Goal: Task Accomplishment & Management: Manage account settings

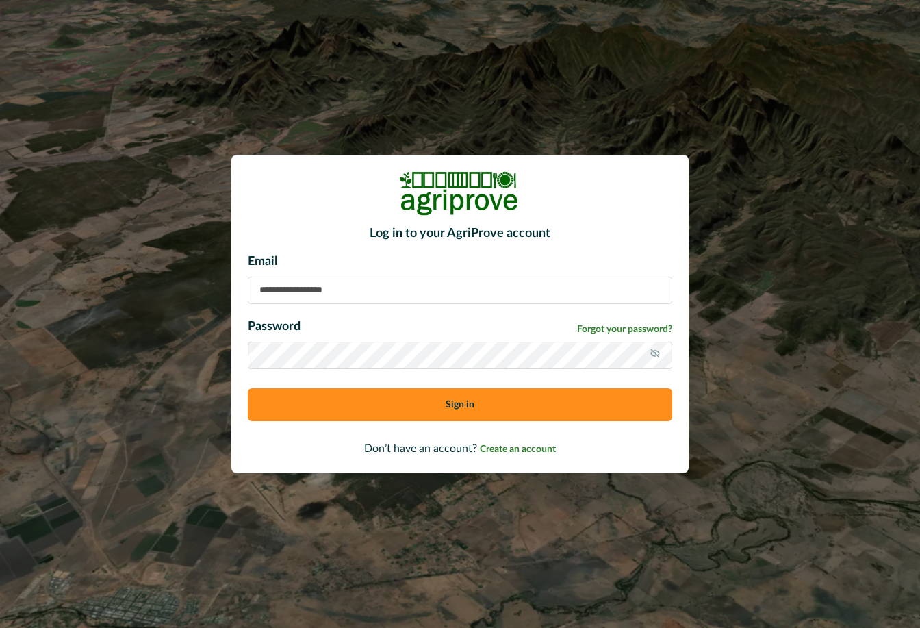
type input "**********"
click at [455, 404] on button "Sign in" at bounding box center [460, 404] width 424 height 33
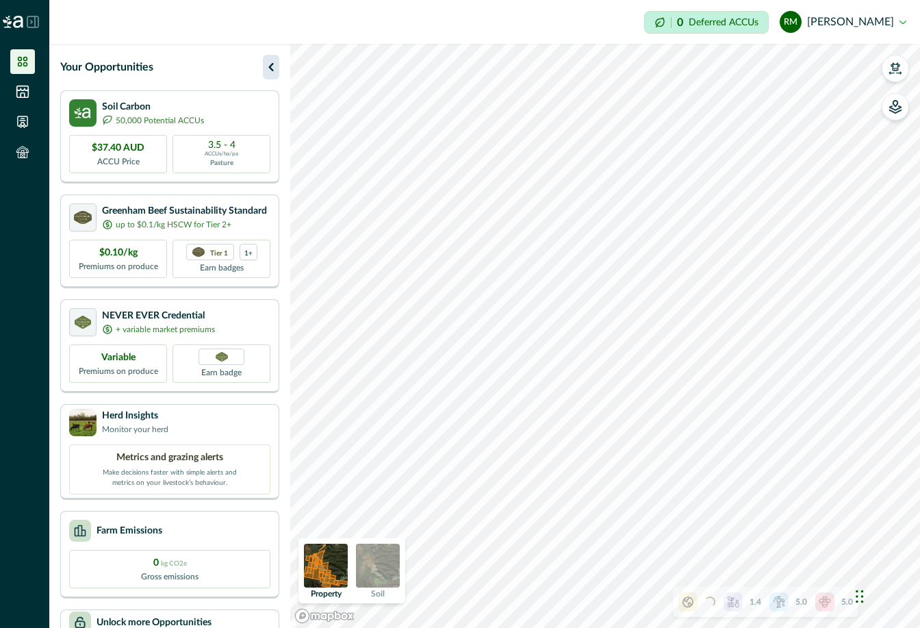
click at [272, 68] on icon "button" at bounding box center [271, 67] width 16 height 16
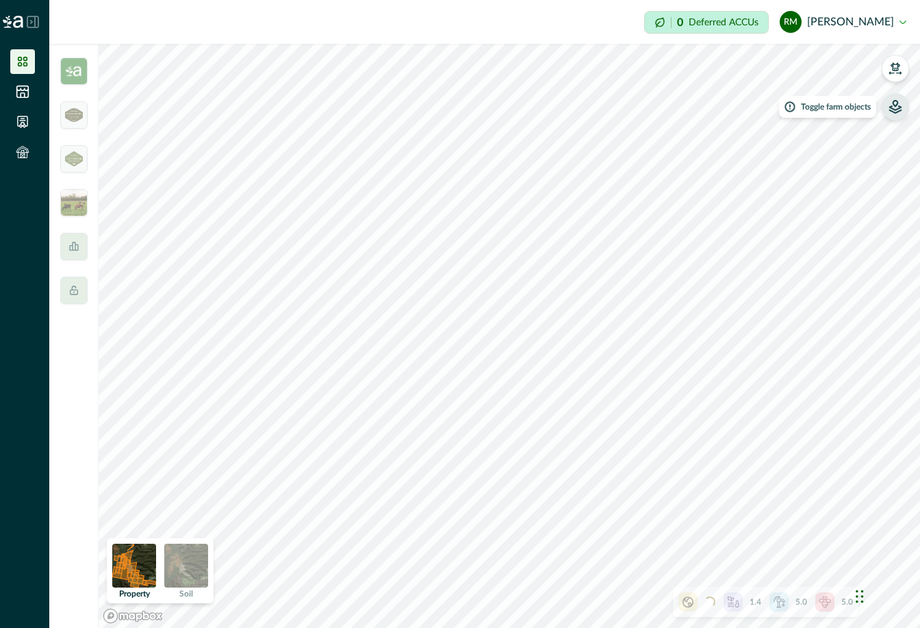
click at [895, 107] on icon "button" at bounding box center [895, 107] width 14 height 14
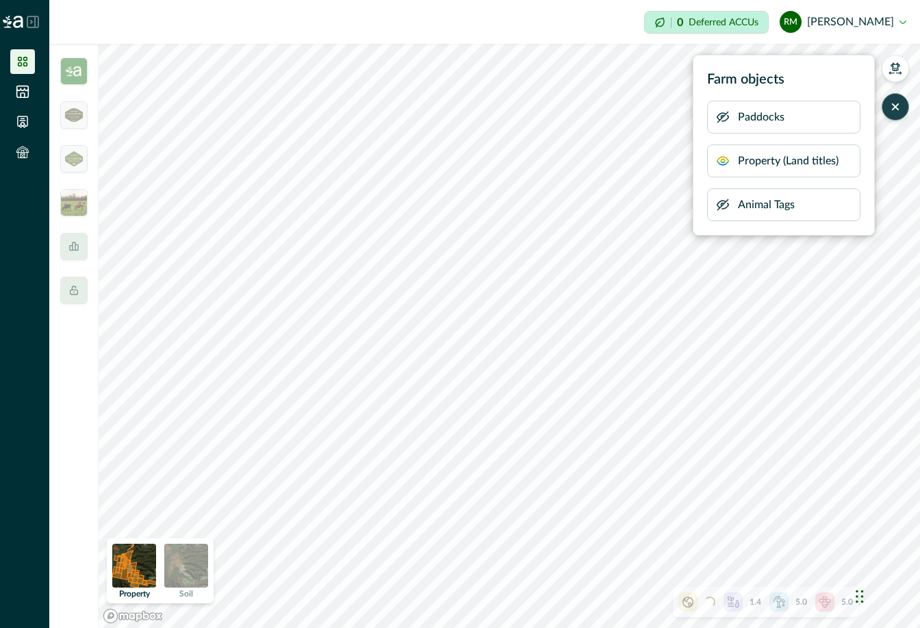
click at [758, 164] on p "Property (Land titles)" at bounding box center [788, 161] width 101 height 16
click at [742, 209] on p "Animal Tags" at bounding box center [766, 204] width 57 height 16
click at [896, 76] on button "button" at bounding box center [895, 68] width 27 height 27
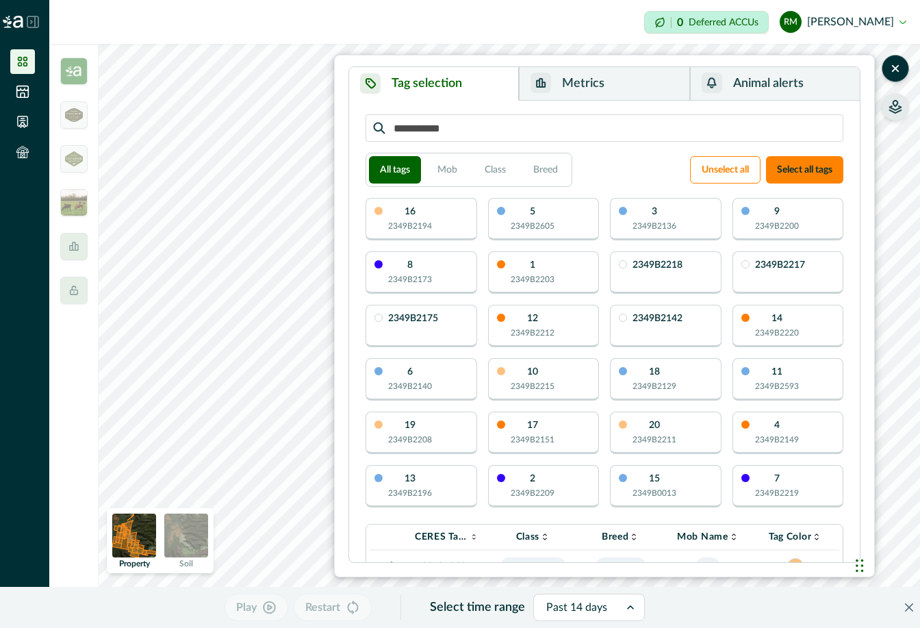
click at [897, 107] on icon "button" at bounding box center [895, 107] width 14 height 14
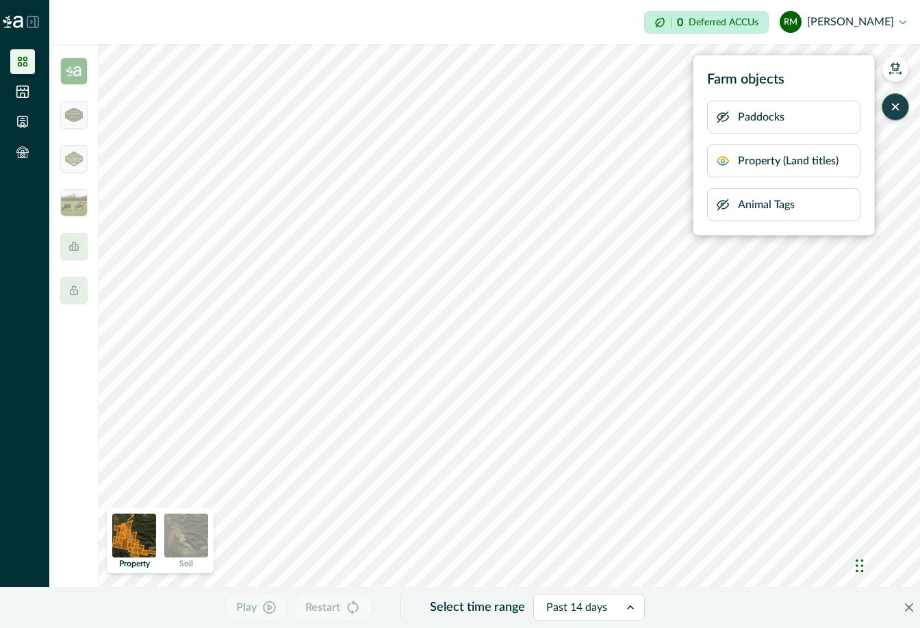
click at [758, 124] on p "Paddocks" at bounding box center [761, 117] width 47 height 16
click at [744, 159] on p "Property (Land titles)" at bounding box center [788, 161] width 101 height 16
click at [732, 209] on div "Animal Tags" at bounding box center [783, 204] width 153 height 33
click at [748, 207] on p "Animal Tags" at bounding box center [766, 204] width 57 height 16
click at [752, 116] on p "Paddocks" at bounding box center [761, 117] width 47 height 16
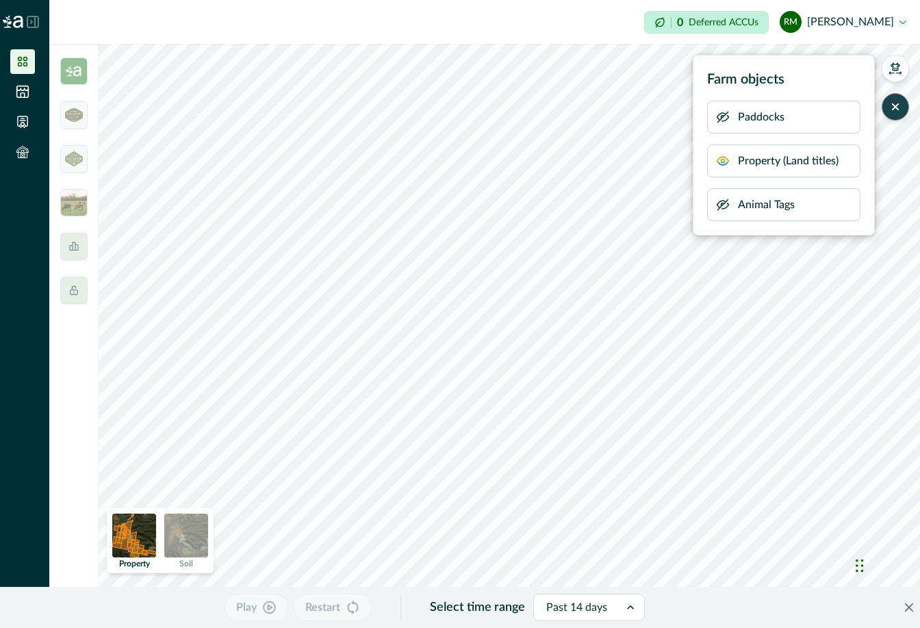
click at [723, 164] on icon "button" at bounding box center [723, 161] width 14 height 14
click at [723, 163] on icon "button" at bounding box center [723, 161] width 14 height 14
click at [722, 122] on icon "button" at bounding box center [723, 117] width 14 height 14
click at [723, 202] on icon "button" at bounding box center [723, 205] width 14 height 14
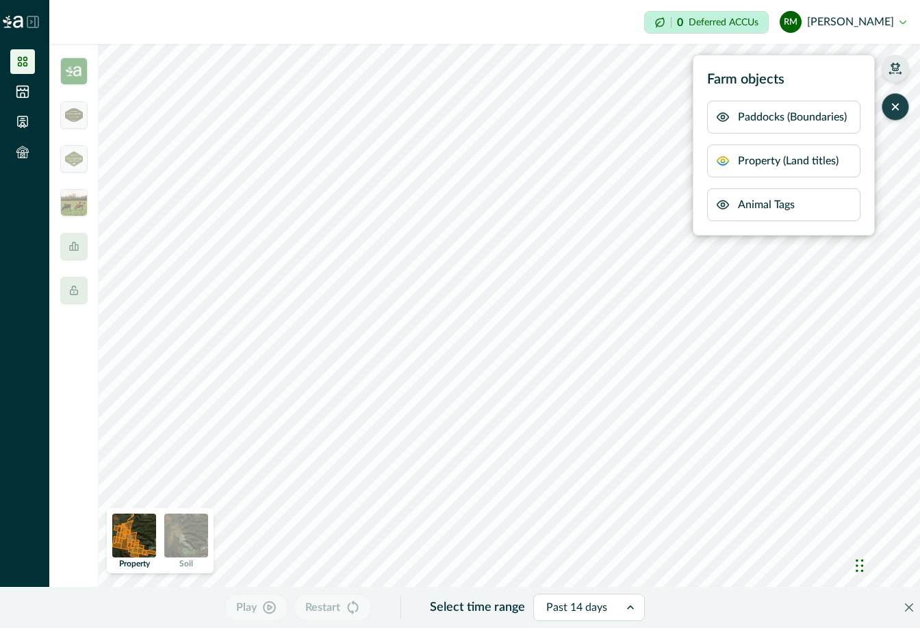
click at [899, 69] on icon "button" at bounding box center [895, 69] width 14 height 14
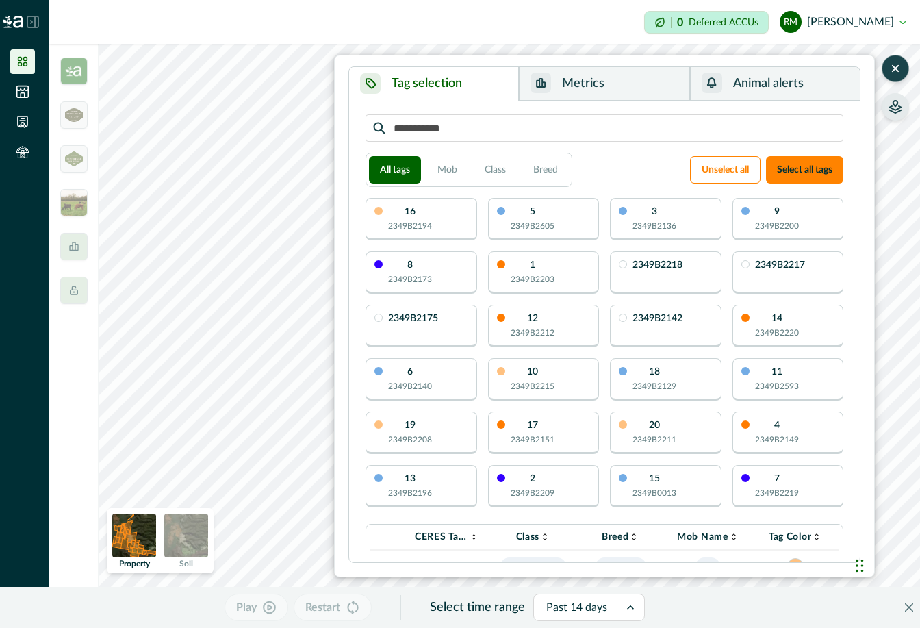
click at [584, 89] on button "Metrics" at bounding box center [604, 84] width 170 height 34
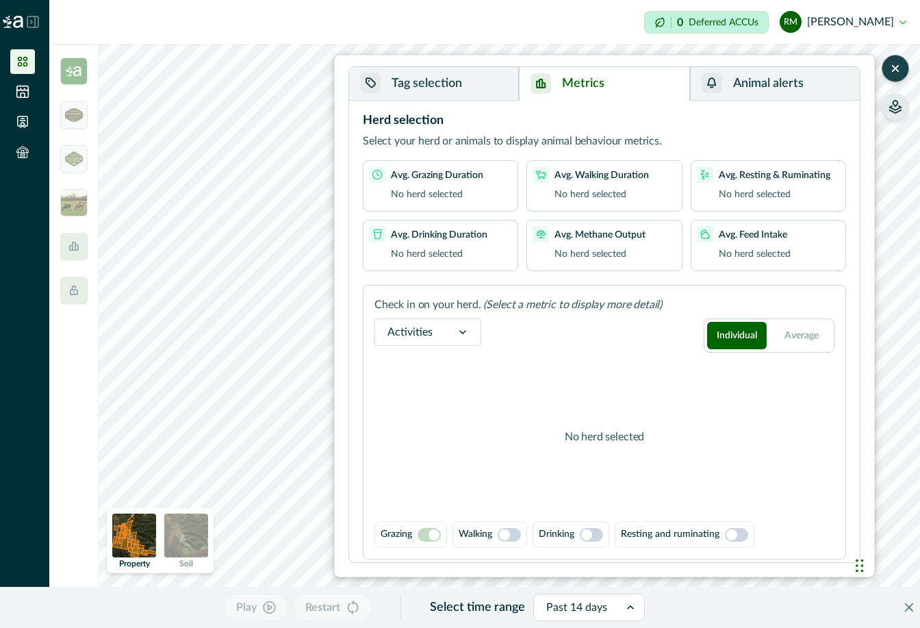
click at [462, 90] on button "Tag selection" at bounding box center [434, 84] width 170 height 34
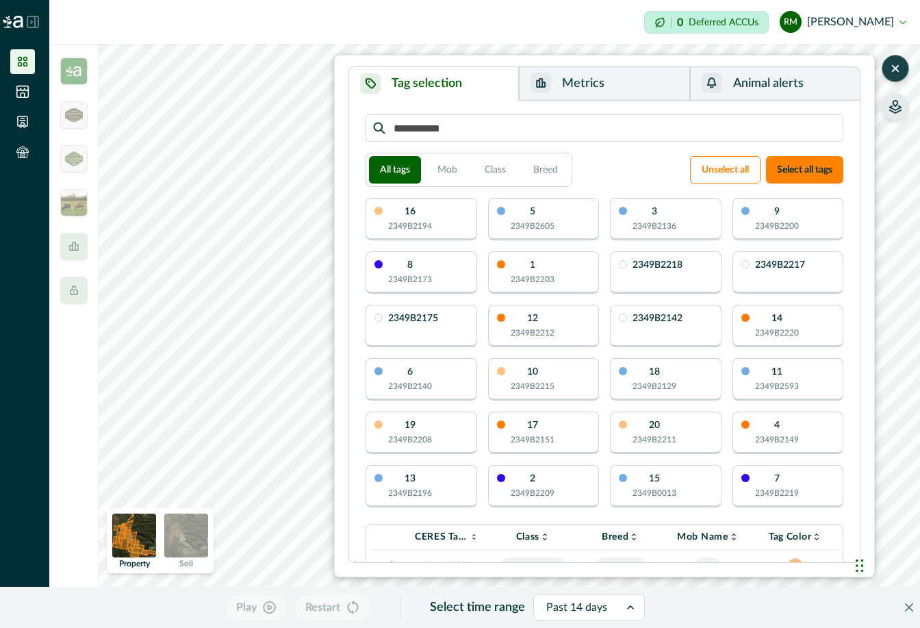
click at [777, 372] on p "11" at bounding box center [776, 372] width 11 height 10
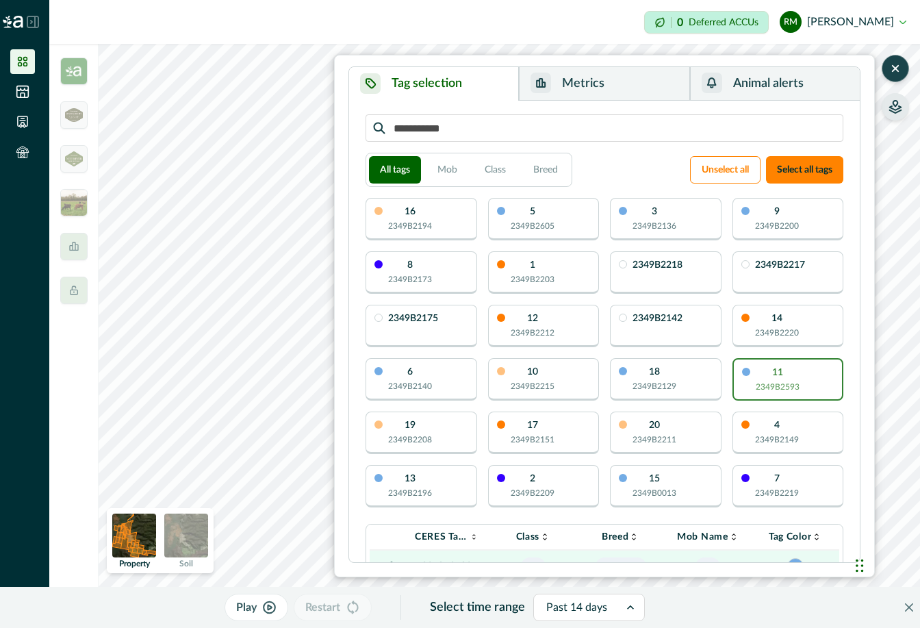
click at [777, 372] on p "11" at bounding box center [777, 373] width 11 height 10
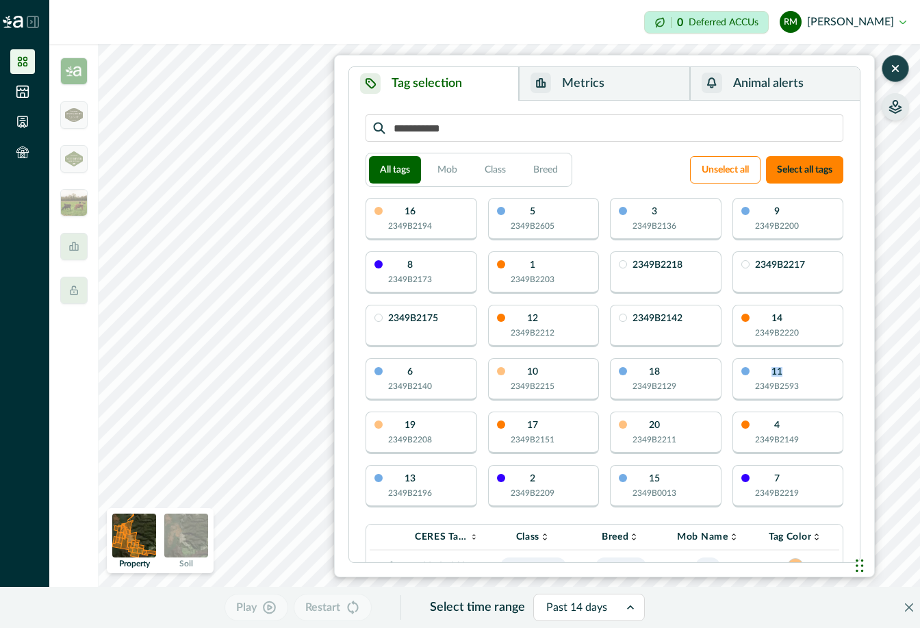
click at [777, 372] on p "11" at bounding box center [776, 372] width 11 height 10
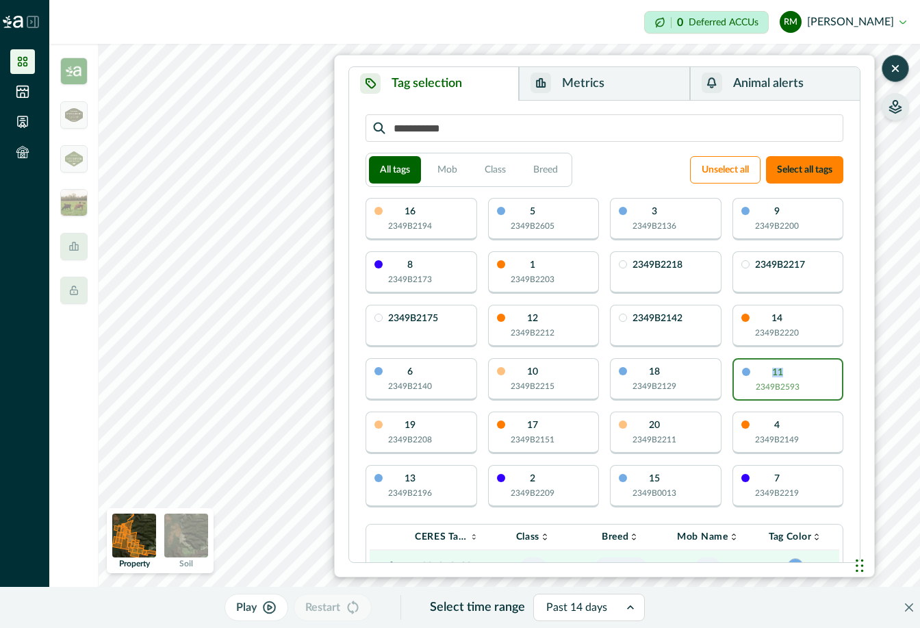
click at [587, 87] on button "Metrics" at bounding box center [604, 84] width 170 height 34
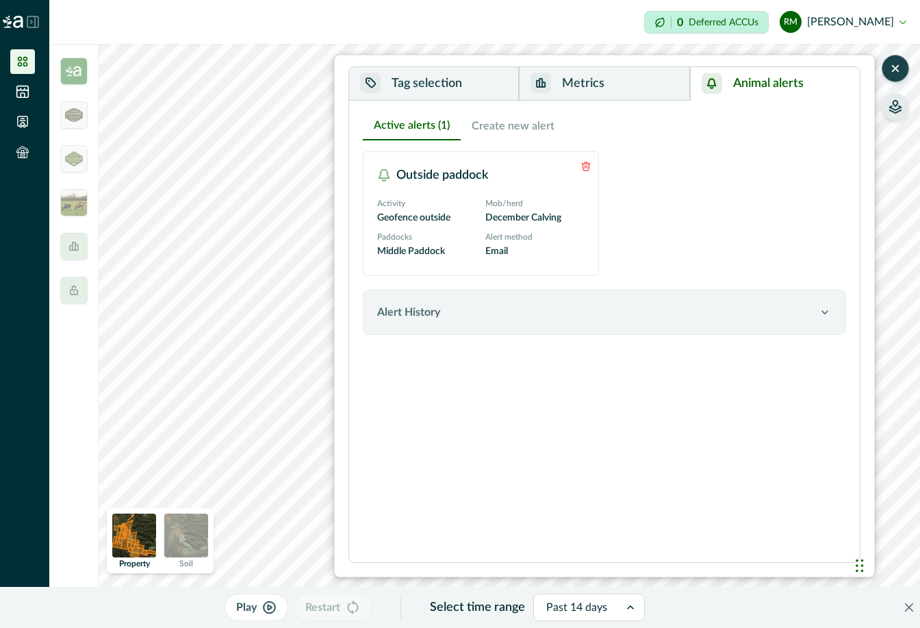
click at [759, 86] on button "Animal alerts" at bounding box center [775, 84] width 170 height 34
click at [24, 155] on icon at bounding box center [23, 152] width 14 height 14
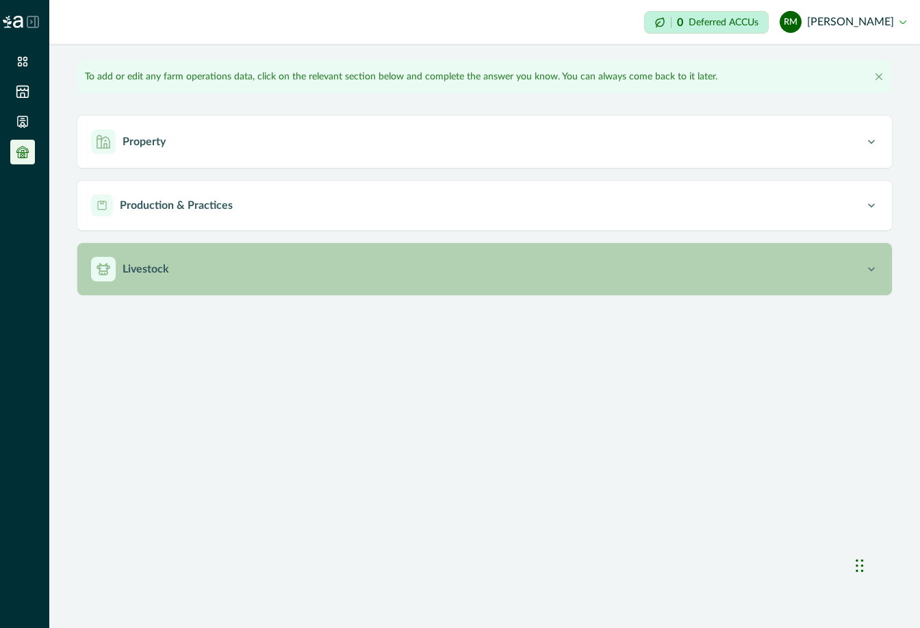
click at [159, 267] on p "Livestock" at bounding box center [146, 269] width 47 height 16
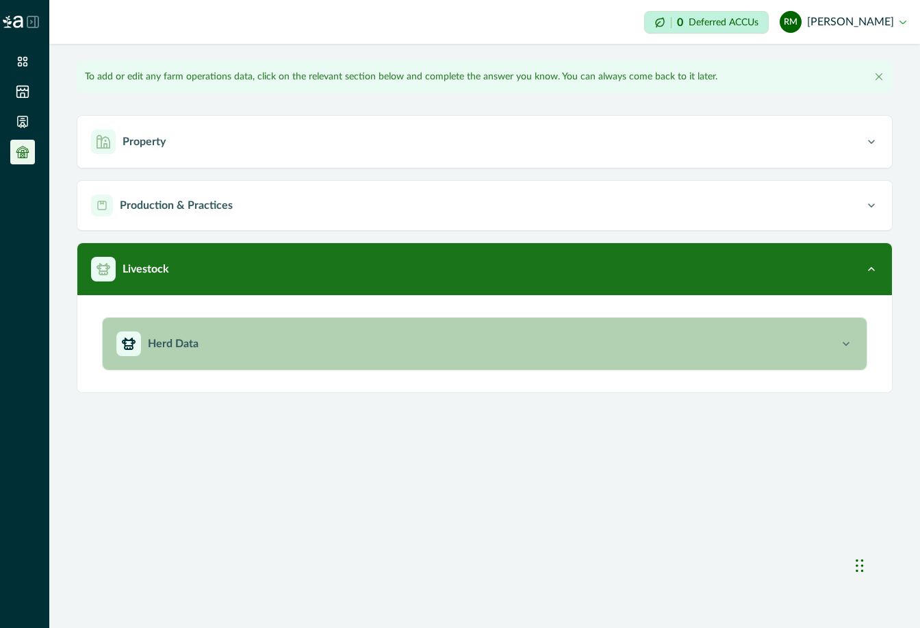
click at [163, 347] on p "Herd Data" at bounding box center [173, 343] width 51 height 16
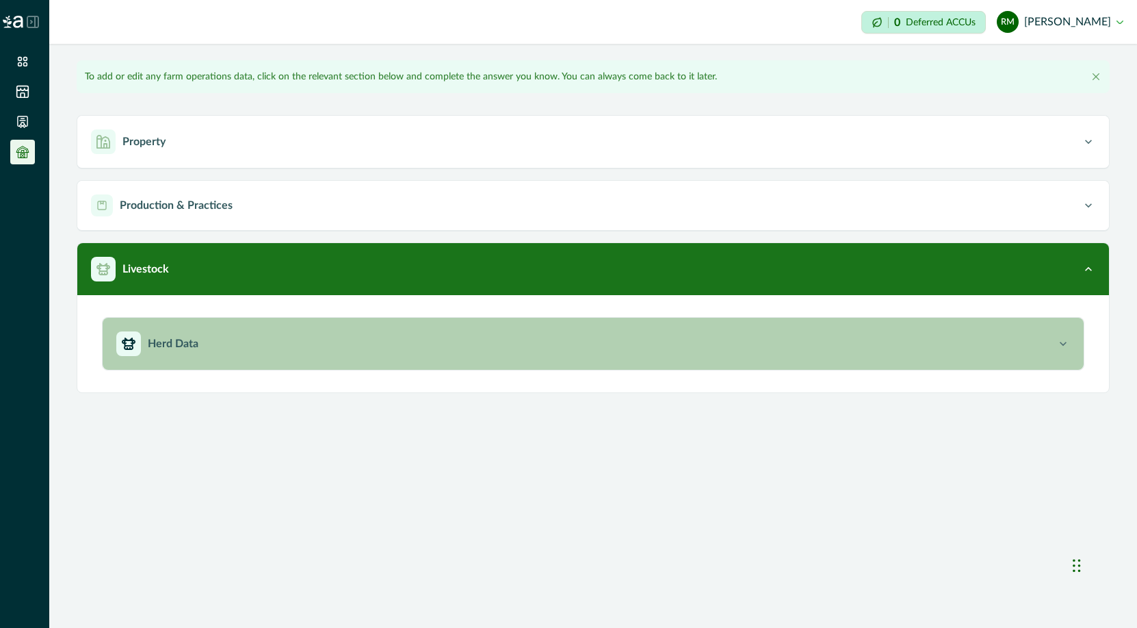
click at [171, 346] on p "Herd Data" at bounding box center [173, 343] width 51 height 16
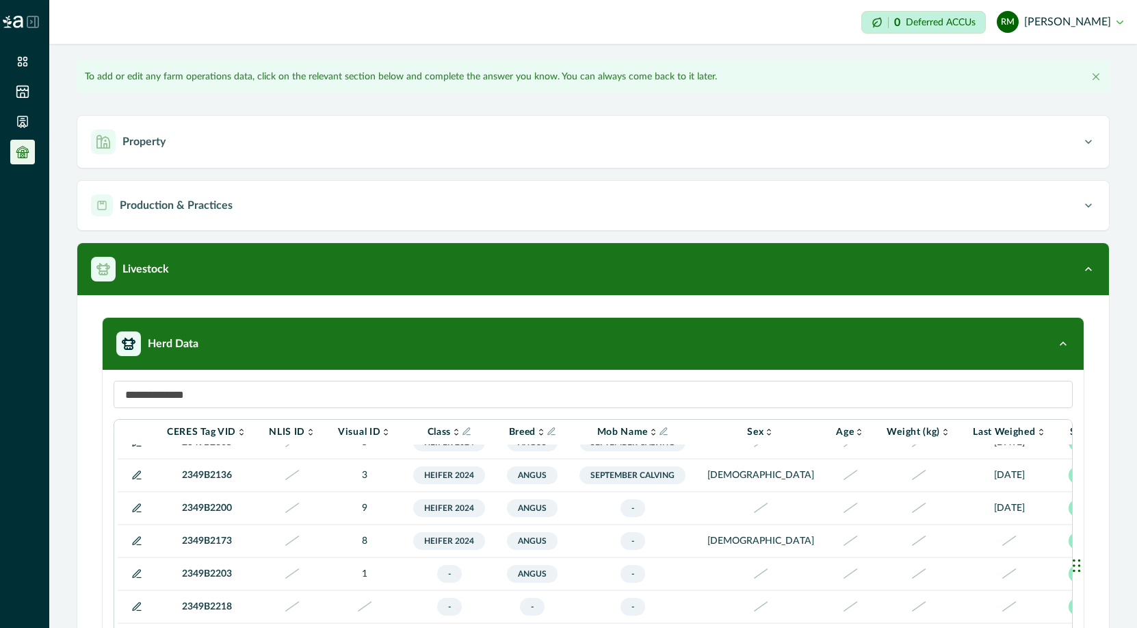
scroll to position [45, 0]
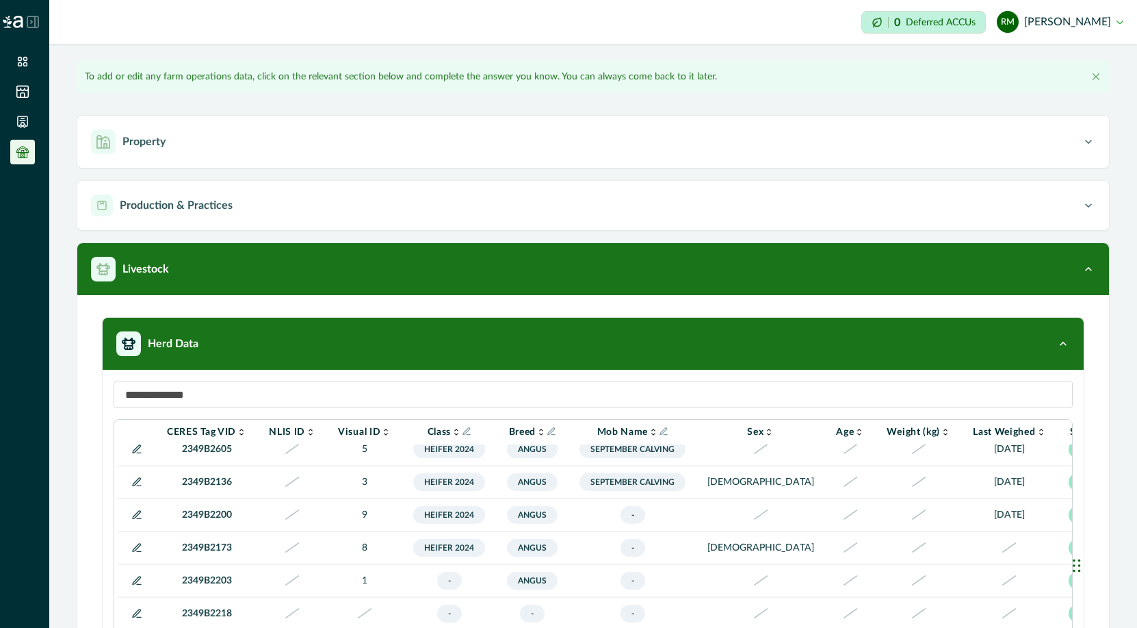
click at [138, 513] on icon at bounding box center [136, 514] width 11 height 11
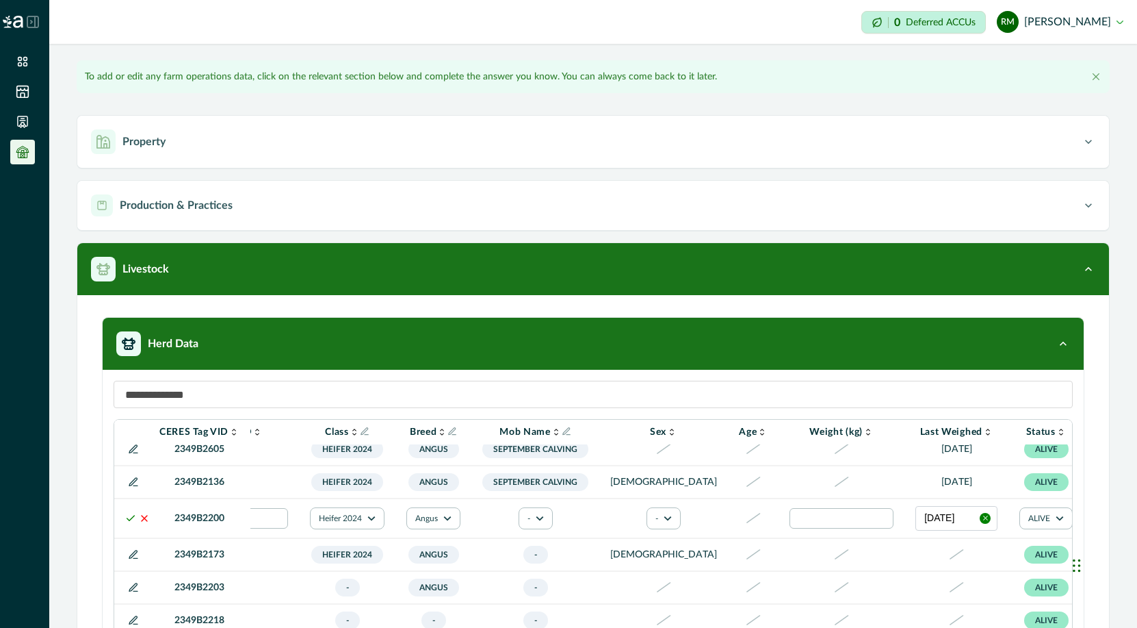
scroll to position [45, 240]
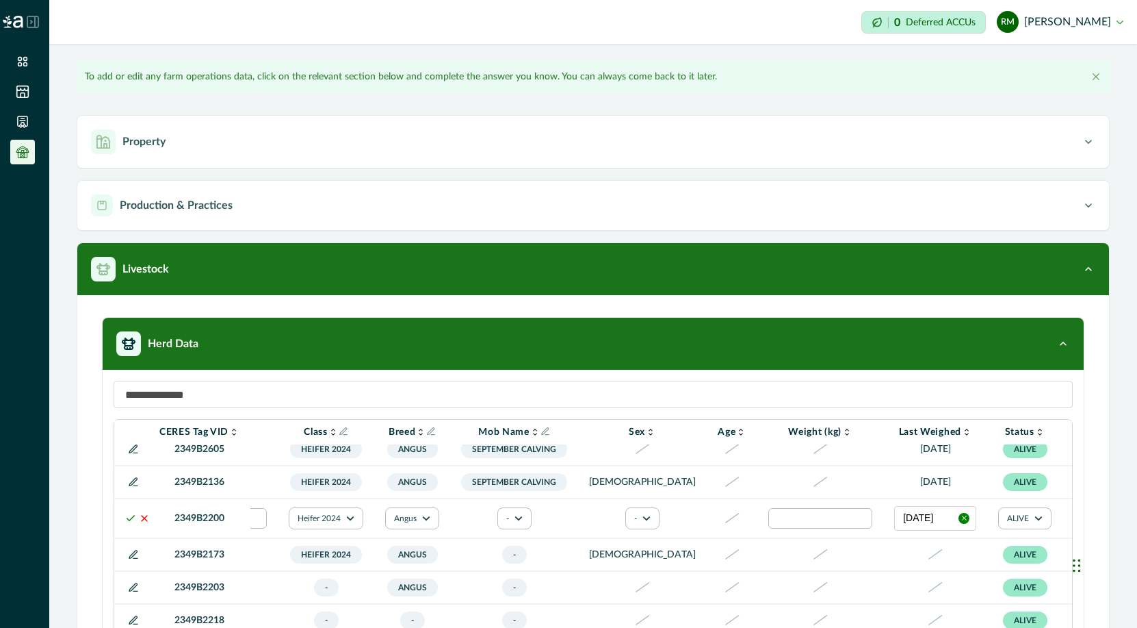
click at [575, 395] on input at bounding box center [594, 394] width 960 height 27
click at [129, 524] on icon at bounding box center [130, 518] width 11 height 11
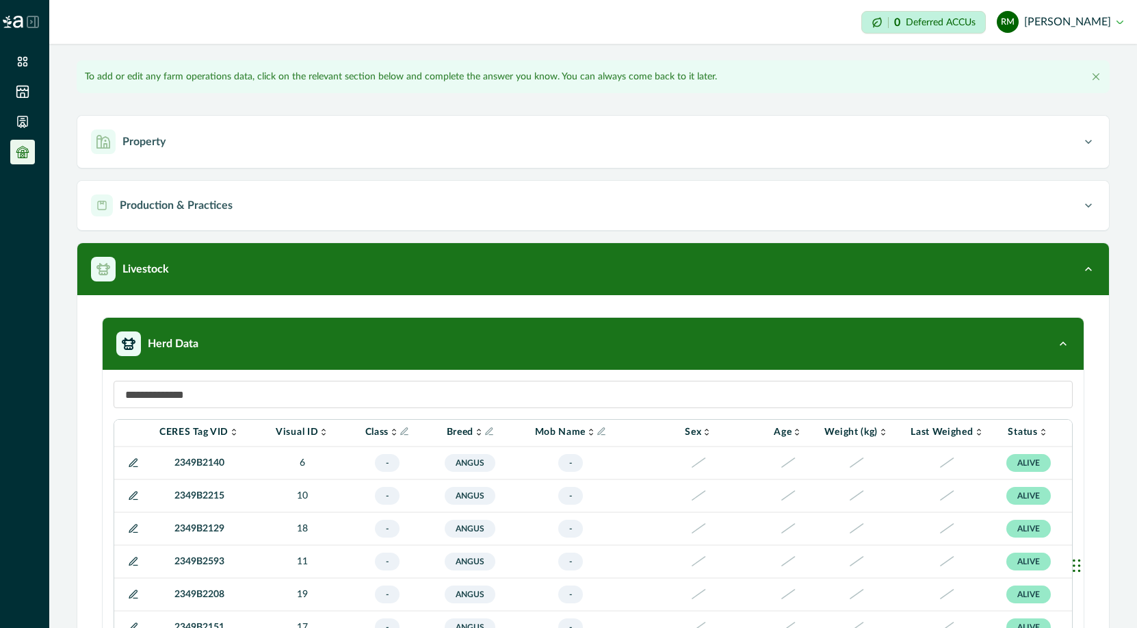
scroll to position [409, 62]
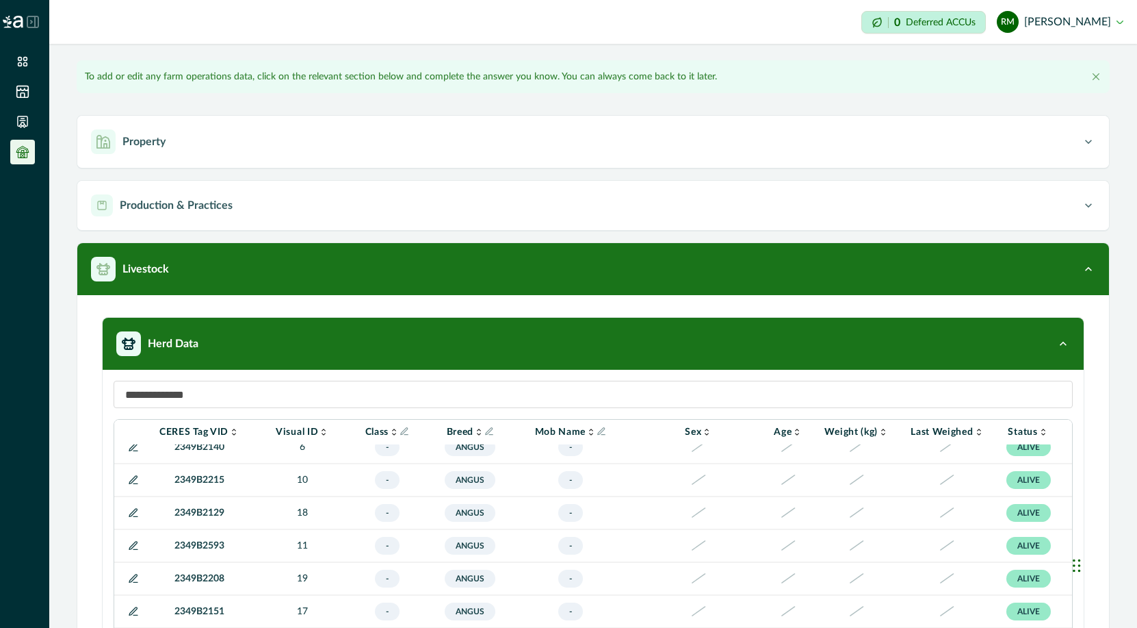
click at [131, 545] on icon at bounding box center [133, 545] width 8 height 8
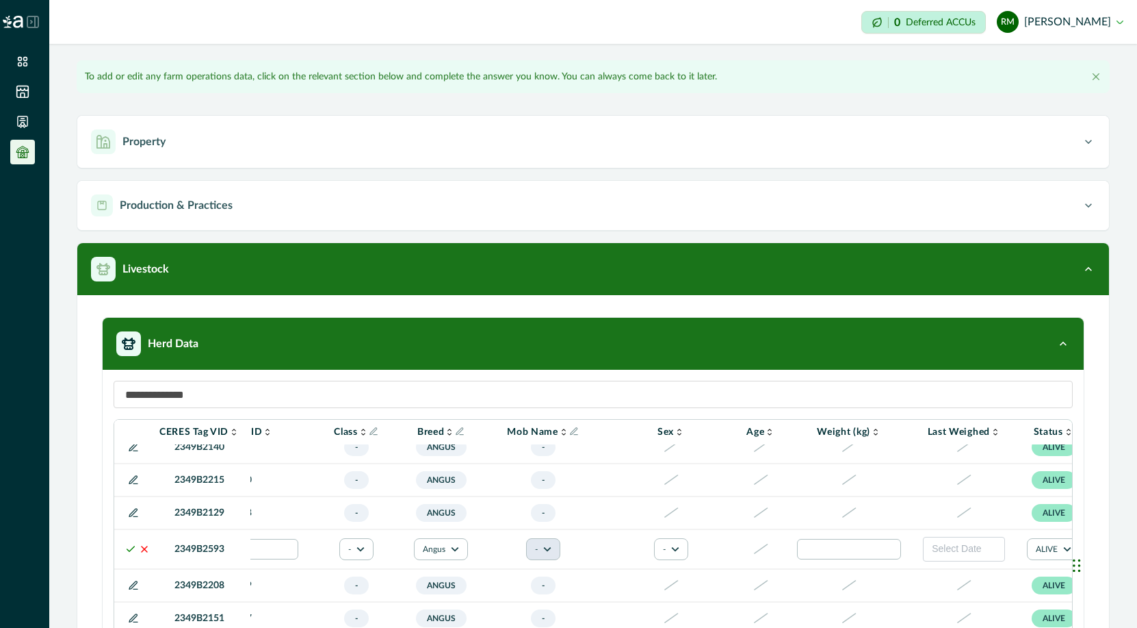
scroll to position [409, 237]
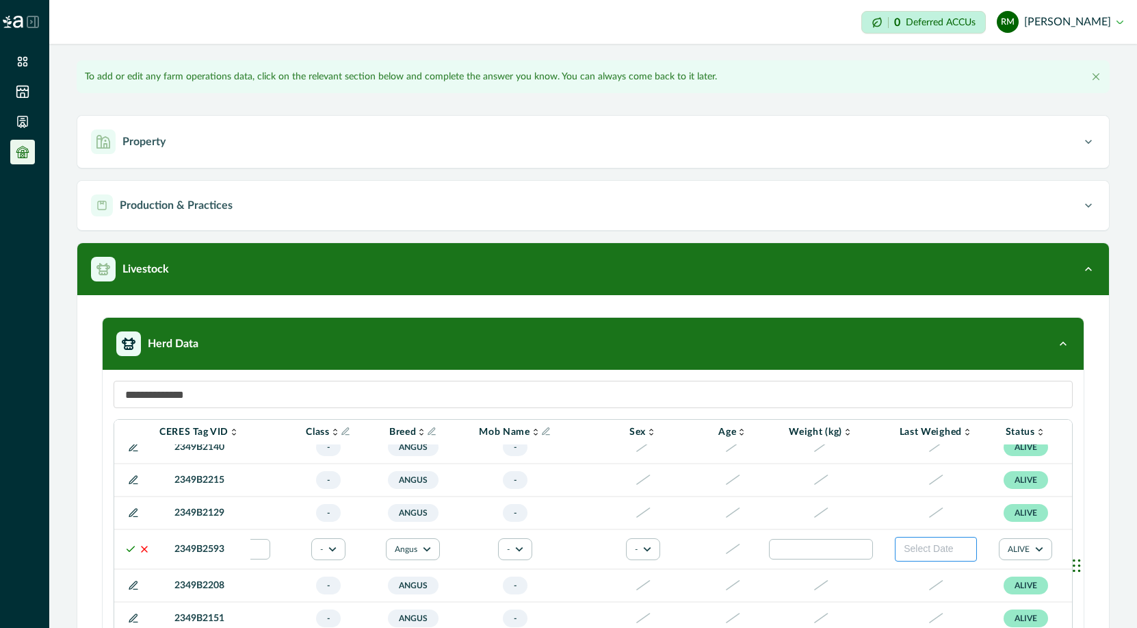
click at [904, 546] on span "Select Date" at bounding box center [928, 548] width 49 height 11
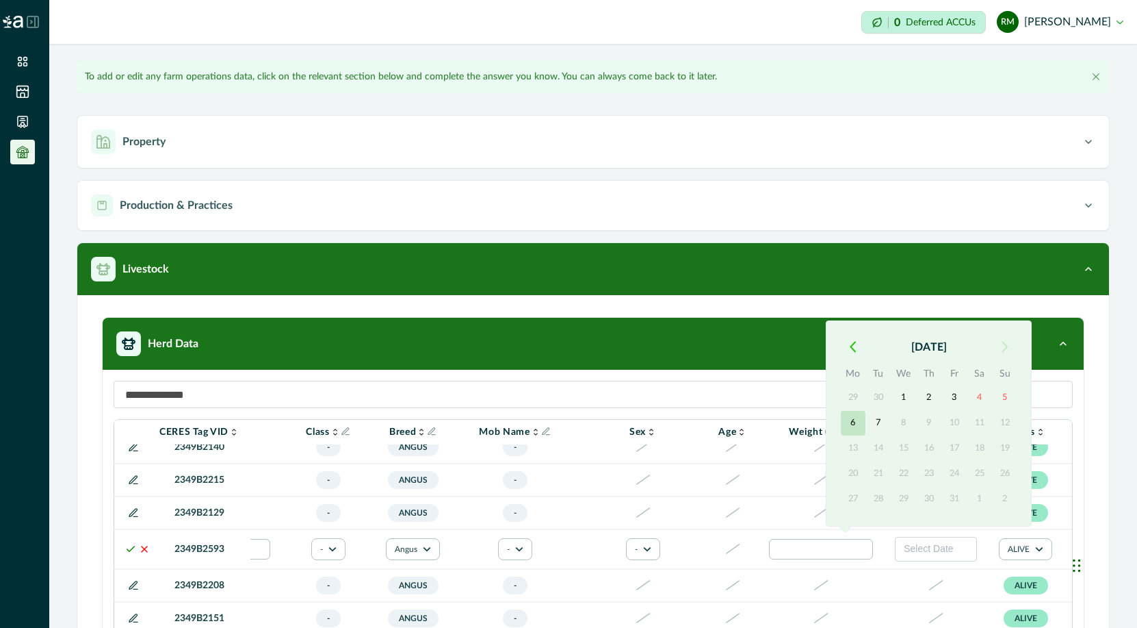
click at [850, 426] on button "6" at bounding box center [853, 423] width 25 height 25
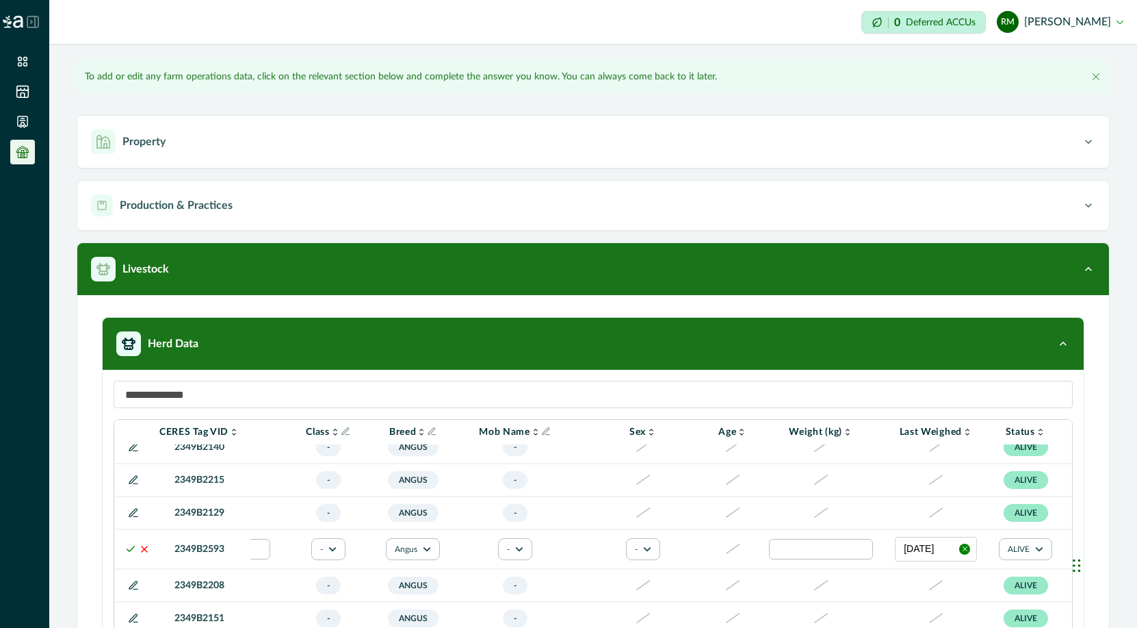
click at [130, 551] on polyline at bounding box center [131, 548] width 8 height 5
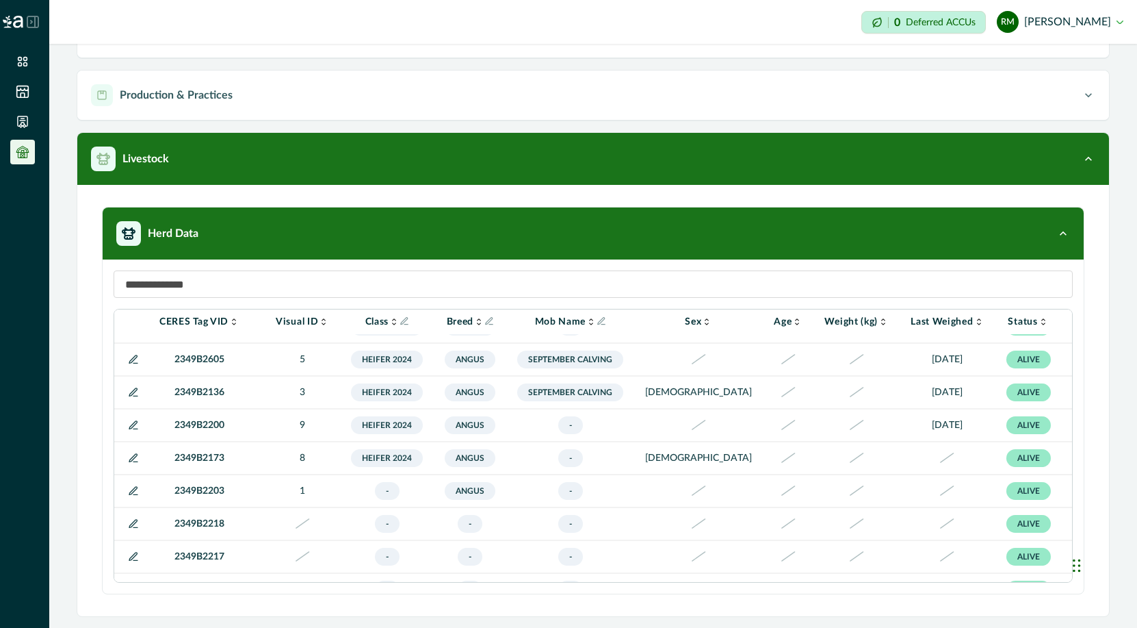
scroll to position [0, 62]
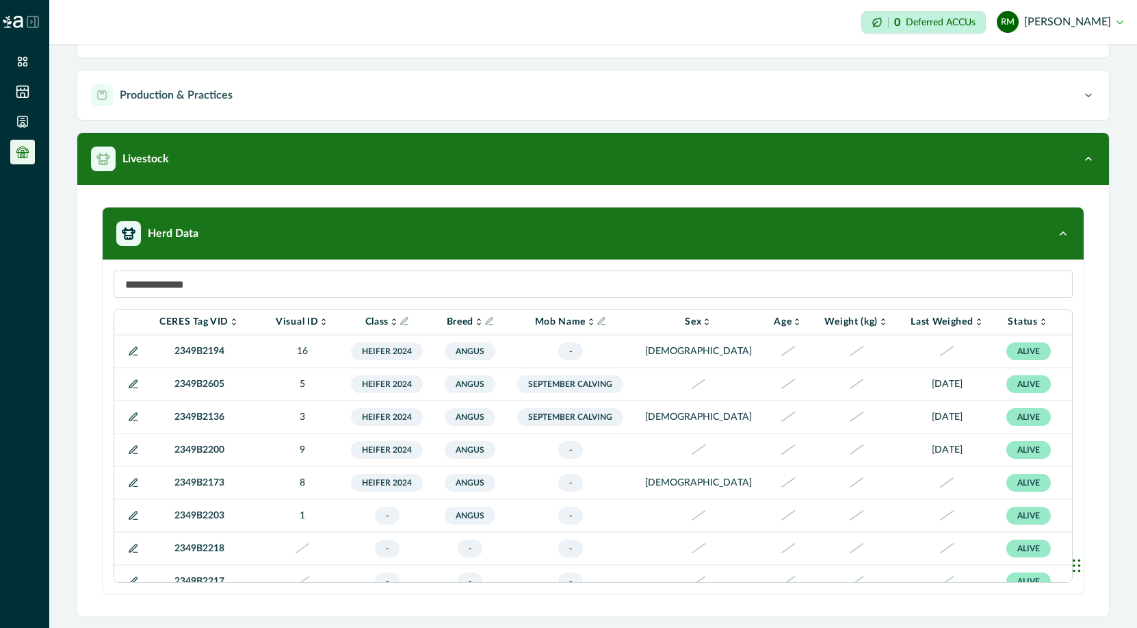
click at [135, 451] on icon at bounding box center [133, 449] width 11 height 11
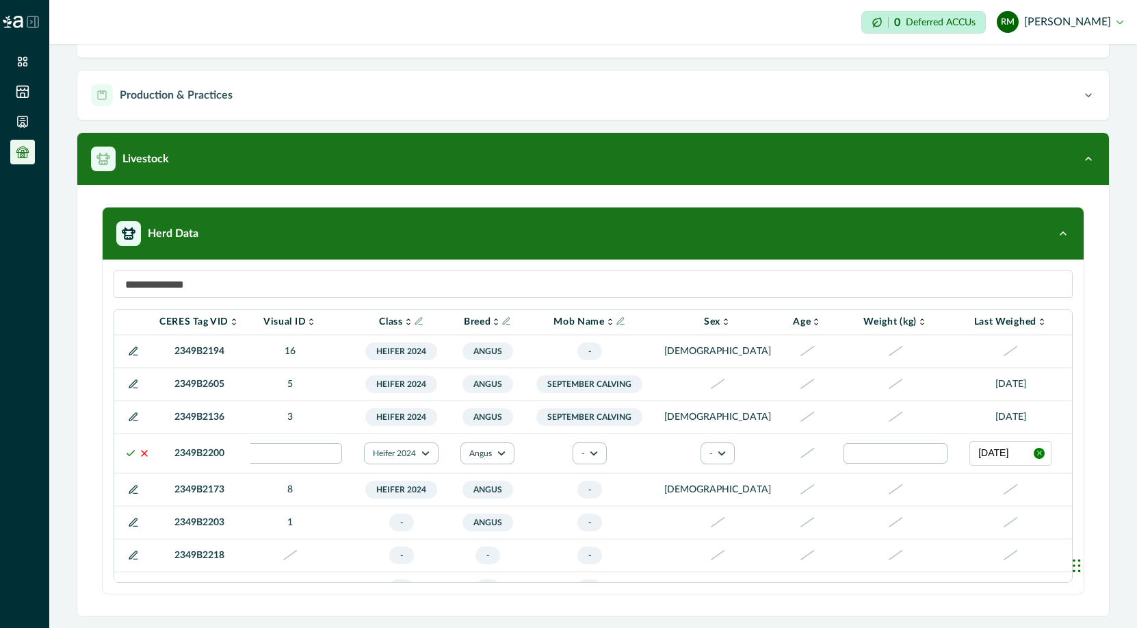
scroll to position [0, 240]
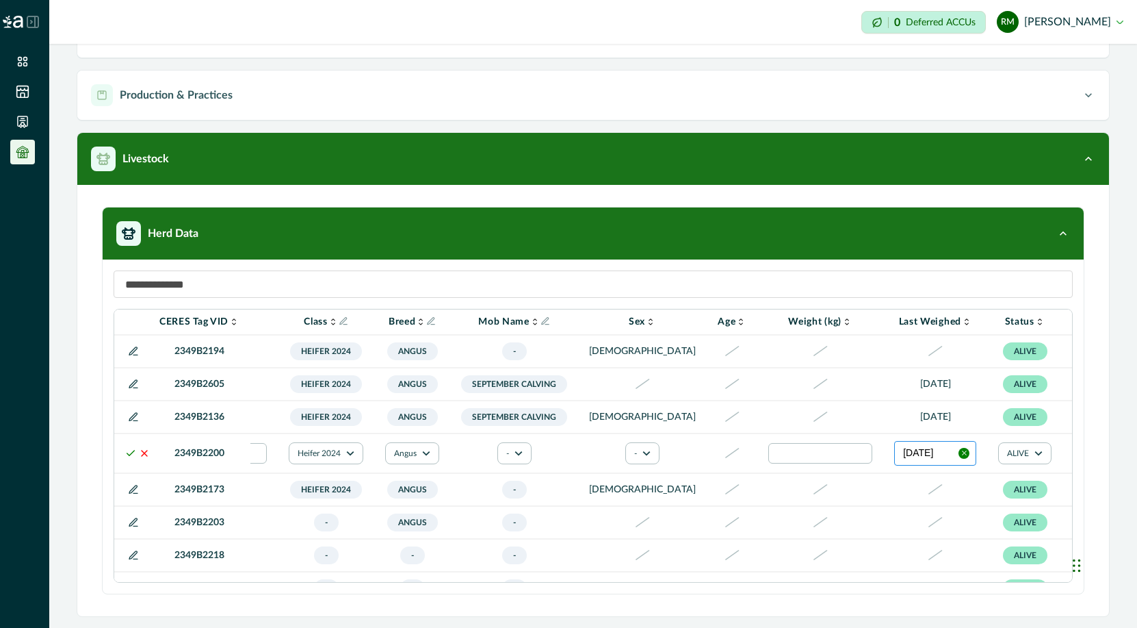
click at [895, 464] on button "[DATE]" at bounding box center [936, 453] width 82 height 25
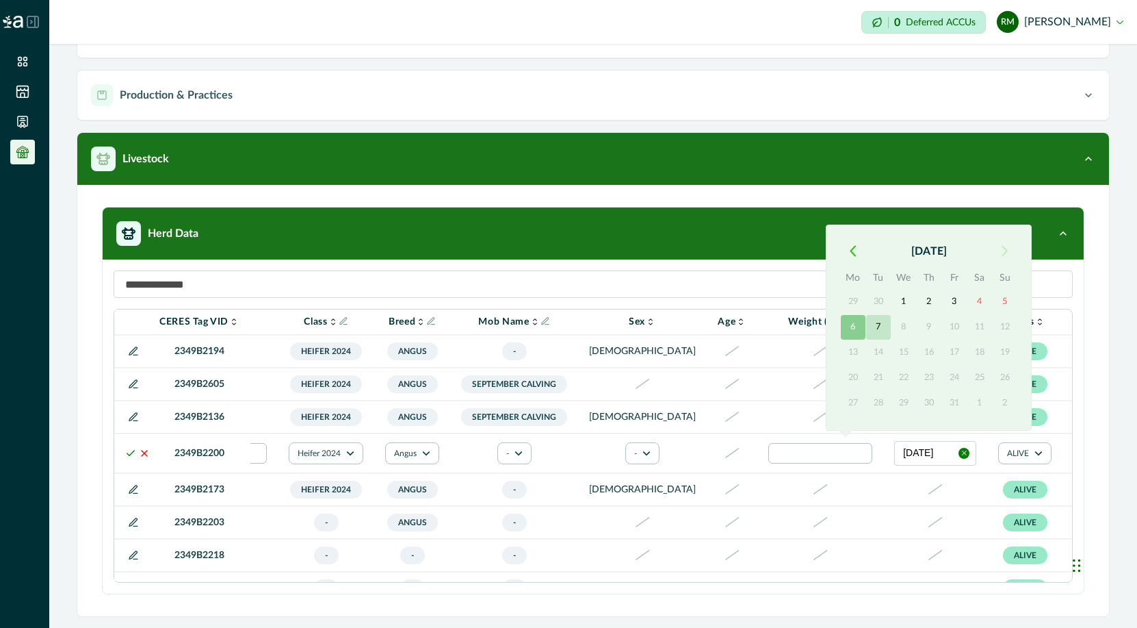
click at [882, 331] on button "7" at bounding box center [878, 327] width 25 height 25
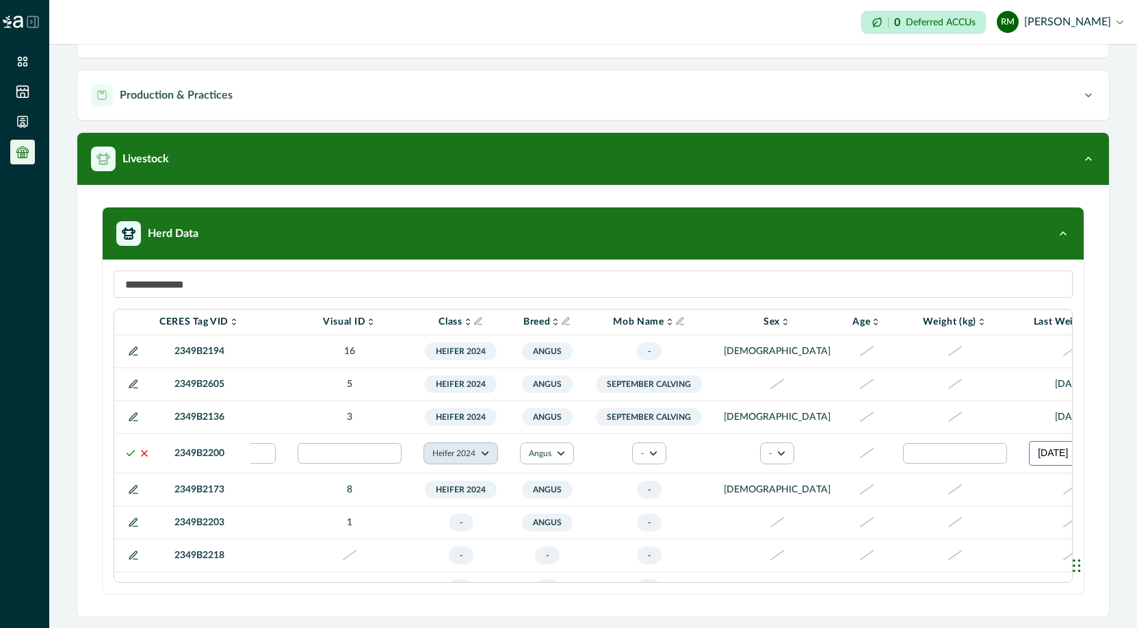
scroll to position [0, 0]
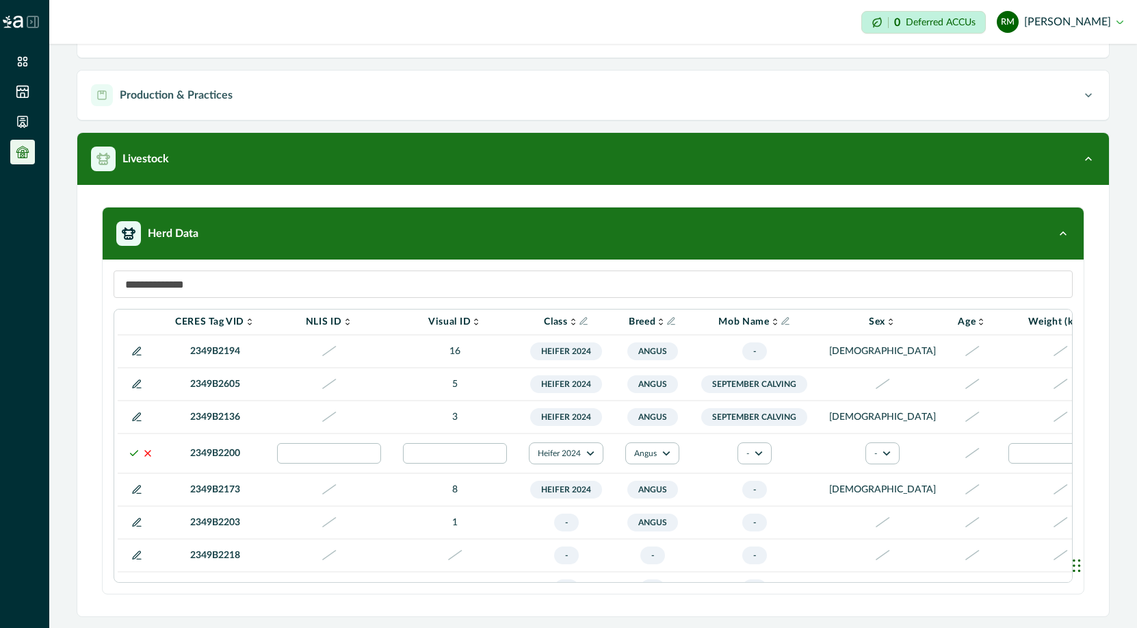
click at [131, 455] on polyline at bounding box center [135, 452] width 8 height 5
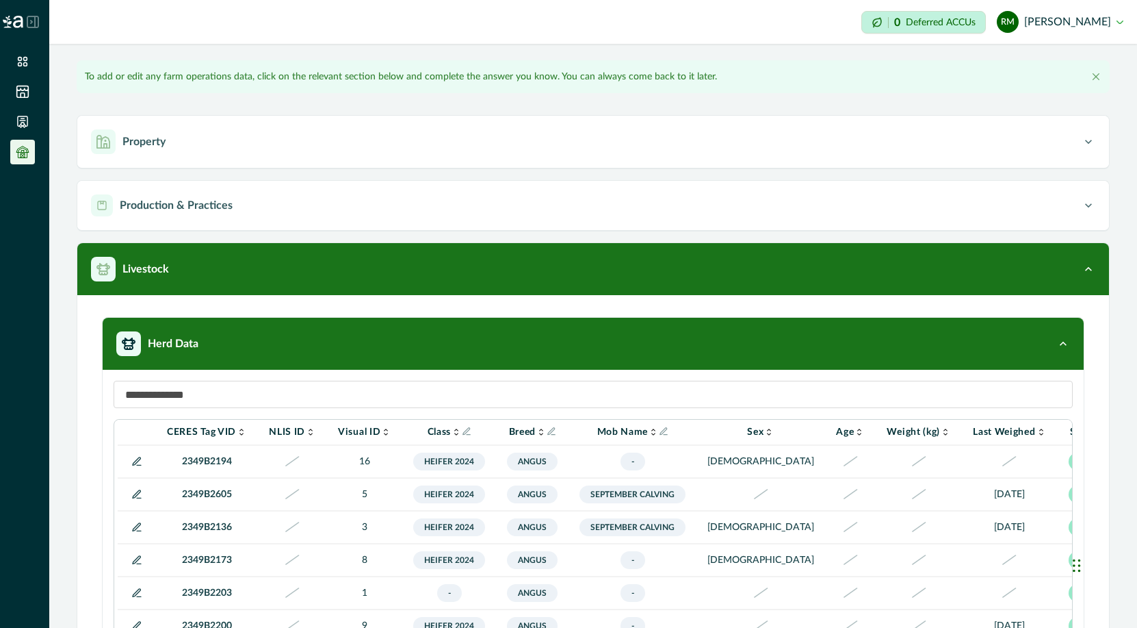
scroll to position [0, 62]
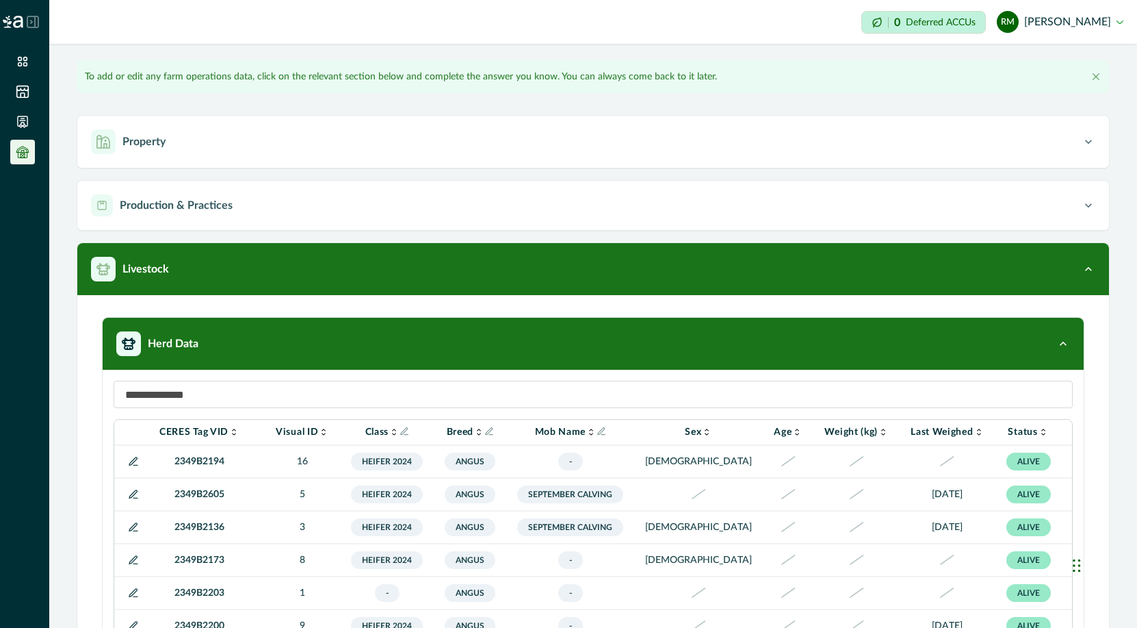
click at [131, 461] on icon at bounding box center [133, 461] width 11 height 11
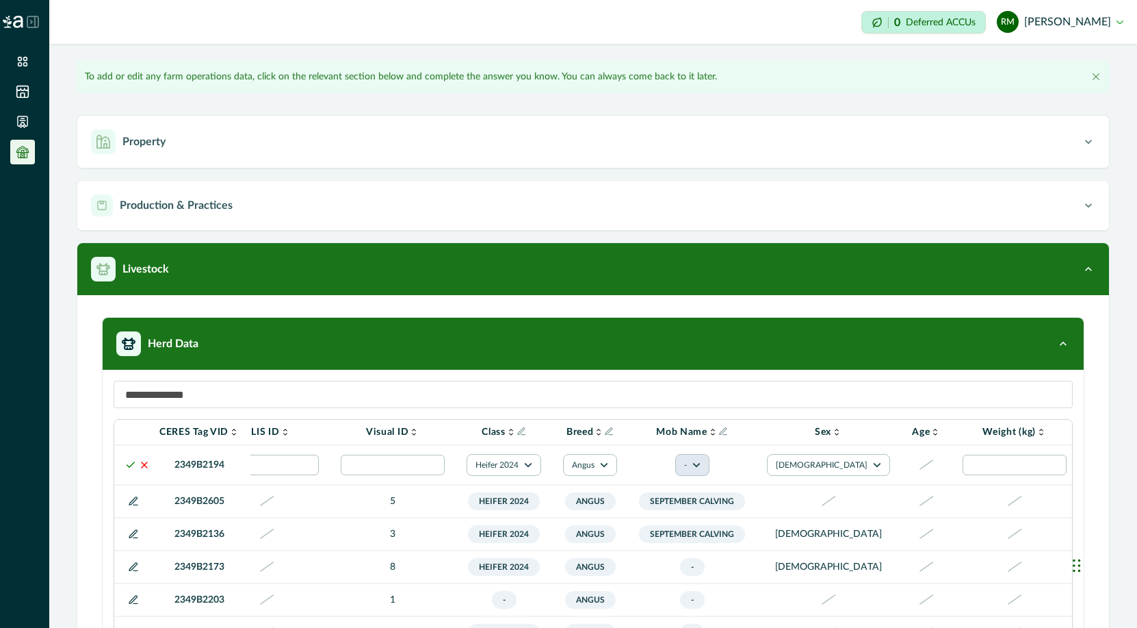
click at [700, 463] on icon "button" at bounding box center [697, 465] width 8 height 8
click at [719, 504] on button "December Calving" at bounding box center [727, 506] width 76 height 33
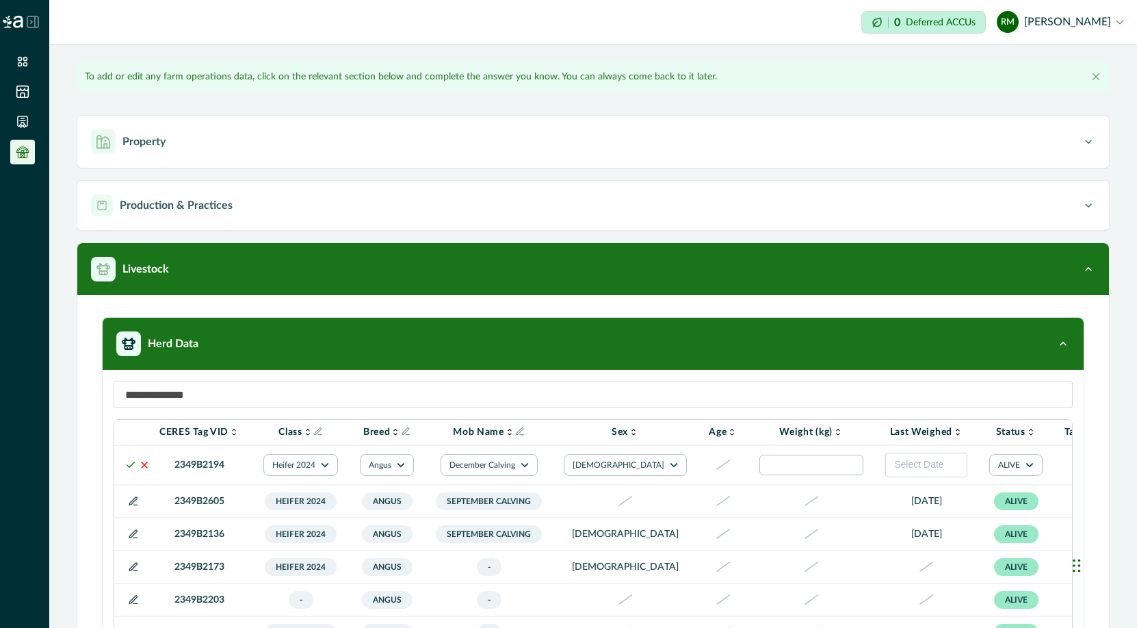
scroll to position [0, 267]
click at [716, 463] on icon at bounding box center [722, 464] width 13 height 9
click at [714, 463] on icon at bounding box center [722, 464] width 17 height 10
click at [893, 465] on span "Select Date" at bounding box center [917, 464] width 49 height 11
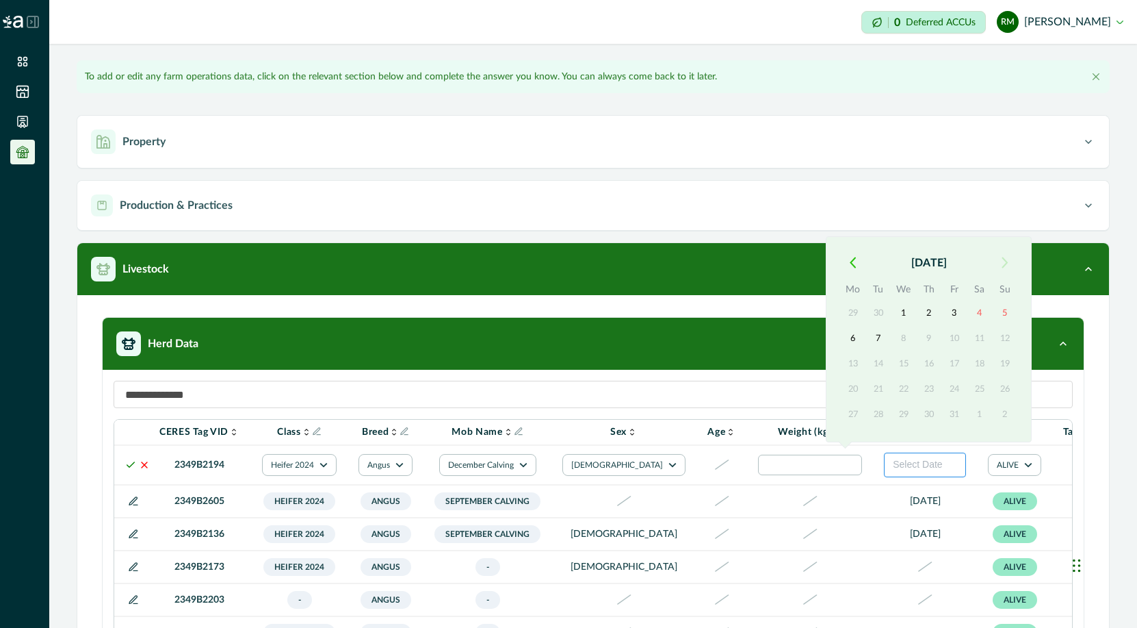
click at [791, 406] on input at bounding box center [594, 394] width 960 height 27
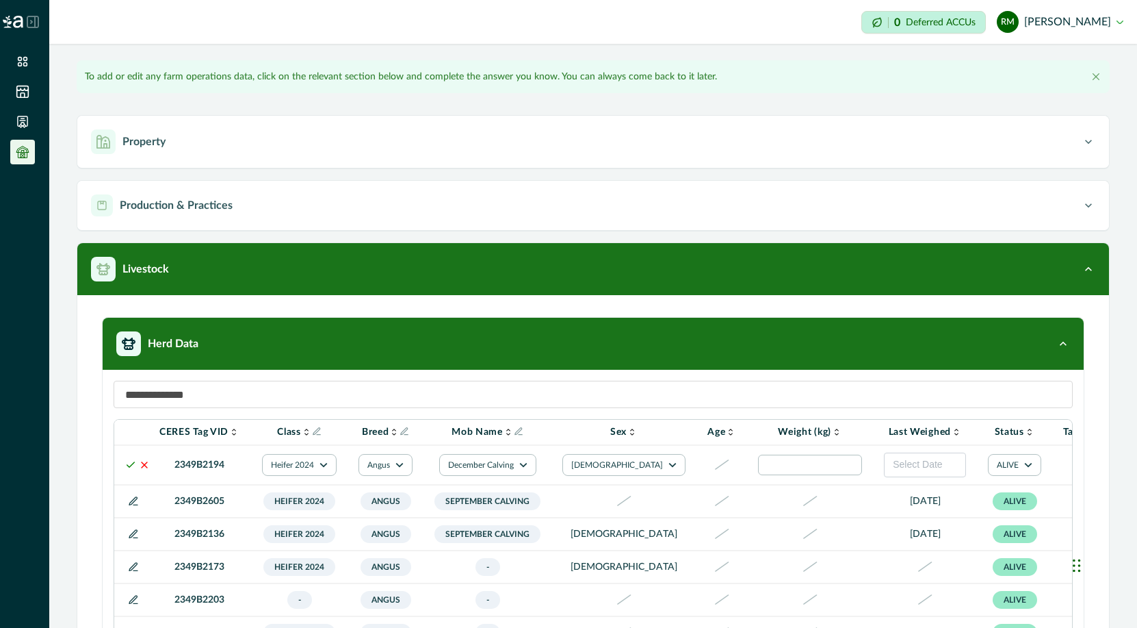
click at [919, 466] on div at bounding box center [1090, 465] width 16 height 16
click at [919, 508] on div at bounding box center [1004, 504] width 22 height 22
click at [129, 465] on icon at bounding box center [130, 464] width 11 height 11
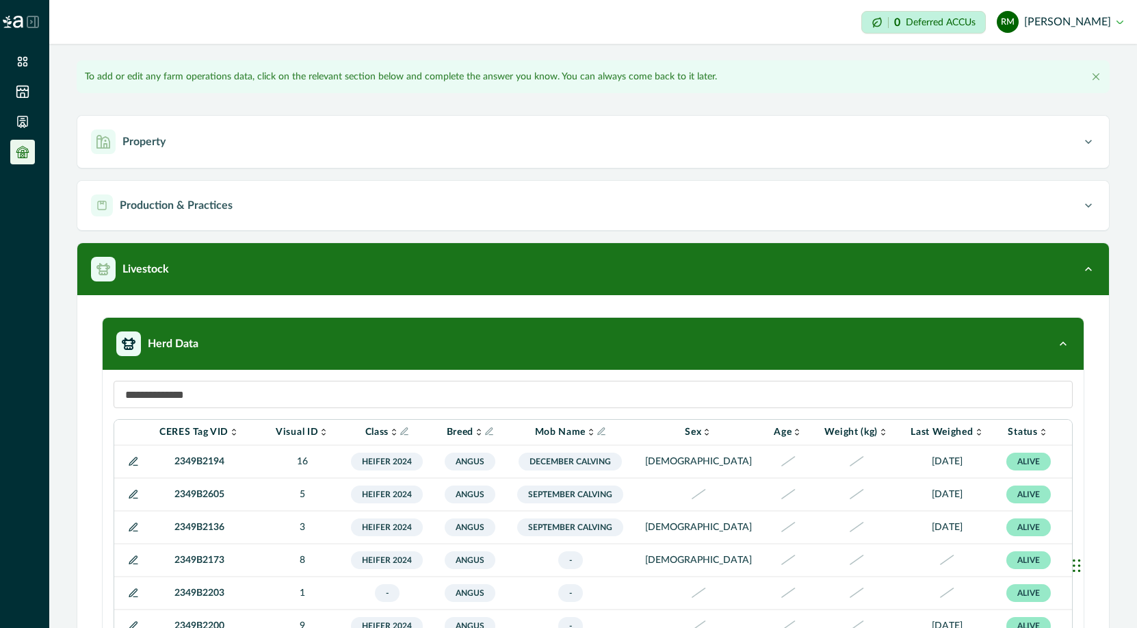
click at [131, 492] on icon at bounding box center [133, 494] width 11 height 11
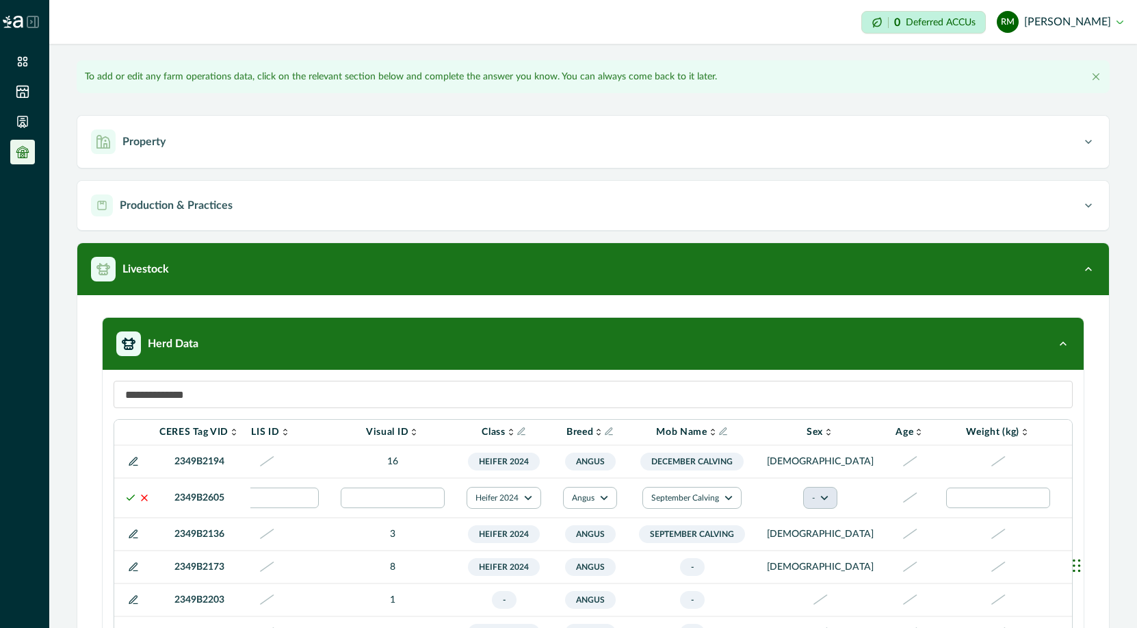
click at [804, 505] on button "-" at bounding box center [821, 498] width 34 height 22
click at [804, 560] on button "[DEMOGRAPHIC_DATA]" at bounding box center [820, 561] width 76 height 21
click at [919, 502] on icon at bounding box center [927, 497] width 13 height 9
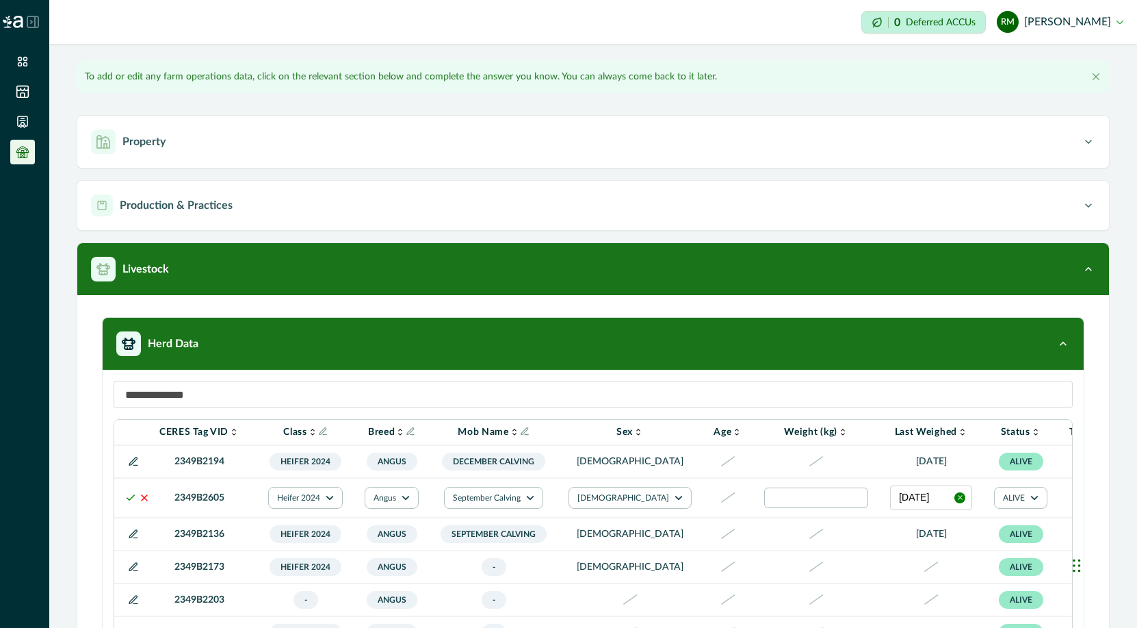
scroll to position [0, 0]
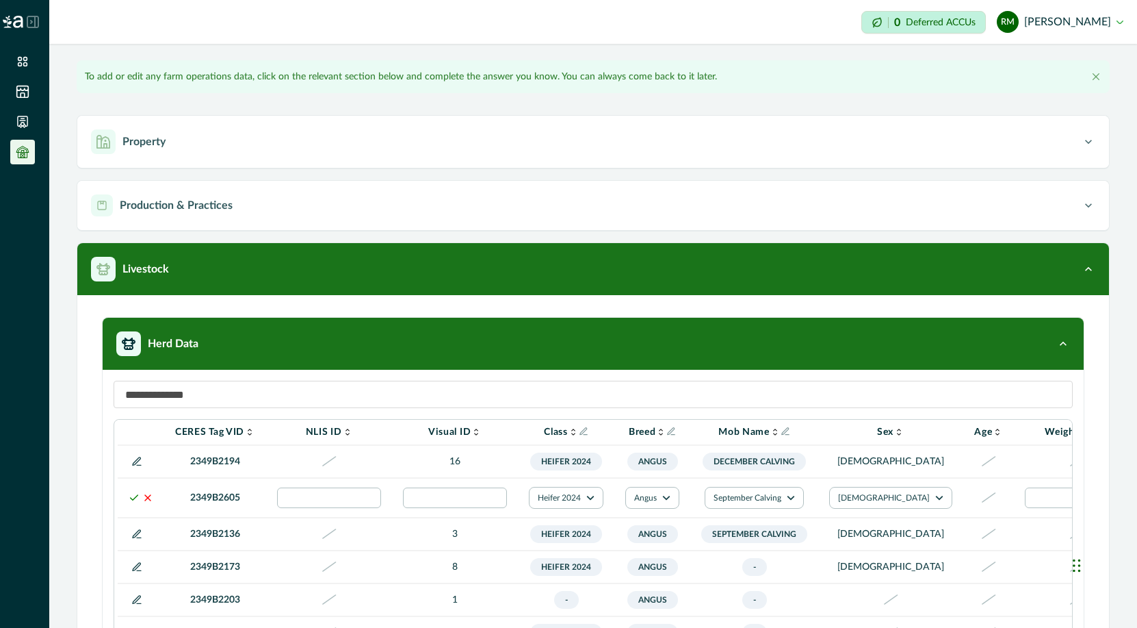
click at [136, 503] on icon at bounding box center [134, 497] width 11 height 11
click at [132, 503] on icon at bounding box center [134, 497] width 11 height 11
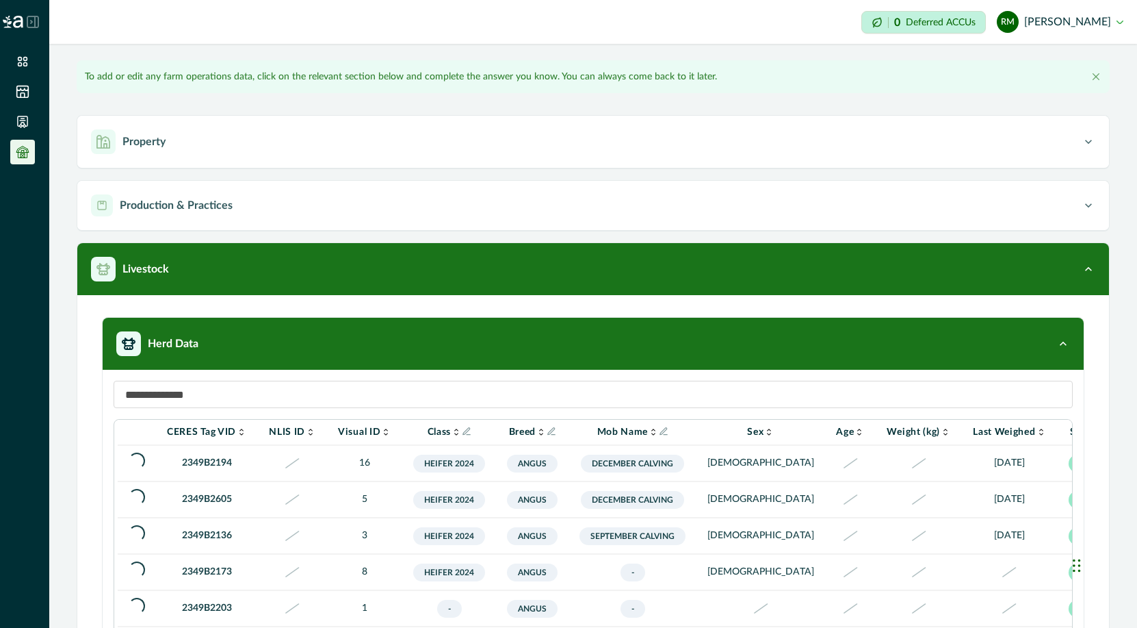
click at [70, 379] on div "**********" at bounding box center [593, 385] width 1088 height 683
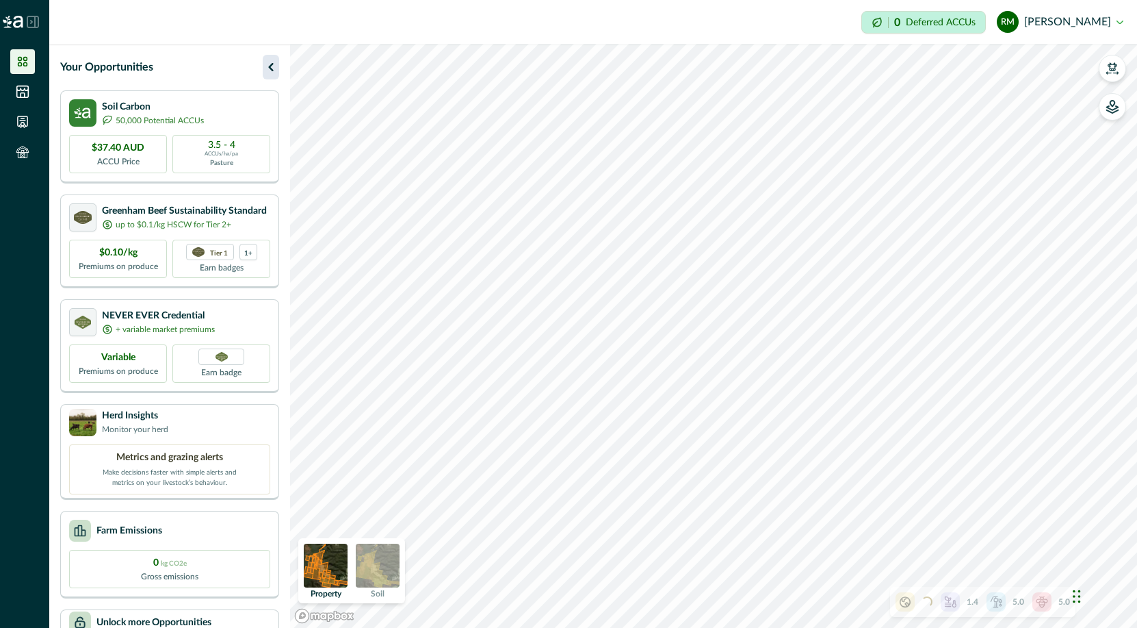
click at [271, 73] on icon "button" at bounding box center [271, 67] width 16 height 16
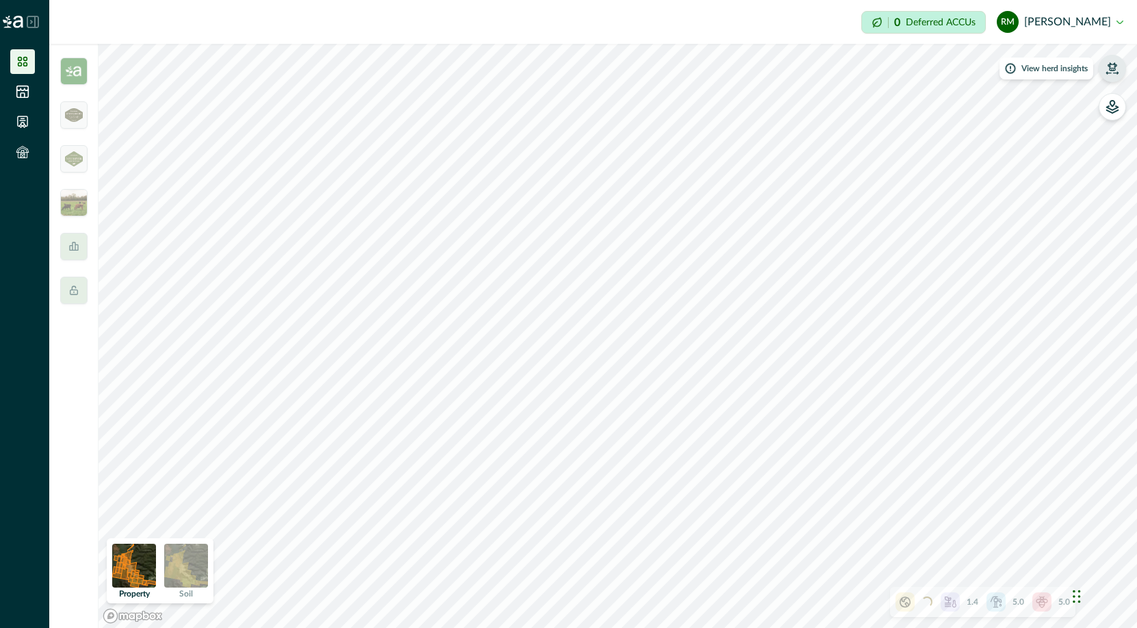
click at [919, 67] on icon "button" at bounding box center [1113, 66] width 10 height 8
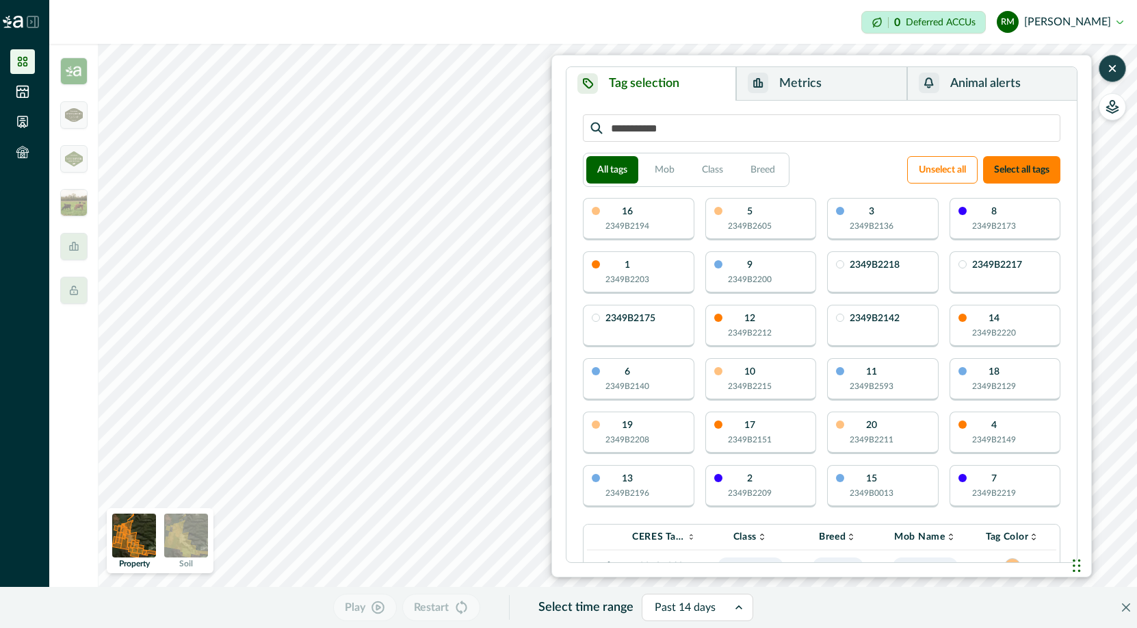
click at [790, 88] on button "Metrics" at bounding box center [821, 84] width 170 height 34
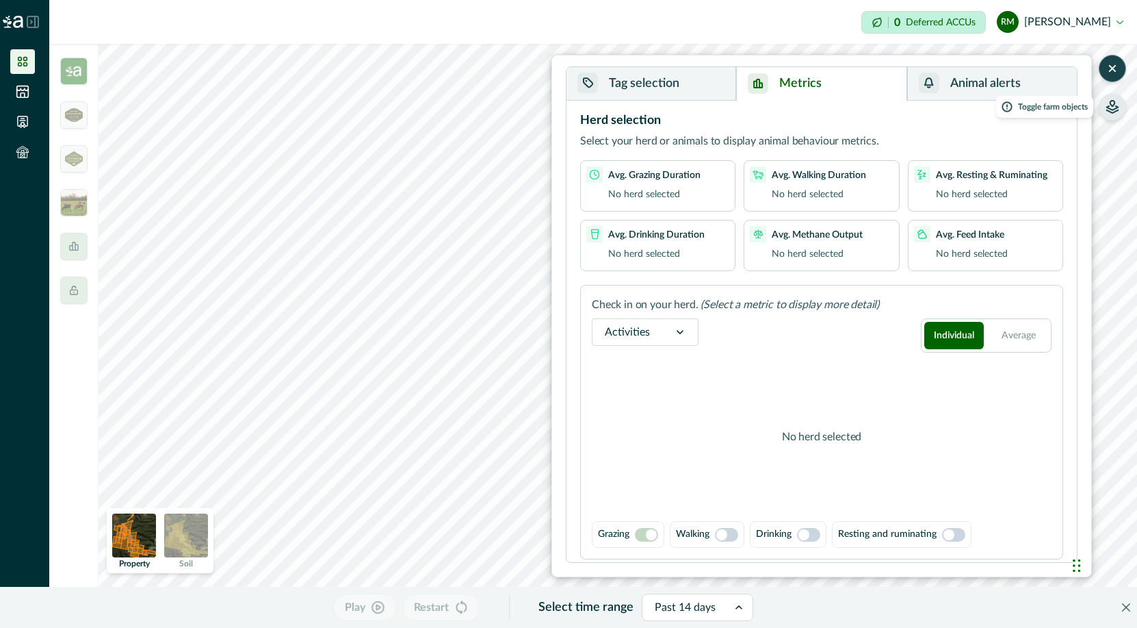
click at [919, 107] on icon "button" at bounding box center [1113, 107] width 14 height 14
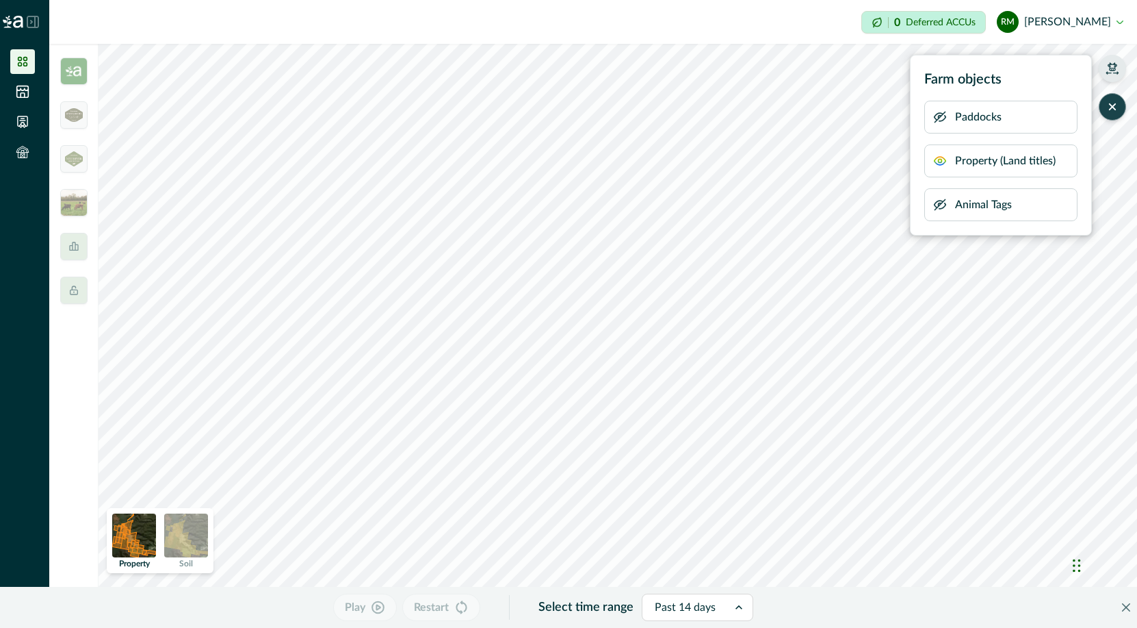
click at [919, 66] on icon "button" at bounding box center [1113, 66] width 10 height 8
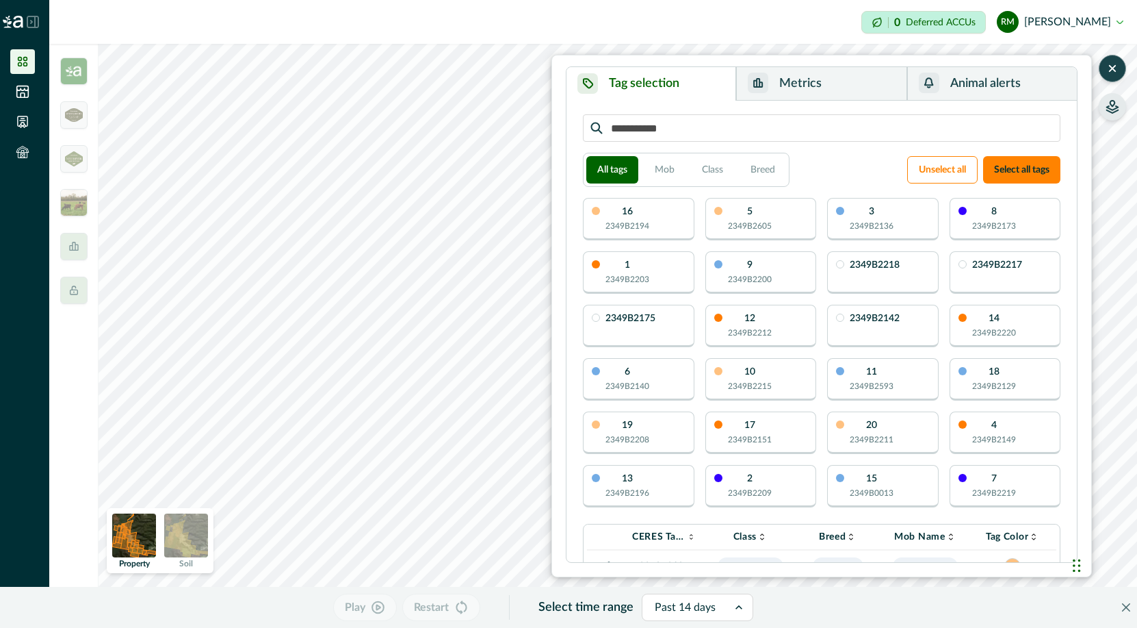
click at [853, 81] on button "Metrics" at bounding box center [821, 84] width 170 height 34
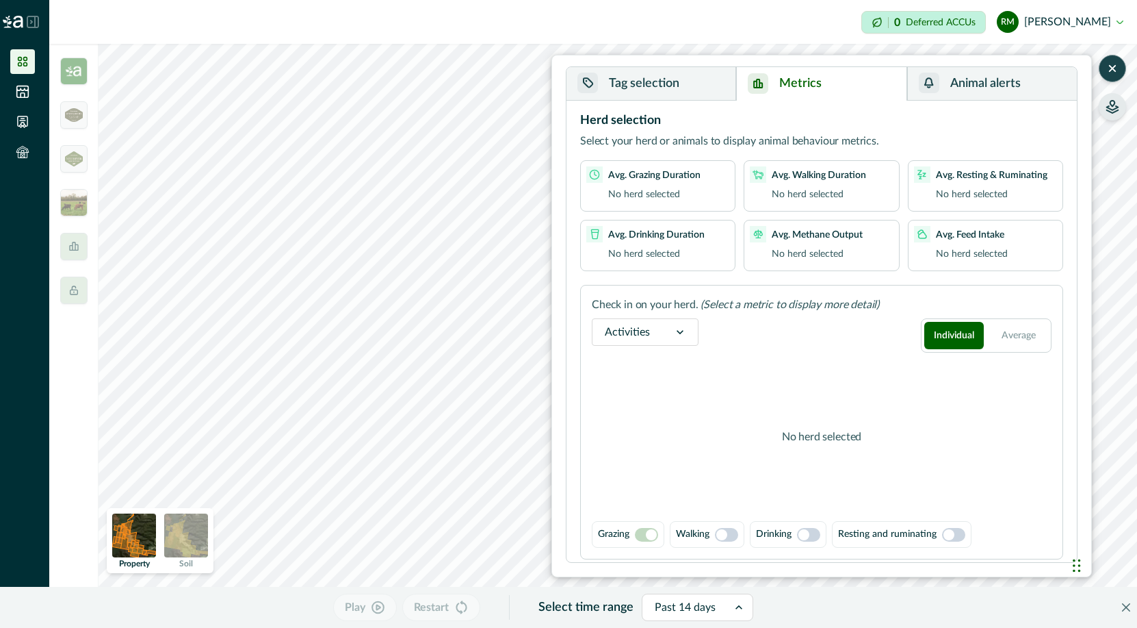
click at [919, 86] on button "Animal alerts" at bounding box center [993, 84] width 170 height 34
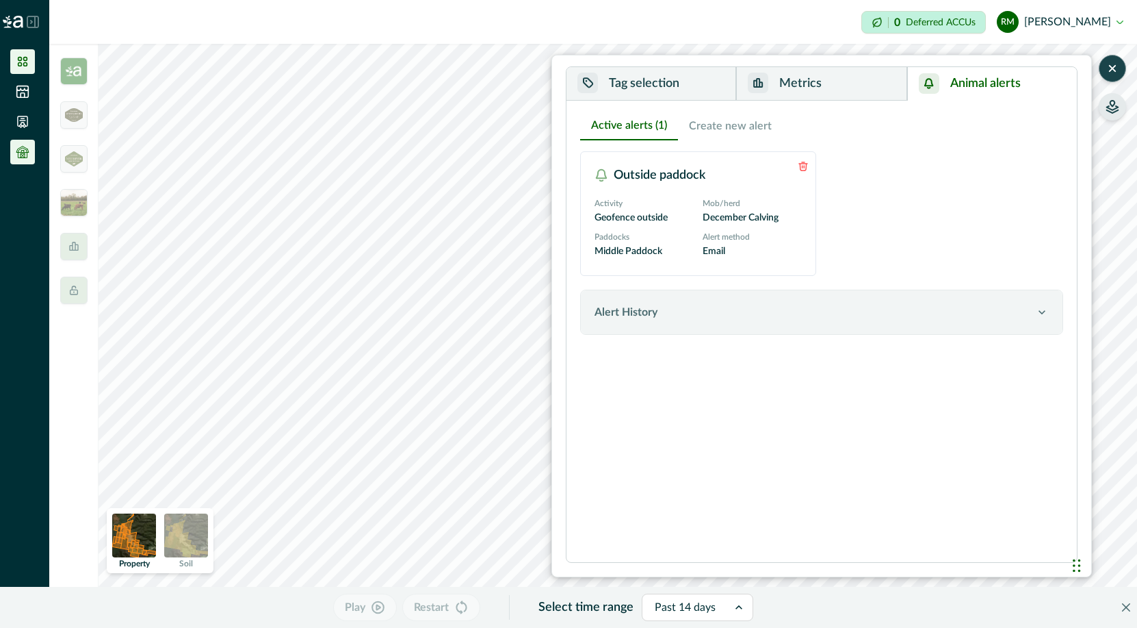
click at [21, 157] on icon at bounding box center [23, 152] width 14 height 14
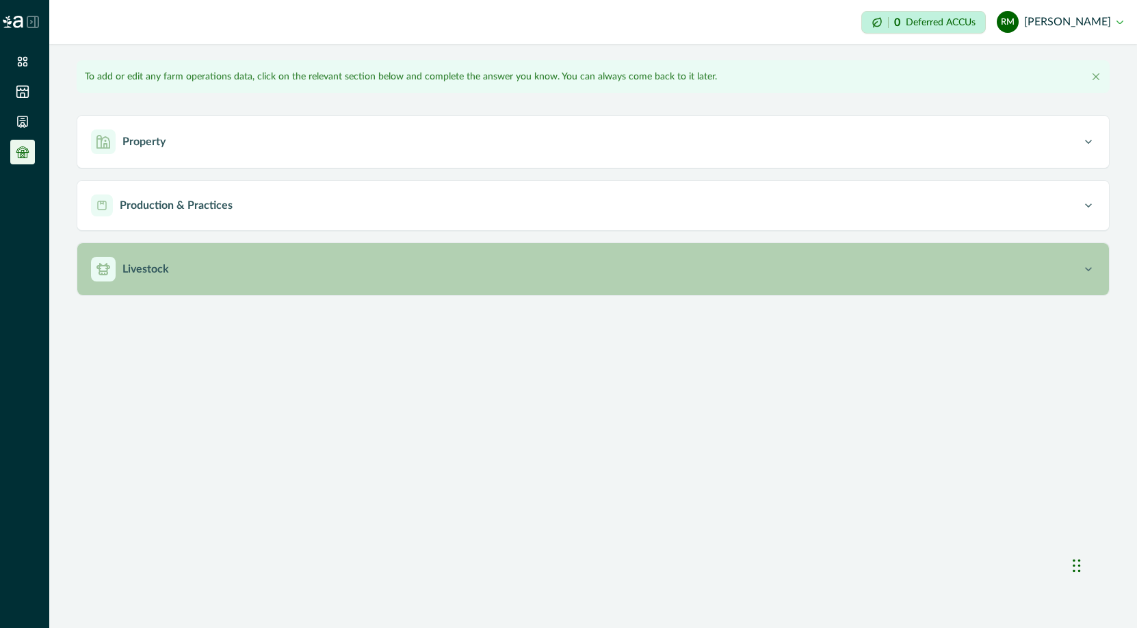
click at [170, 277] on div "Livestock" at bounding box center [586, 269] width 991 height 25
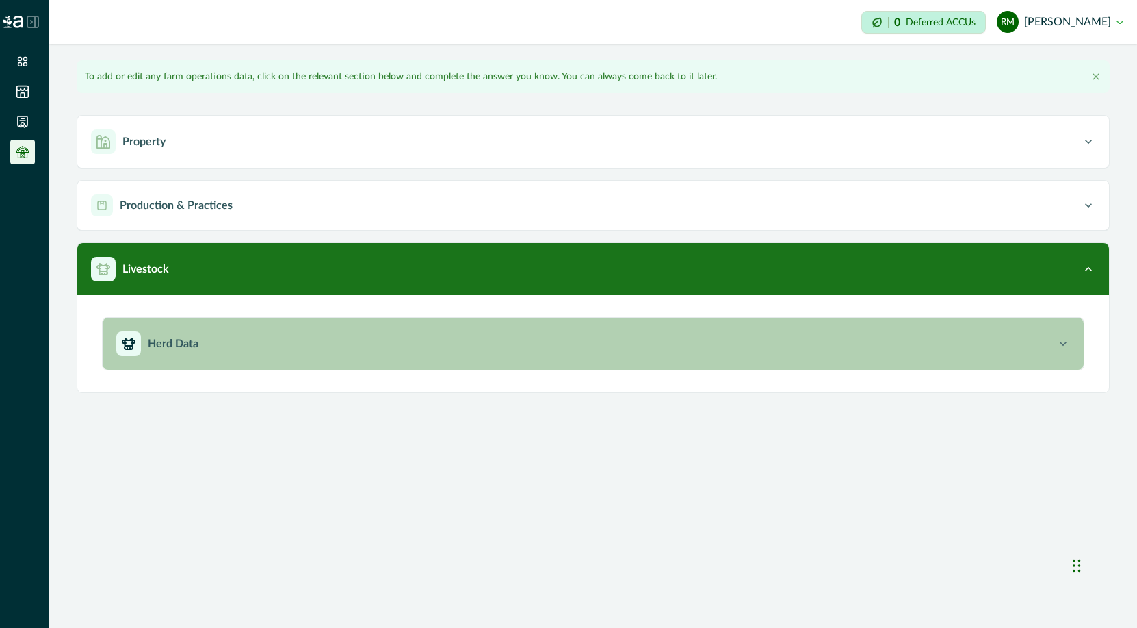
click at [179, 342] on p "Herd Data" at bounding box center [173, 343] width 51 height 16
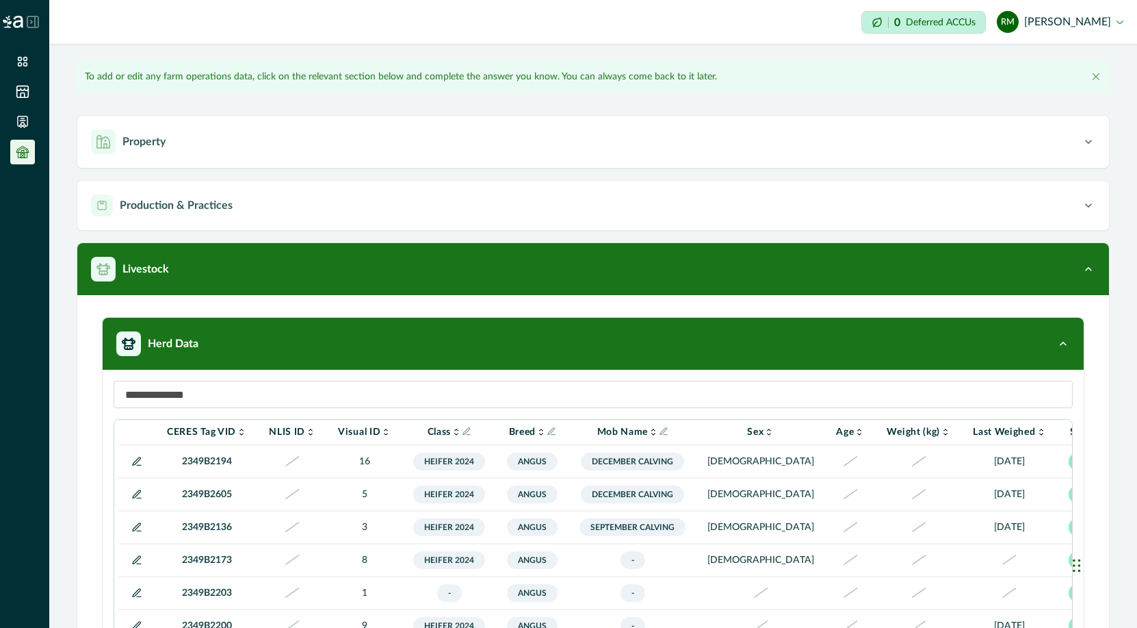
click at [134, 465] on icon at bounding box center [136, 461] width 11 height 11
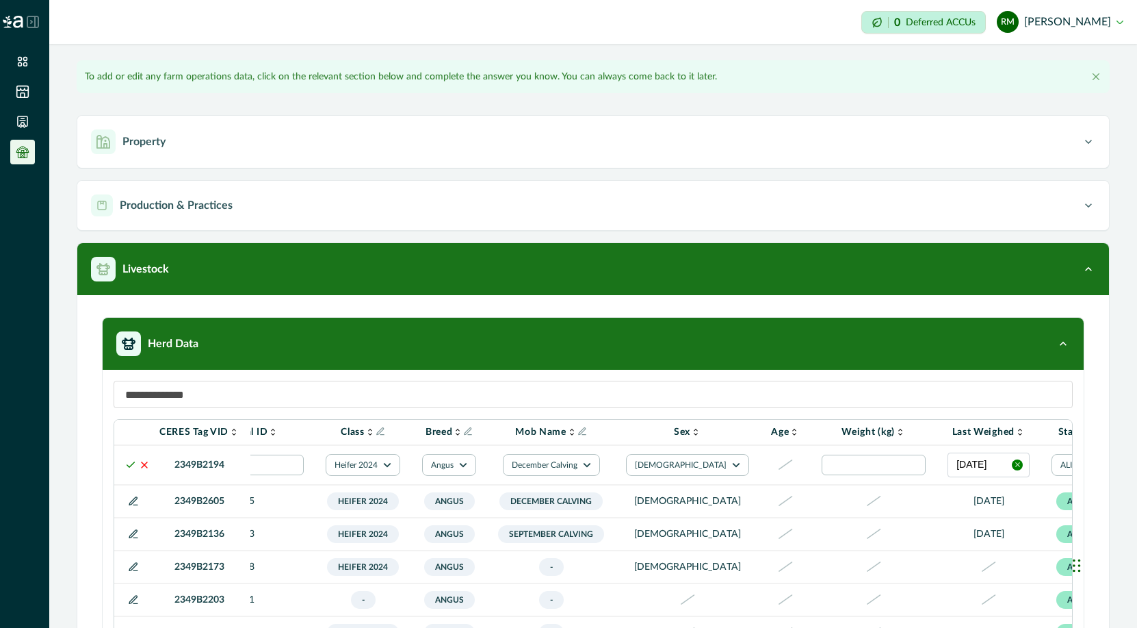
scroll to position [0, 267]
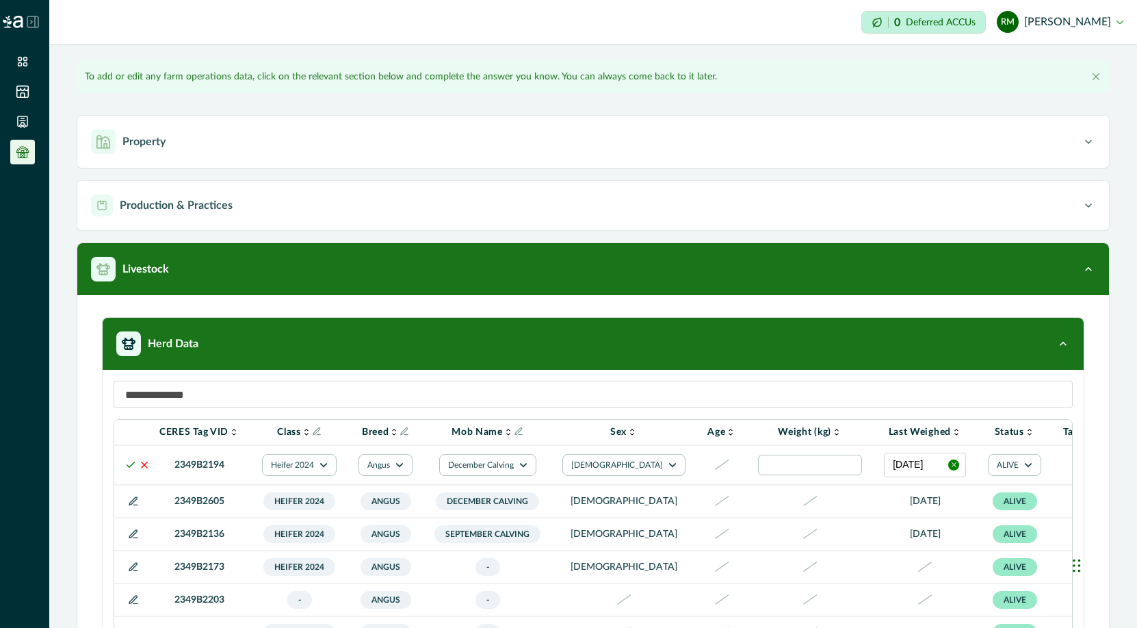
click at [919, 468] on icon "button" at bounding box center [955, 465] width 8 height 8
click at [132, 465] on icon at bounding box center [130, 464] width 11 height 11
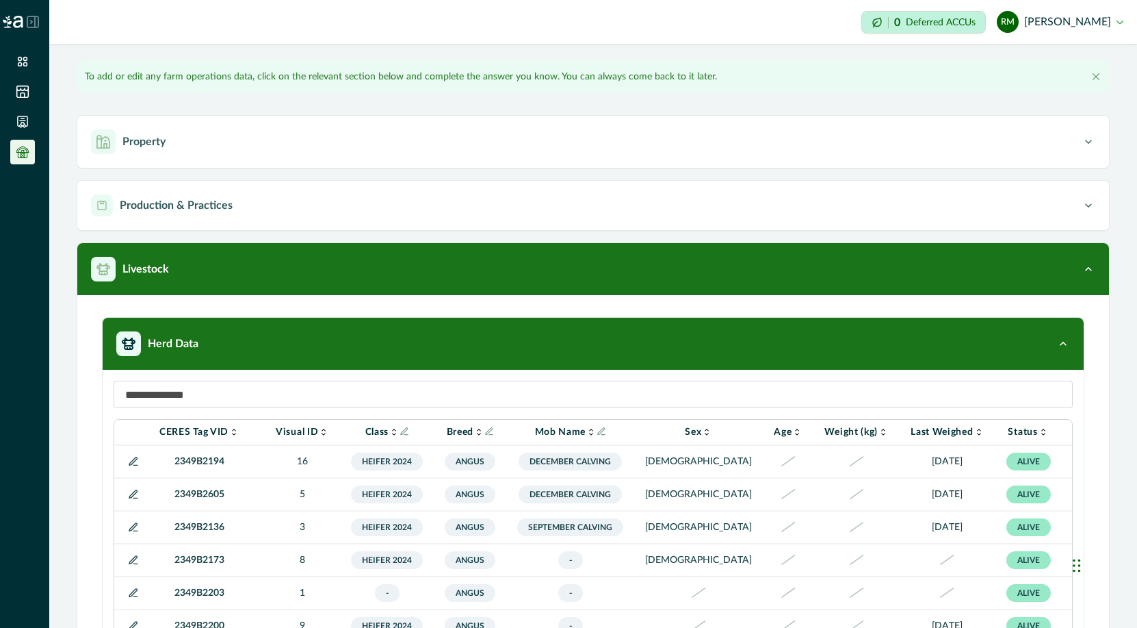
click at [132, 465] on icon at bounding box center [133, 461] width 11 height 11
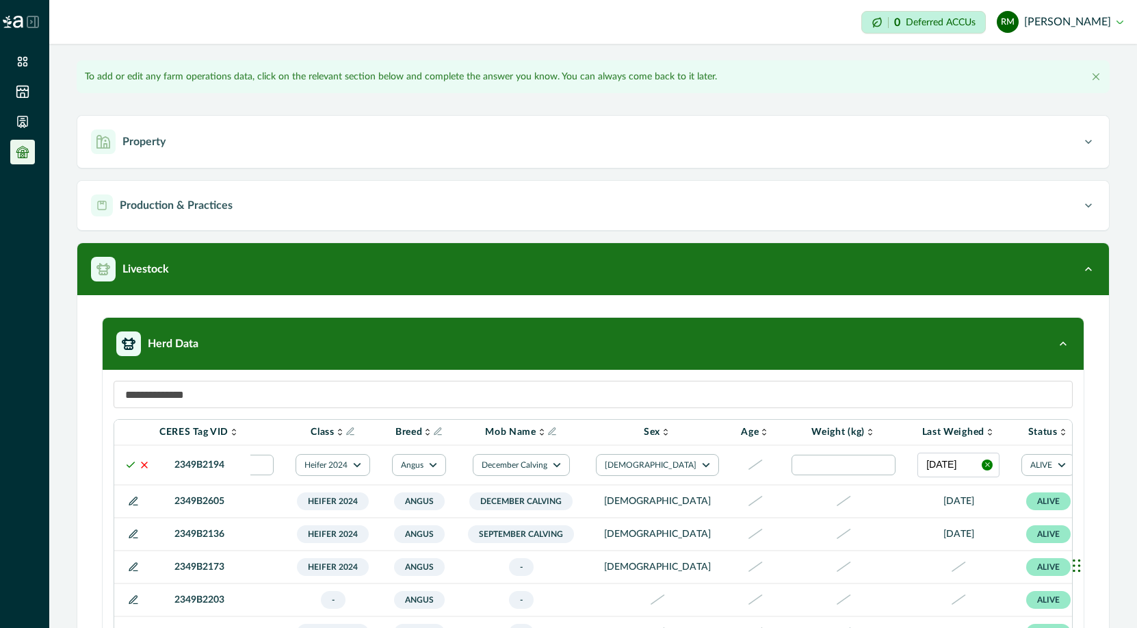
scroll to position [0, 267]
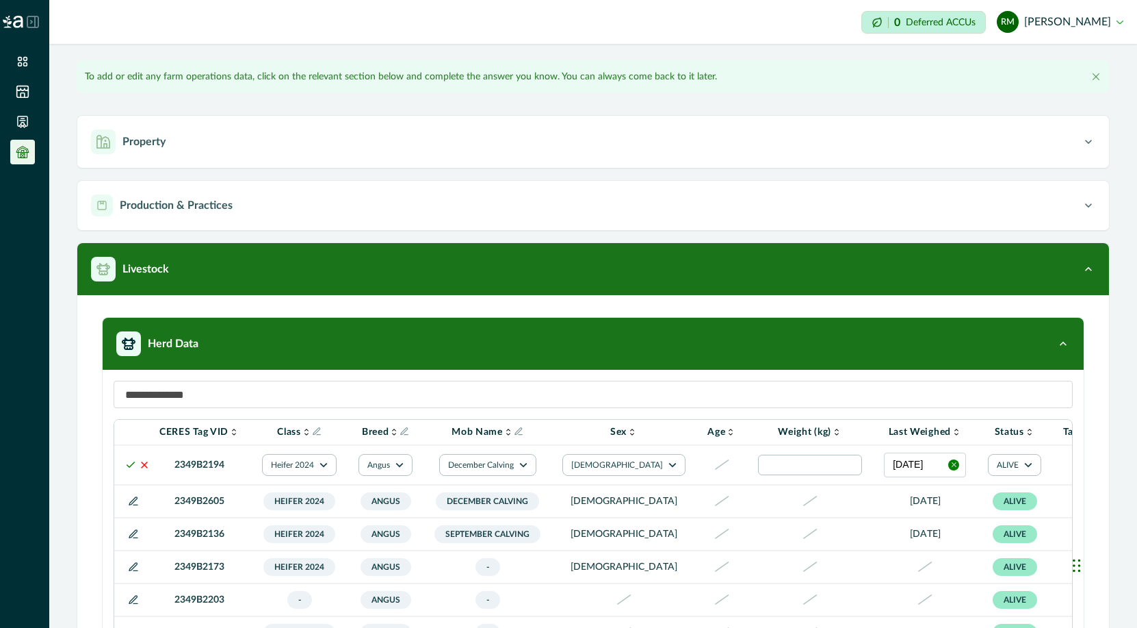
click at [919, 468] on icon "button" at bounding box center [955, 465] width 8 height 8
click at [758, 466] on input "number" at bounding box center [810, 464] width 104 height 21
click at [128, 468] on icon at bounding box center [130, 464] width 11 height 11
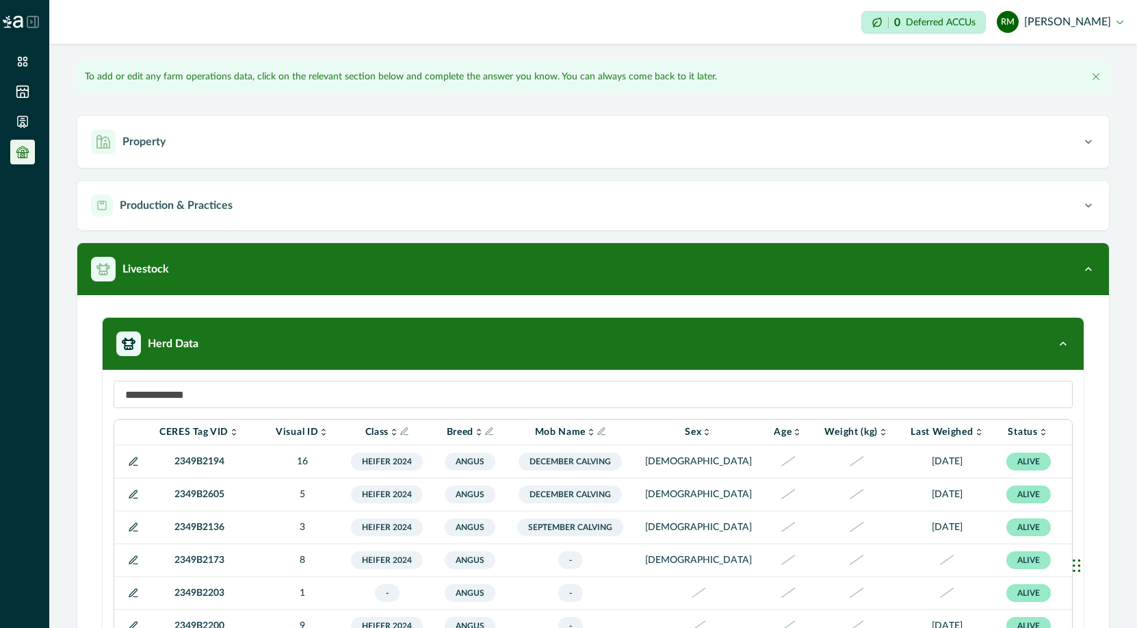
click at [911, 466] on p "[DATE]" at bounding box center [947, 461] width 73 height 14
click at [134, 465] on icon at bounding box center [135, 465] width 4 height 0
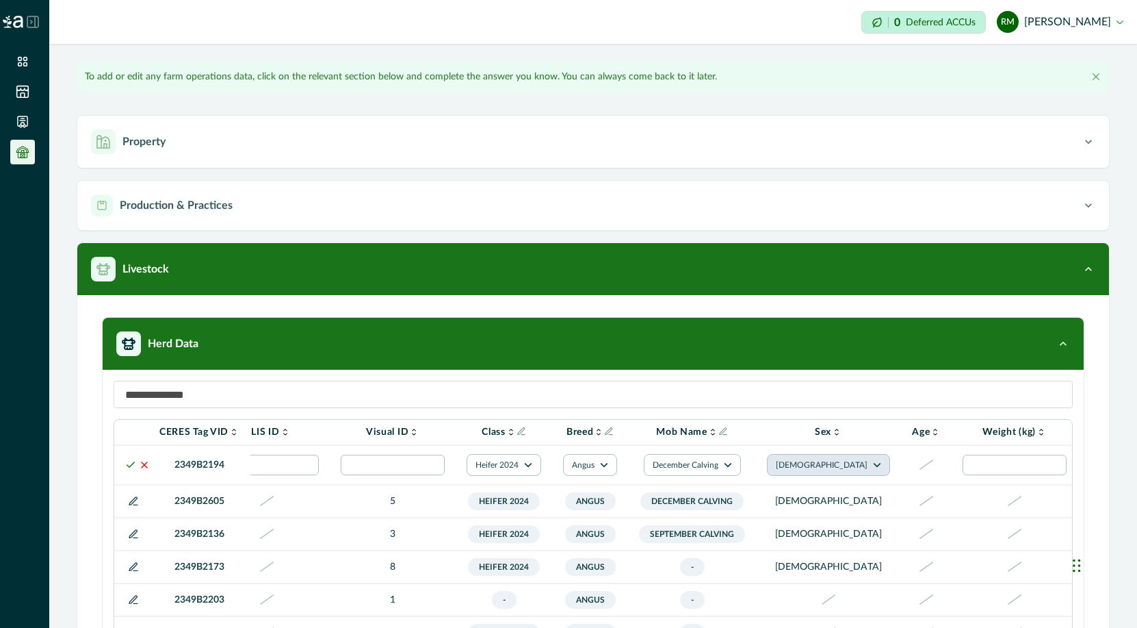
click at [817, 476] on button "[DEMOGRAPHIC_DATA]" at bounding box center [828, 465] width 123 height 22
click at [808, 532] on button "[DEMOGRAPHIC_DATA]" at bounding box center [819, 528] width 76 height 21
click at [919, 474] on input "number" at bounding box center [1015, 464] width 104 height 21
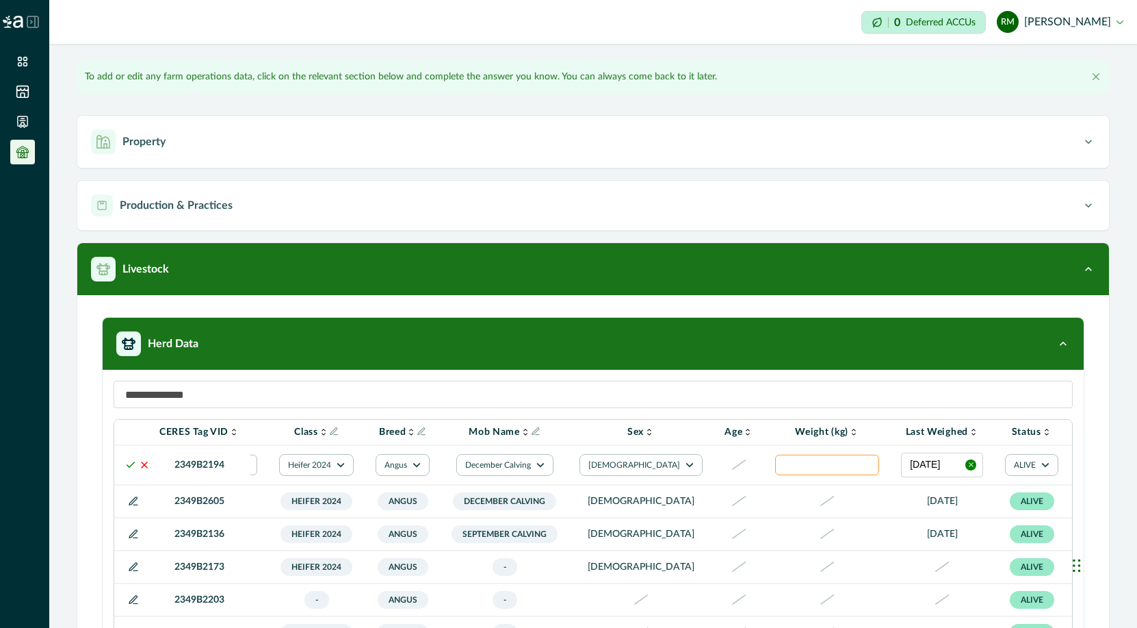
scroll to position [0, 261]
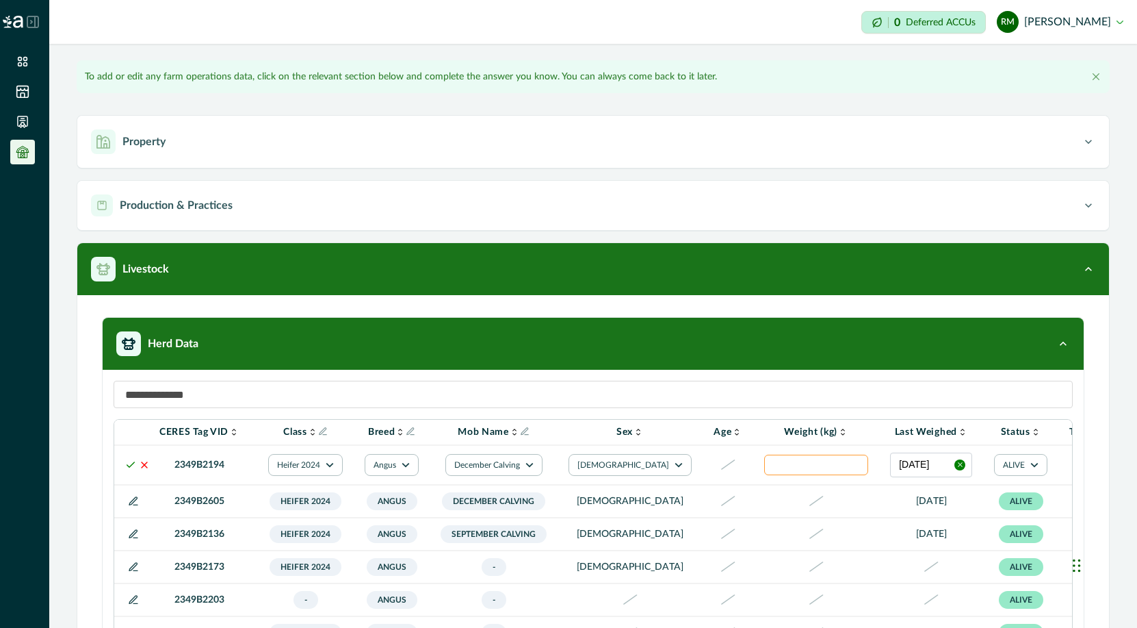
click at [764, 474] on input "**" at bounding box center [816, 464] width 104 height 21
type input "*"
click at [890, 474] on button "[DATE]" at bounding box center [931, 464] width 82 height 25
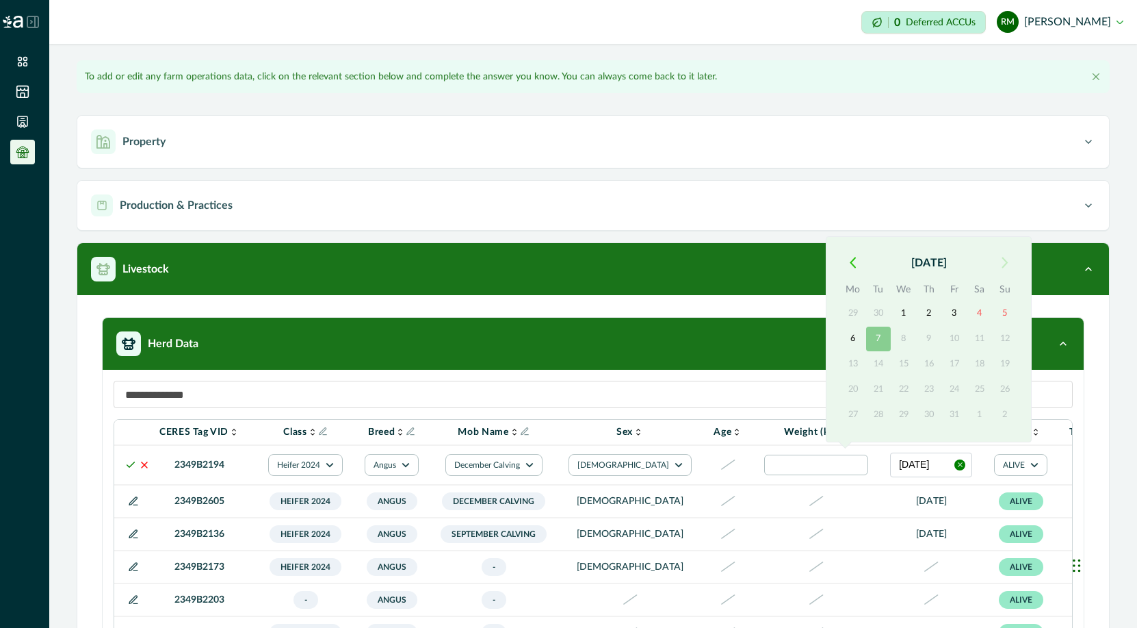
click at [853, 262] on icon "button" at bounding box center [853, 263] width 6 height 12
click at [853, 262] on th "Mo" at bounding box center [852, 266] width 25 height 19
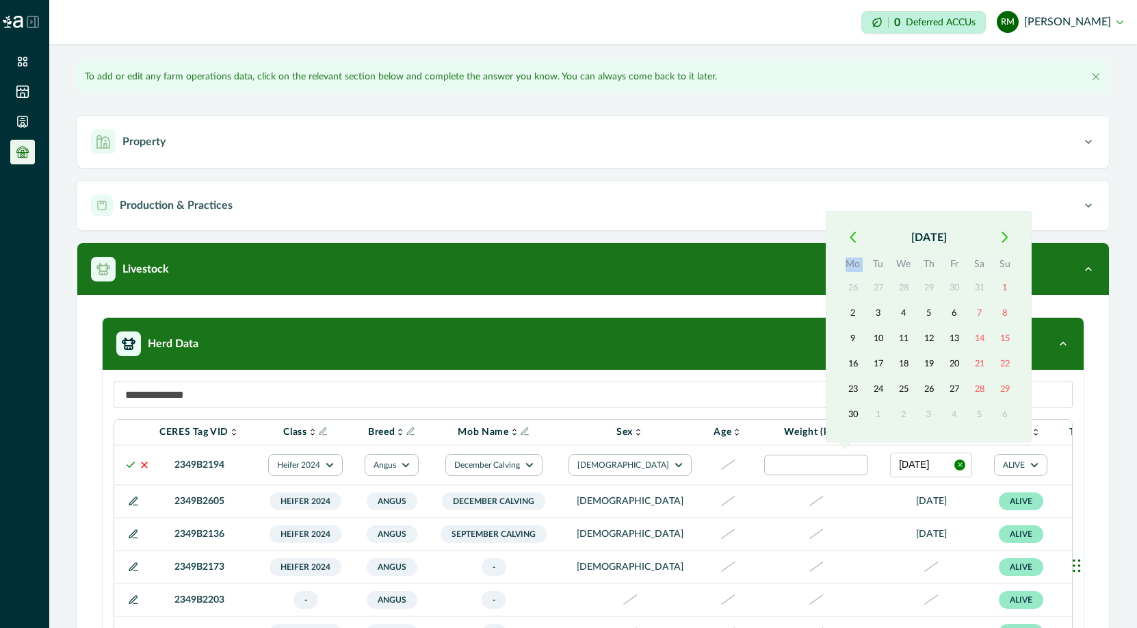
click at [855, 236] on icon "button" at bounding box center [853, 237] width 6 height 12
click at [857, 254] on button "button" at bounding box center [852, 262] width 25 height 25
click at [852, 240] on icon "button" at bounding box center [853, 238] width 5 height 10
click at [852, 240] on div "[DATE] Mo Tu We Th Fr Sa Su 27 28 29 30 31 1 2 3 4 5 6 7 8 9 10 11 12 13 14 15 …" at bounding box center [929, 339] width 206 height 206
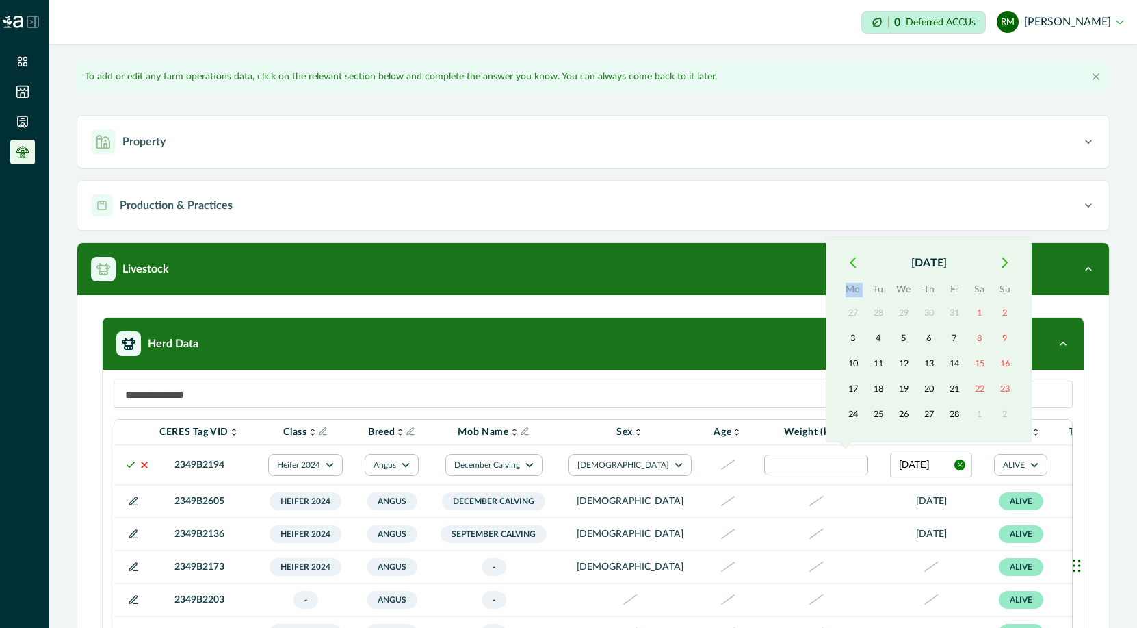
click at [854, 258] on icon "button" at bounding box center [853, 263] width 5 height 10
click at [851, 241] on icon "button" at bounding box center [853, 237] width 6 height 12
click at [853, 259] on icon "button" at bounding box center [853, 263] width 6 height 12
click at [853, 259] on icon "button" at bounding box center [853, 263] width 5 height 10
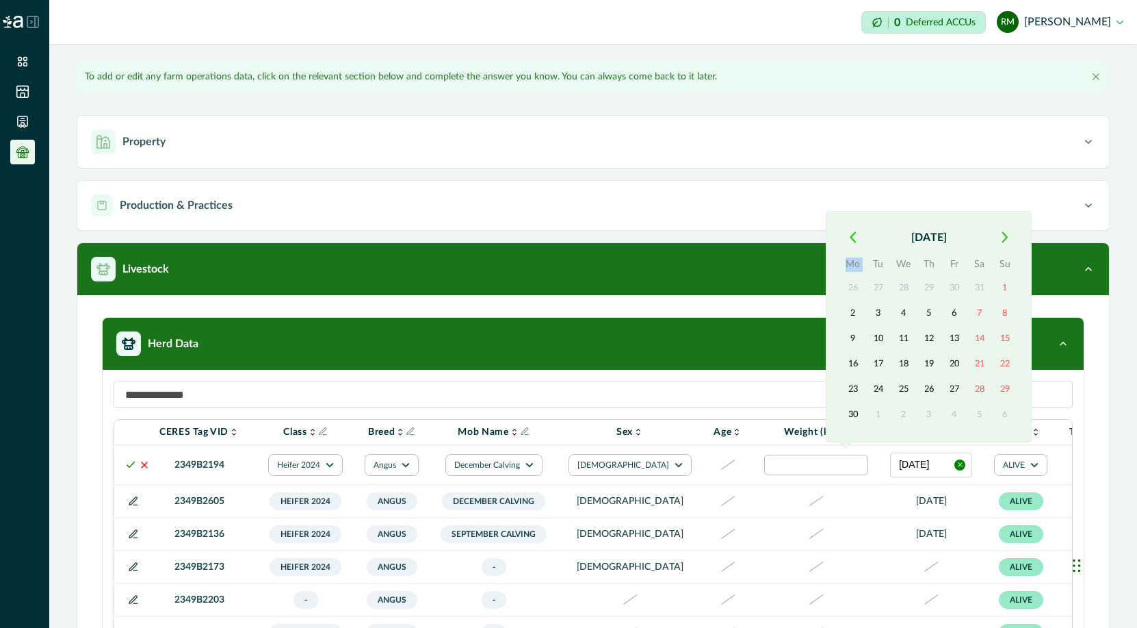
click at [851, 233] on icon "button" at bounding box center [853, 237] width 6 height 12
click at [851, 258] on icon "button" at bounding box center [853, 263] width 6 height 12
click at [905, 311] on button "1" at bounding box center [904, 313] width 25 height 25
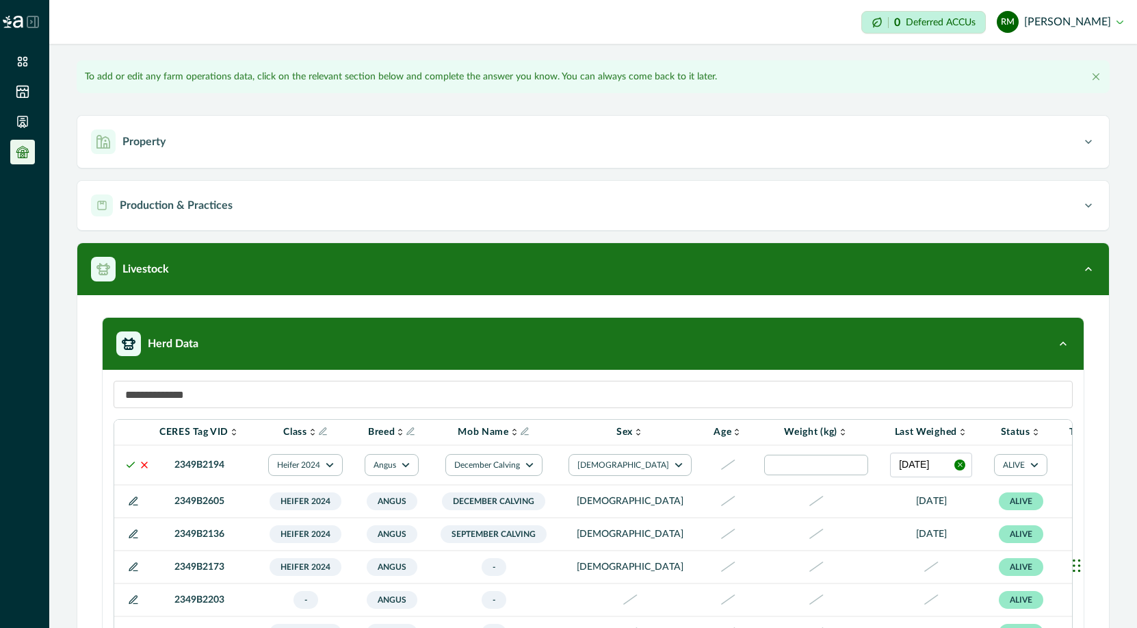
click at [754, 485] on td at bounding box center [817, 465] width 126 height 40
click at [127, 467] on polyline at bounding box center [131, 464] width 8 height 5
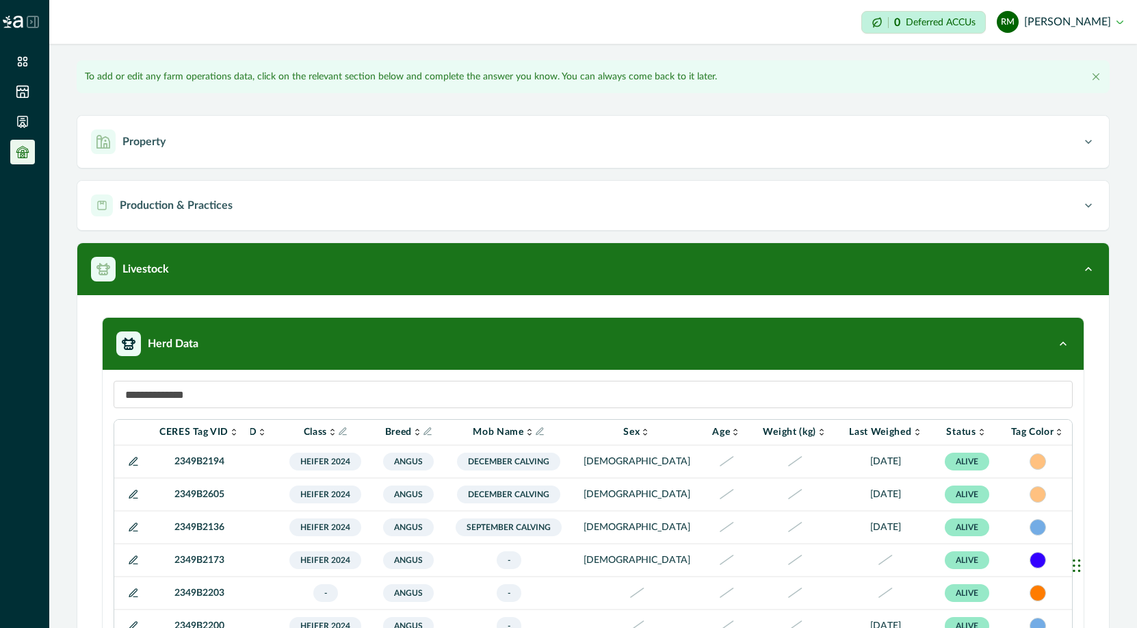
scroll to position [0, 62]
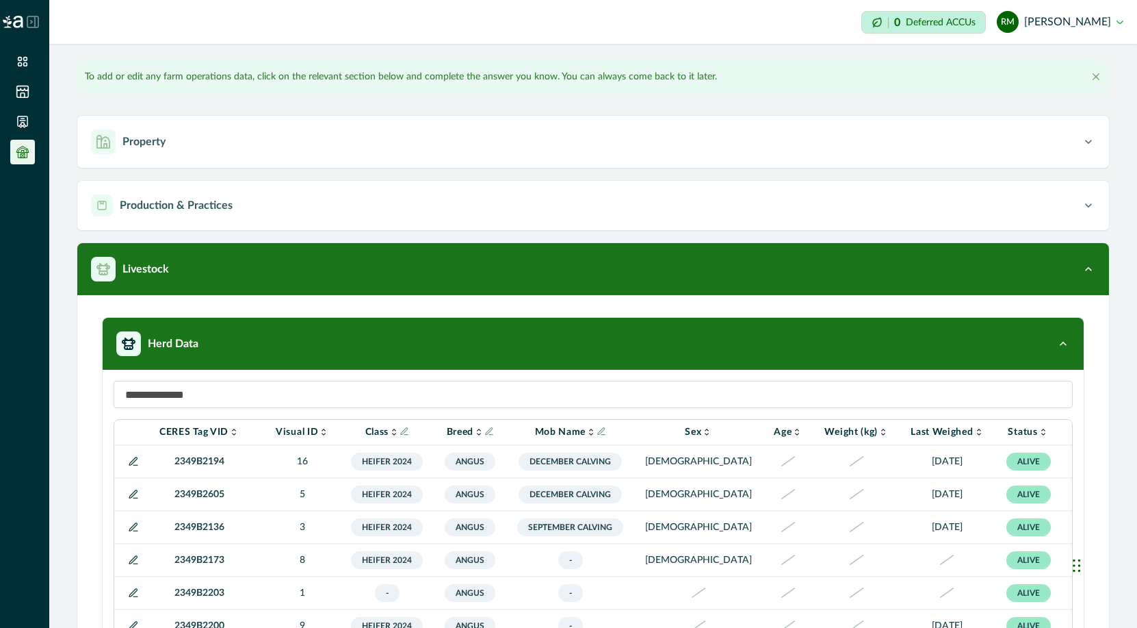
click at [129, 496] on icon at bounding box center [133, 494] width 11 height 11
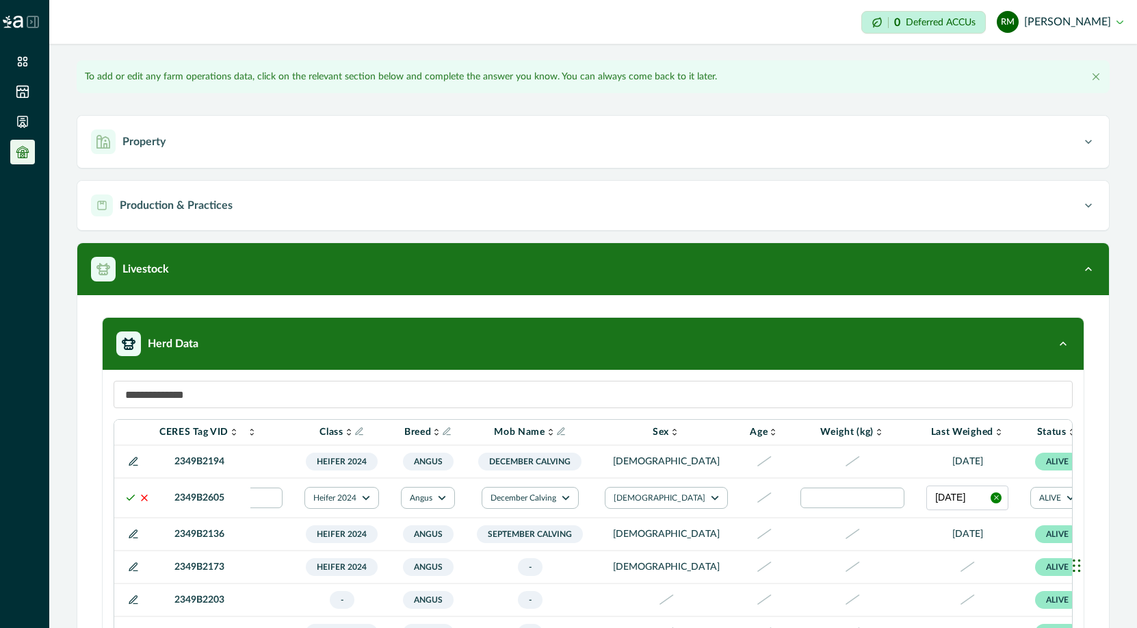
scroll to position [0, 230]
click at [919, 507] on button "[DATE]" at bounding box center [962, 497] width 82 height 25
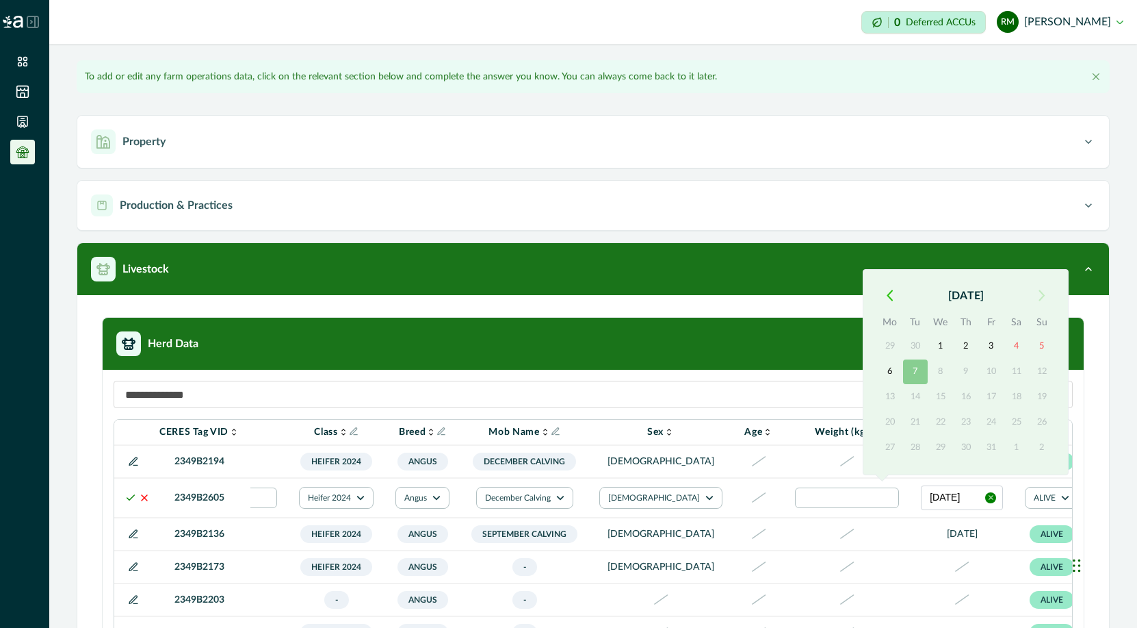
click at [892, 297] on icon "button" at bounding box center [890, 296] width 6 height 12
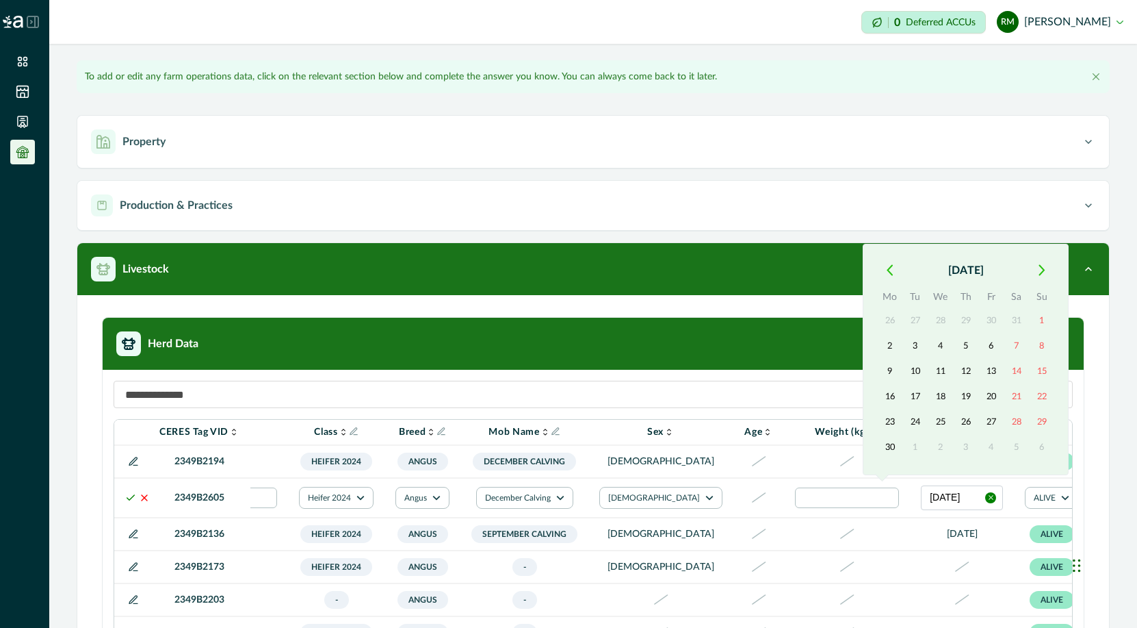
click at [883, 273] on button "button" at bounding box center [889, 270] width 25 height 25
click at [891, 292] on icon "button" at bounding box center [890, 296] width 6 height 12
click at [890, 268] on icon "button" at bounding box center [890, 270] width 6 height 12
click at [891, 292] on icon "button" at bounding box center [890, 296] width 6 height 12
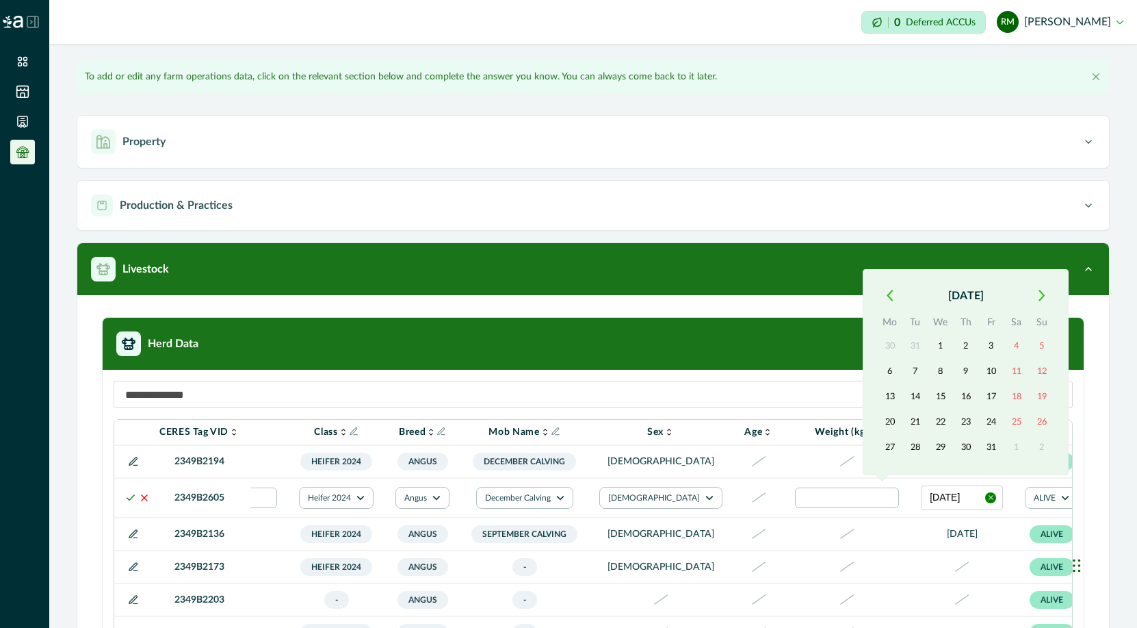
click at [892, 293] on icon "button" at bounding box center [890, 296] width 6 height 12
click at [890, 273] on icon "button" at bounding box center [890, 271] width 5 height 10
click at [890, 290] on icon "button" at bounding box center [890, 296] width 6 height 12
click at [890, 296] on icon "button" at bounding box center [890, 296] width 6 height 12
click at [892, 268] on icon "button" at bounding box center [890, 270] width 6 height 12
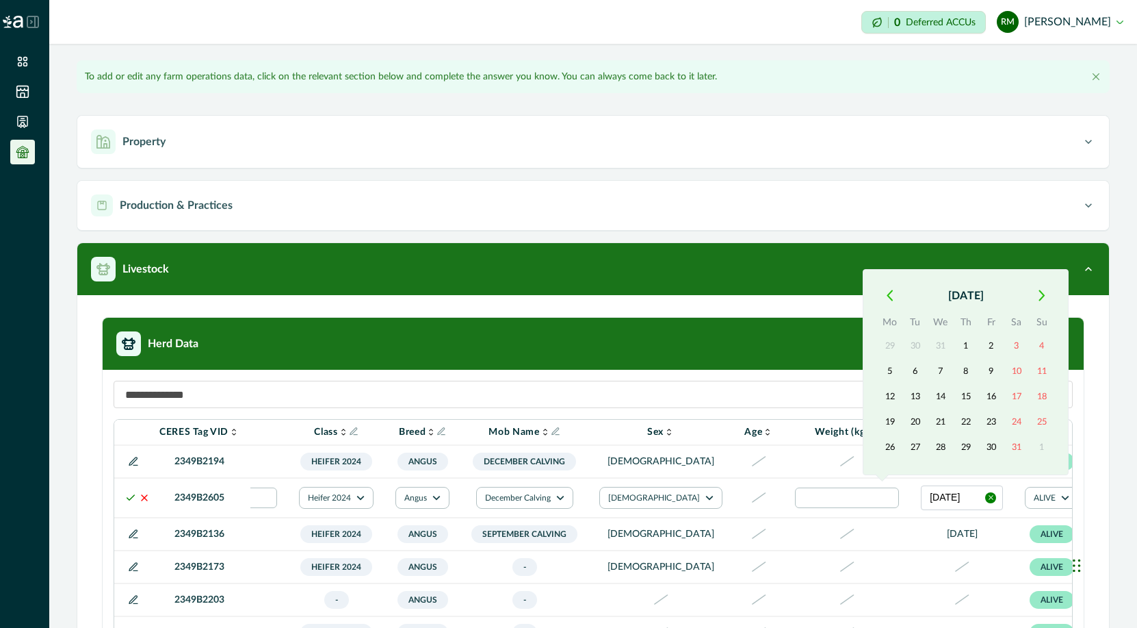
click at [891, 292] on icon "button" at bounding box center [890, 296] width 6 height 12
click at [891, 295] on icon "button" at bounding box center [890, 296] width 6 height 12
click at [891, 296] on icon "button" at bounding box center [890, 296] width 6 height 12
click at [919, 344] on button "1" at bounding box center [941, 346] width 25 height 25
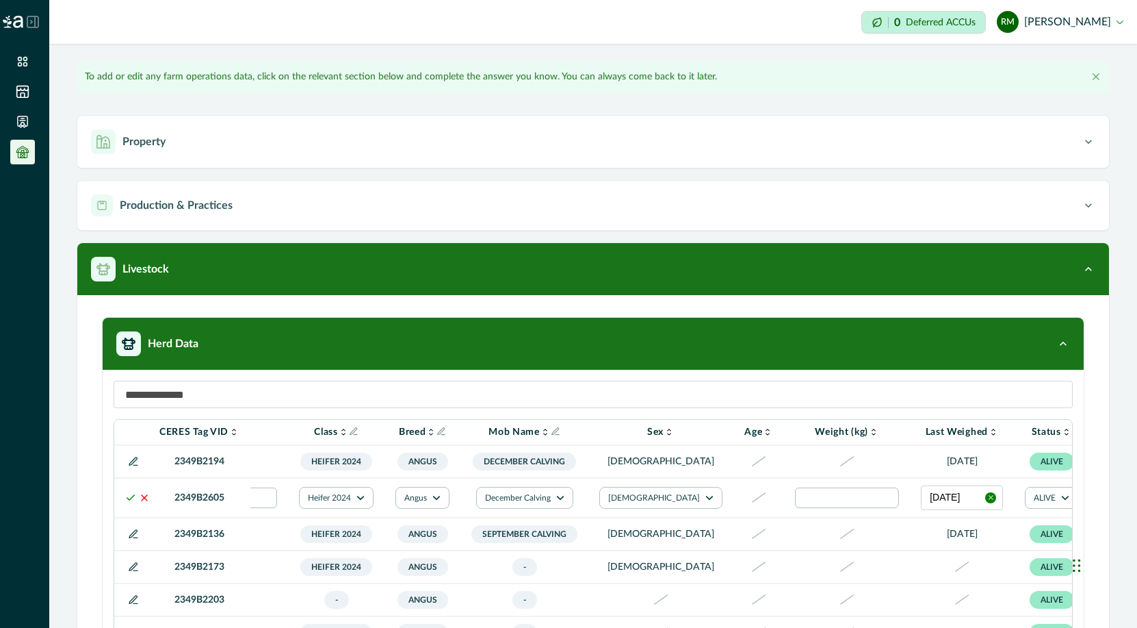
click at [129, 500] on polyline at bounding box center [131, 497] width 8 height 5
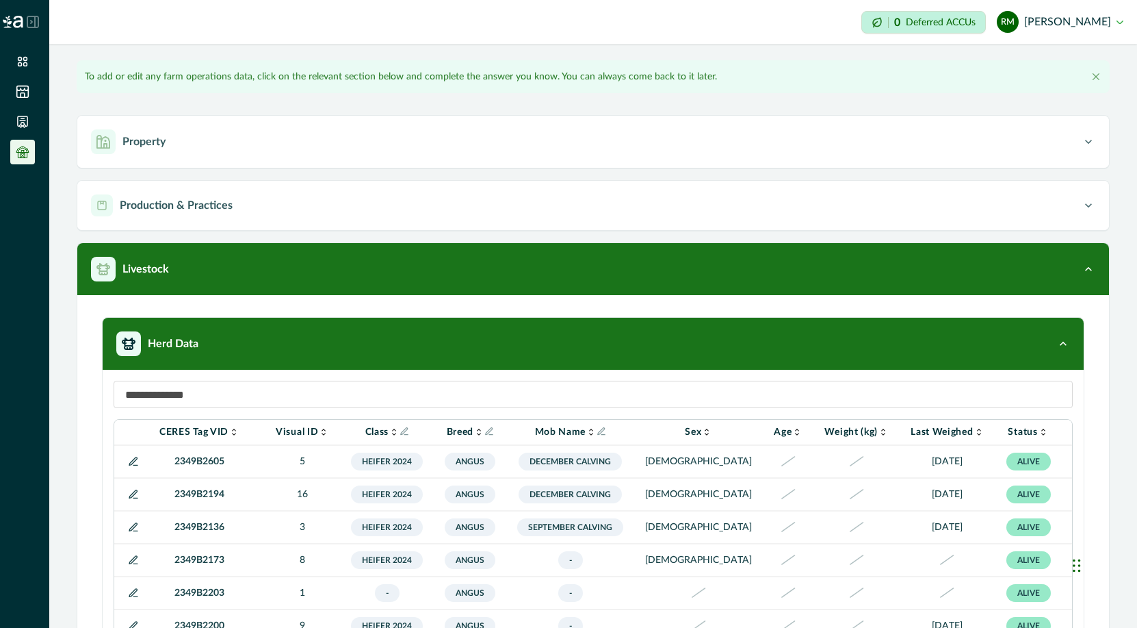
click at [129, 561] on icon at bounding box center [133, 559] width 11 height 11
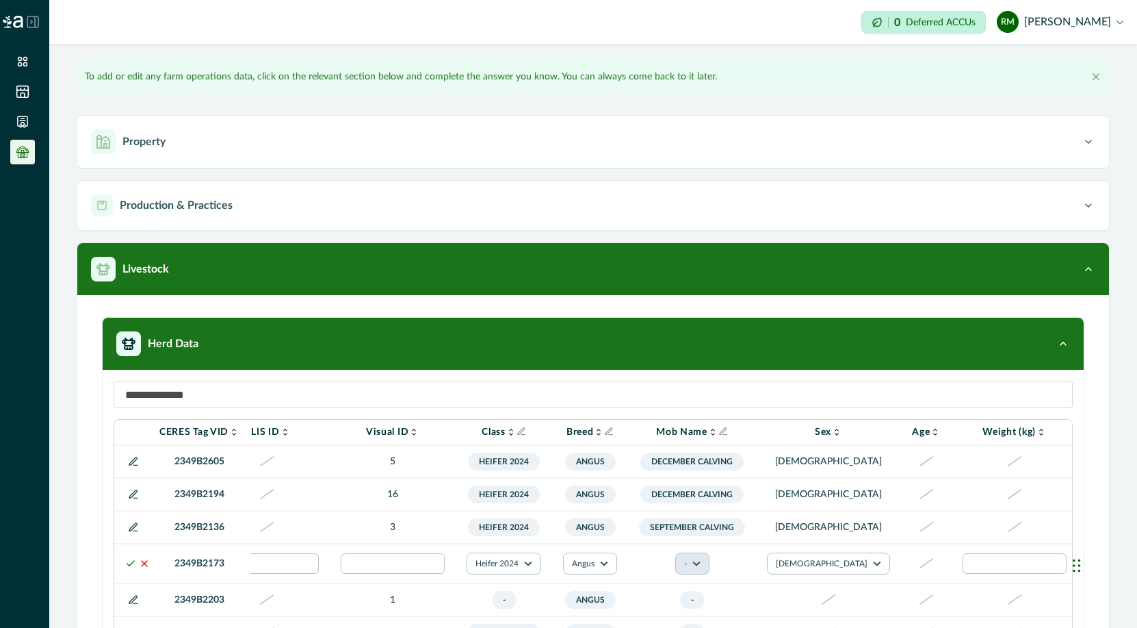
click at [704, 565] on button "-" at bounding box center [693, 563] width 34 height 22
click at [717, 528] on button "September Calving" at bounding box center [727, 521] width 76 height 33
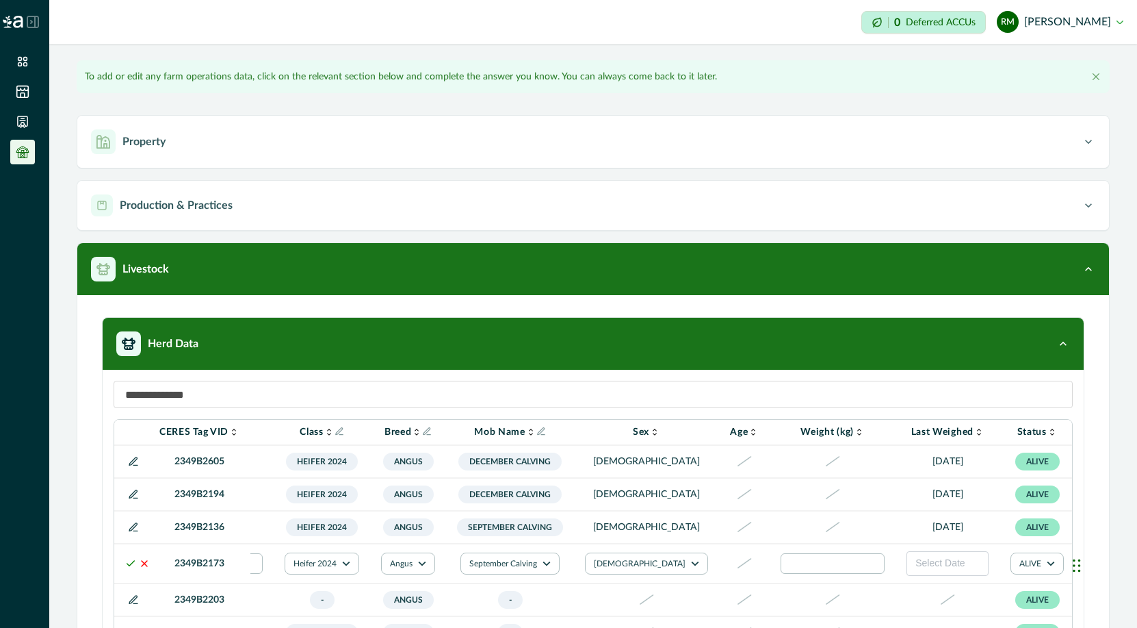
scroll to position [0, 267]
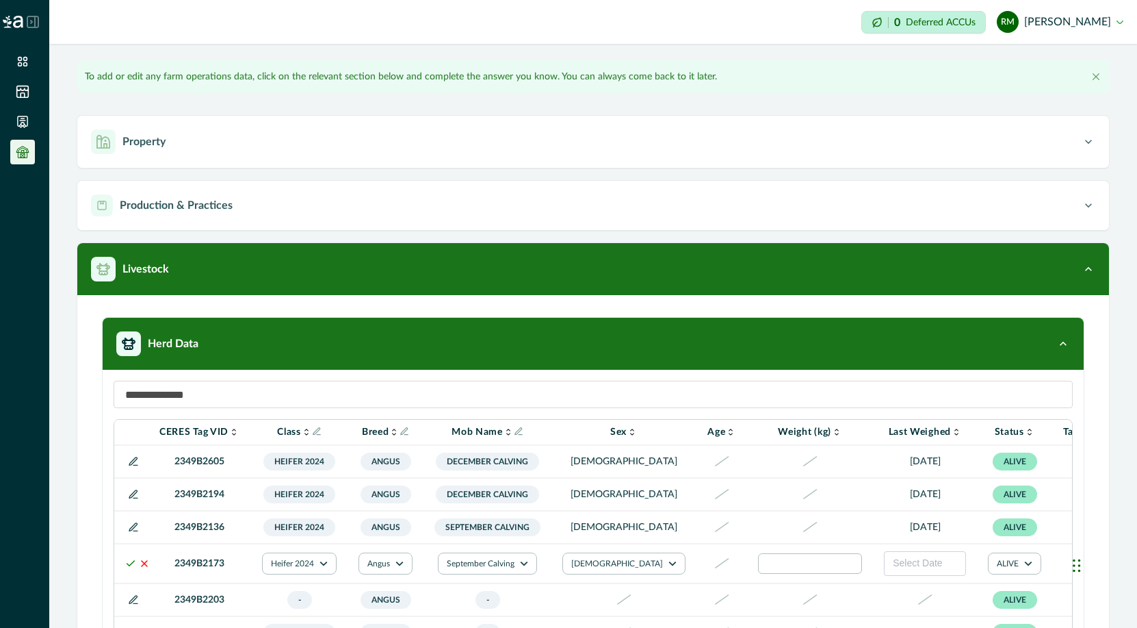
click at [919, 566] on div at bounding box center [1090, 563] width 16 height 16
click at [919, 526] on div at bounding box center [1059, 524] width 22 height 22
click at [127, 564] on icon at bounding box center [130, 563] width 11 height 11
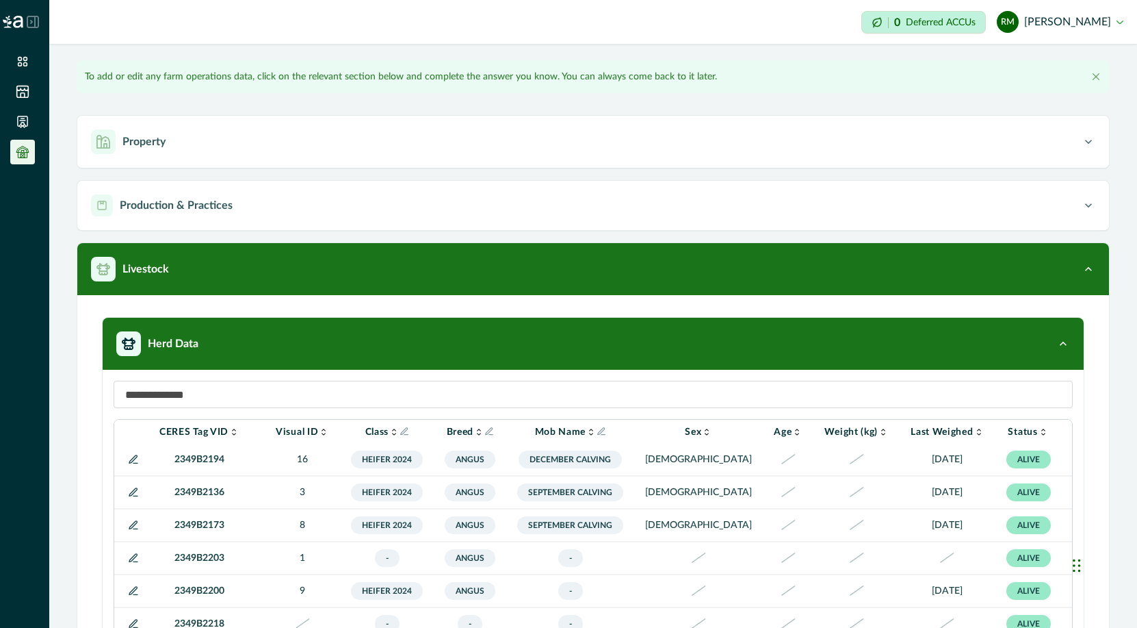
scroll to position [30, 62]
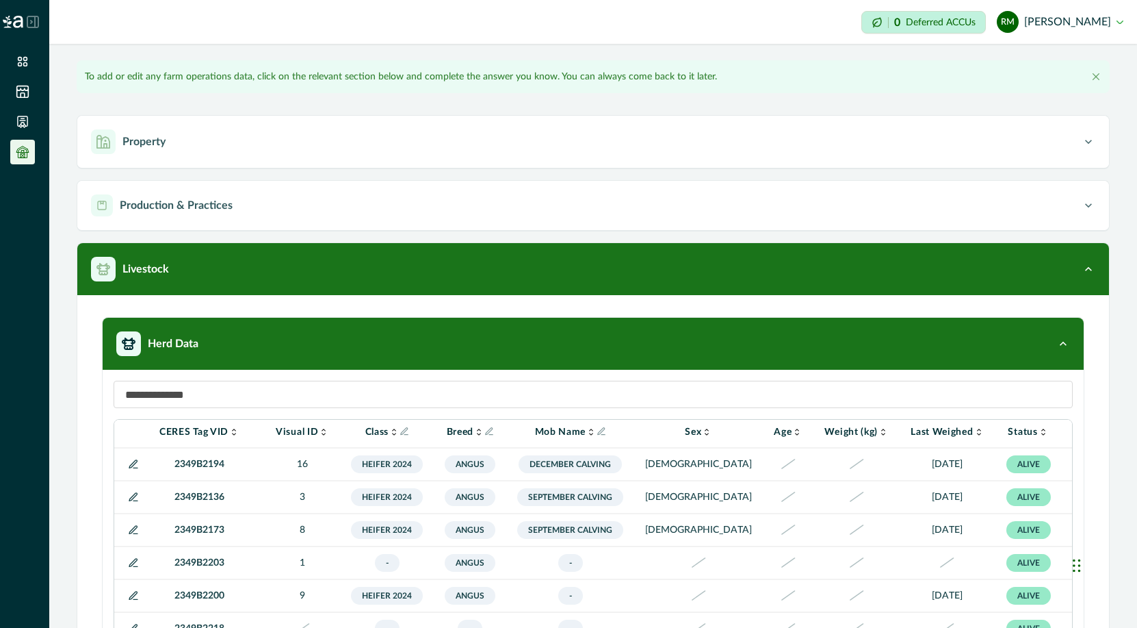
click at [130, 565] on icon at bounding box center [133, 562] width 11 height 11
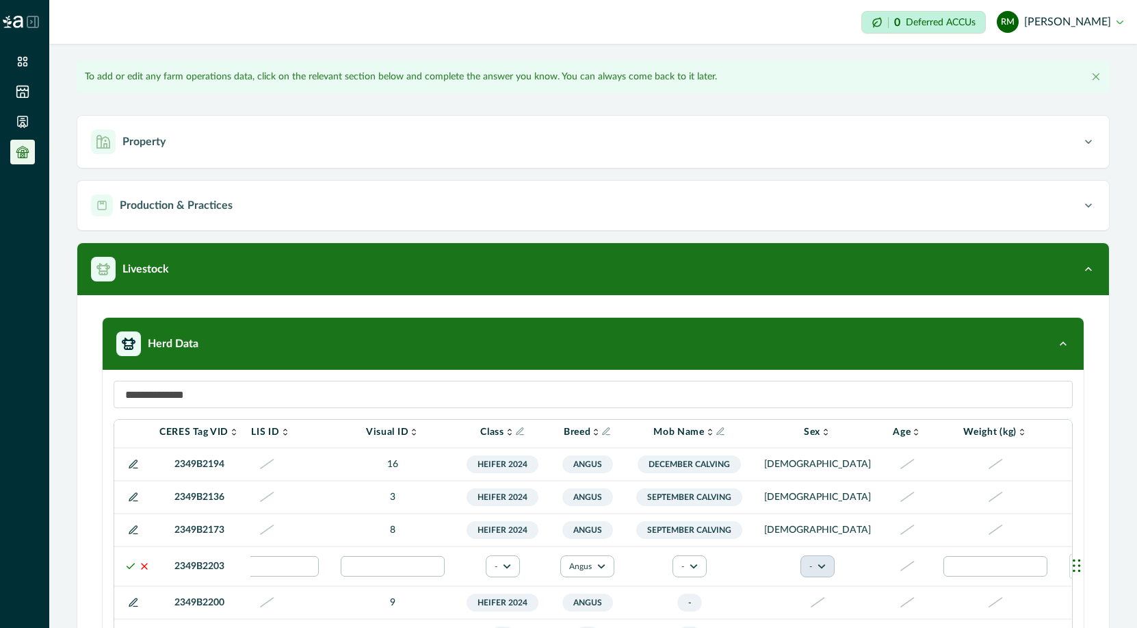
click at [801, 567] on button "-" at bounding box center [818, 566] width 34 height 22
click at [804, 529] on button "[DEMOGRAPHIC_DATA]" at bounding box center [816, 530] width 76 height 21
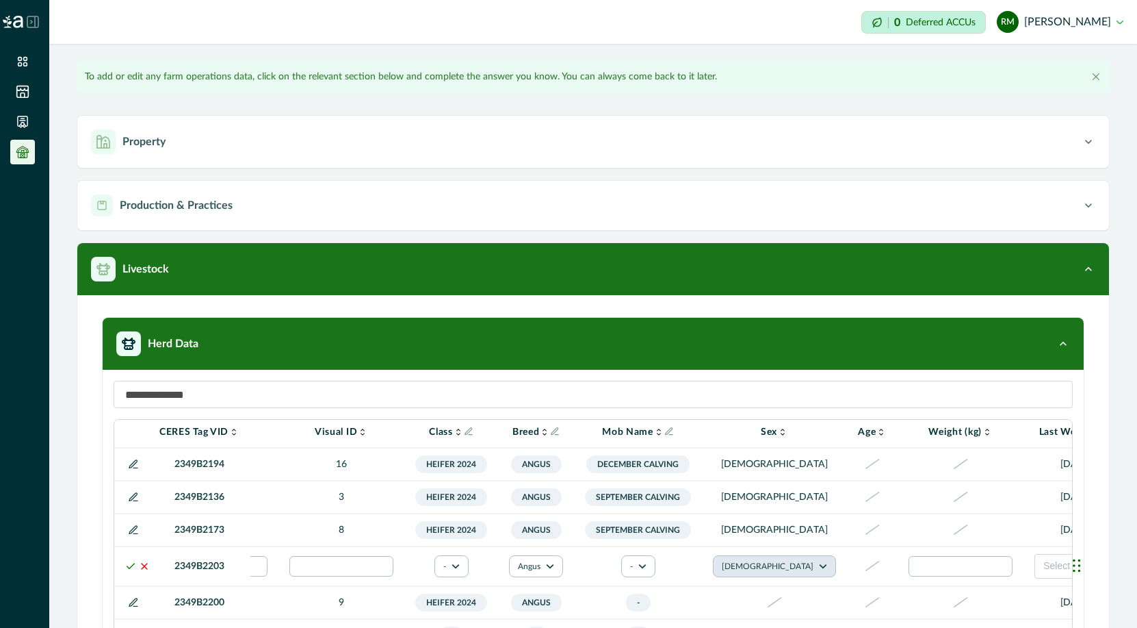
scroll to position [30, 108]
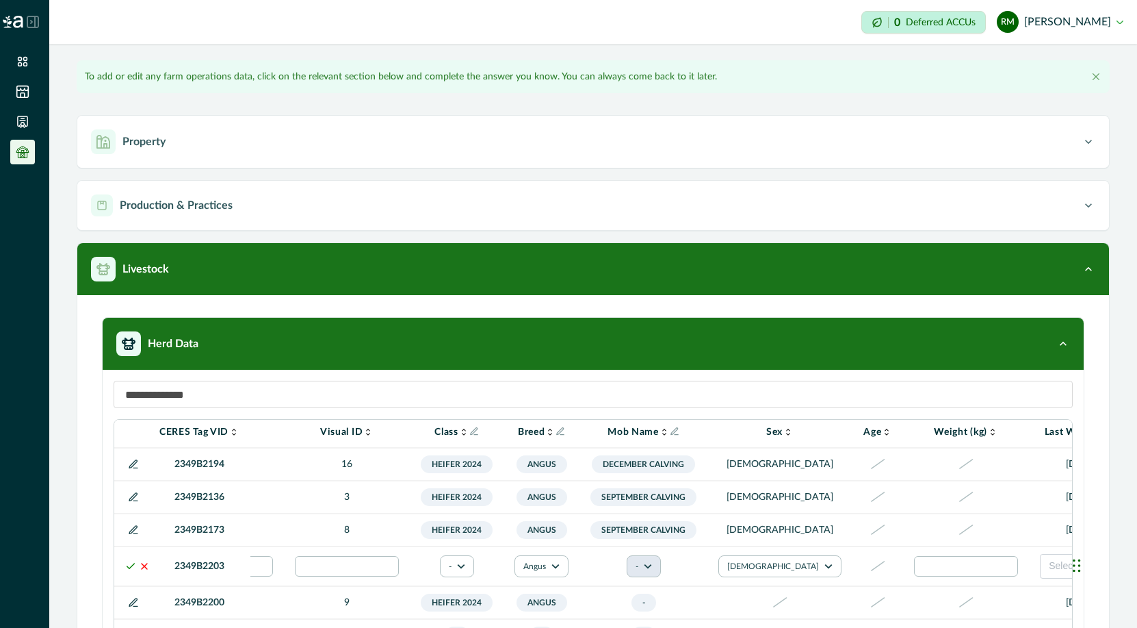
click at [647, 566] on icon "button" at bounding box center [648, 566] width 8 height 8
click at [664, 494] on button "December Calving" at bounding box center [677, 490] width 76 height 33
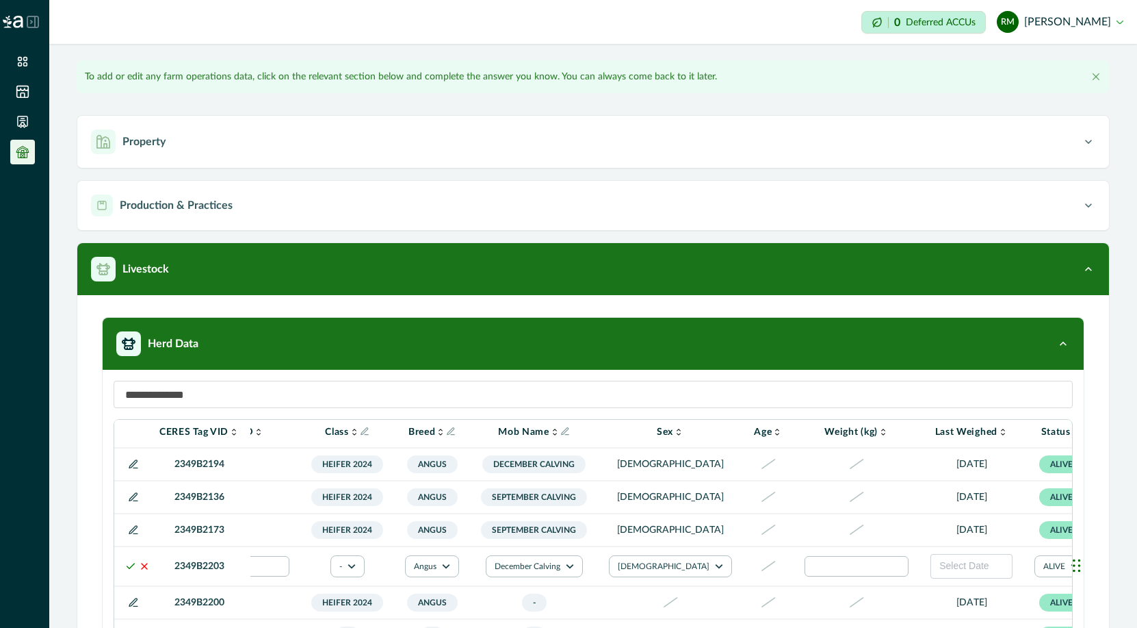
scroll to position [30, 220]
click at [919, 565] on span "Select Date" at bounding box center [962, 565] width 49 height 11
click at [803, 570] on input "number" at bounding box center [855, 566] width 104 height 21
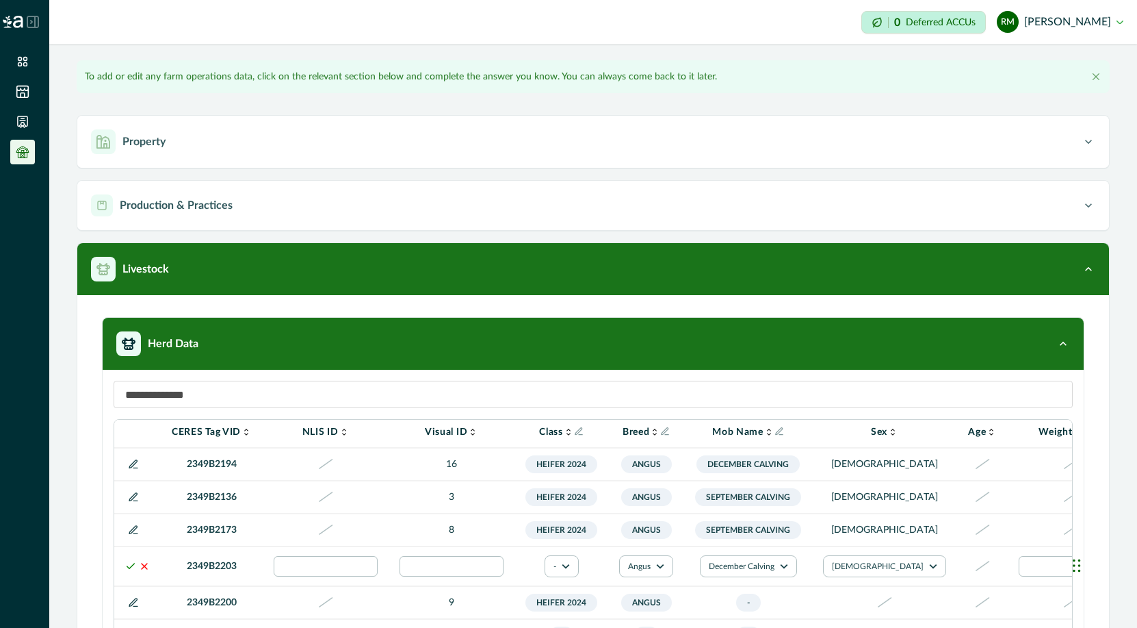
scroll to position [30, 0]
click at [133, 567] on icon at bounding box center [134, 566] width 11 height 11
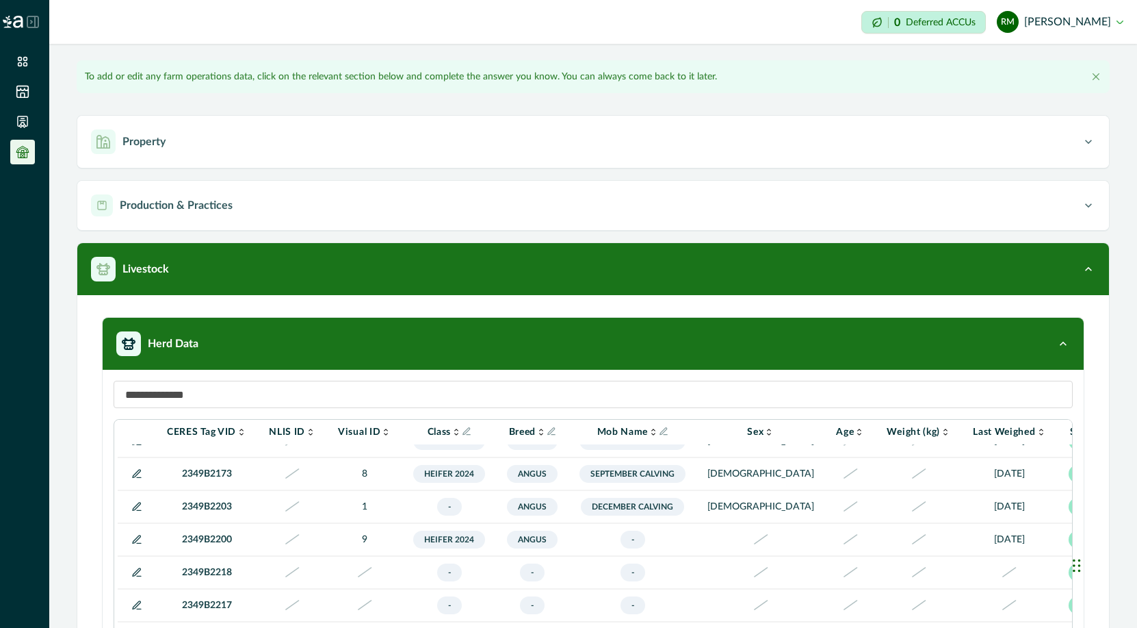
scroll to position [94, 0]
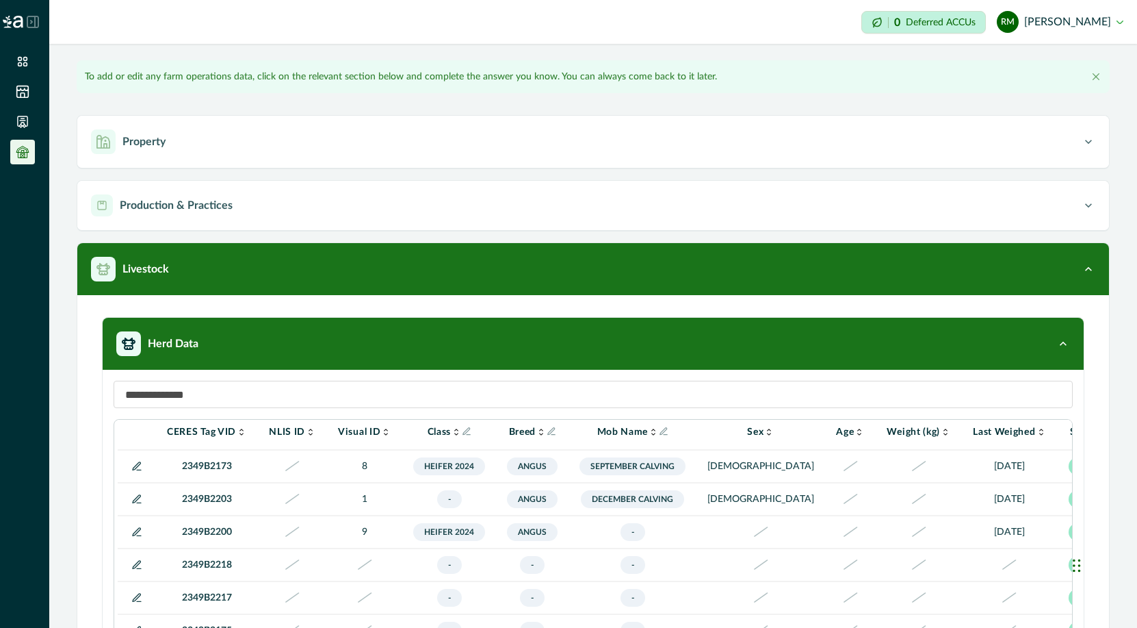
click at [136, 534] on icon at bounding box center [137, 532] width 8 height 8
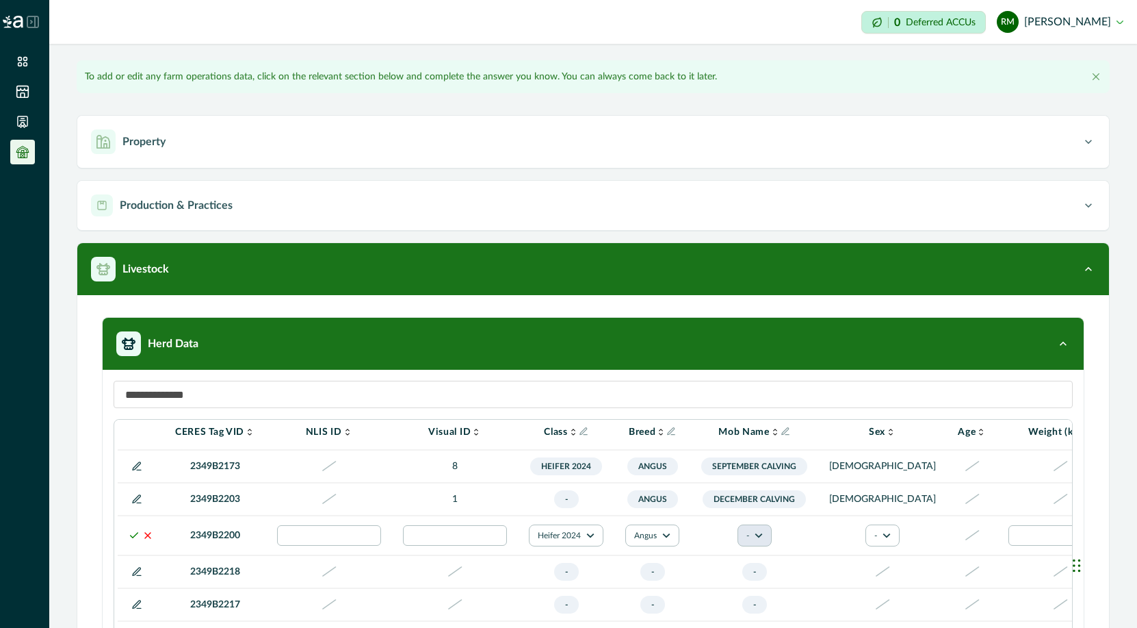
click at [759, 539] on icon "button" at bounding box center [759, 535] width 8 height 8
click at [777, 500] on button "September Calving" at bounding box center [789, 500] width 76 height 33
click at [883, 539] on icon "button" at bounding box center [887, 535] width 8 height 8
click at [858, 596] on button "[DEMOGRAPHIC_DATA]" at bounding box center [882, 599] width 76 height 21
click at [132, 541] on icon at bounding box center [134, 535] width 11 height 11
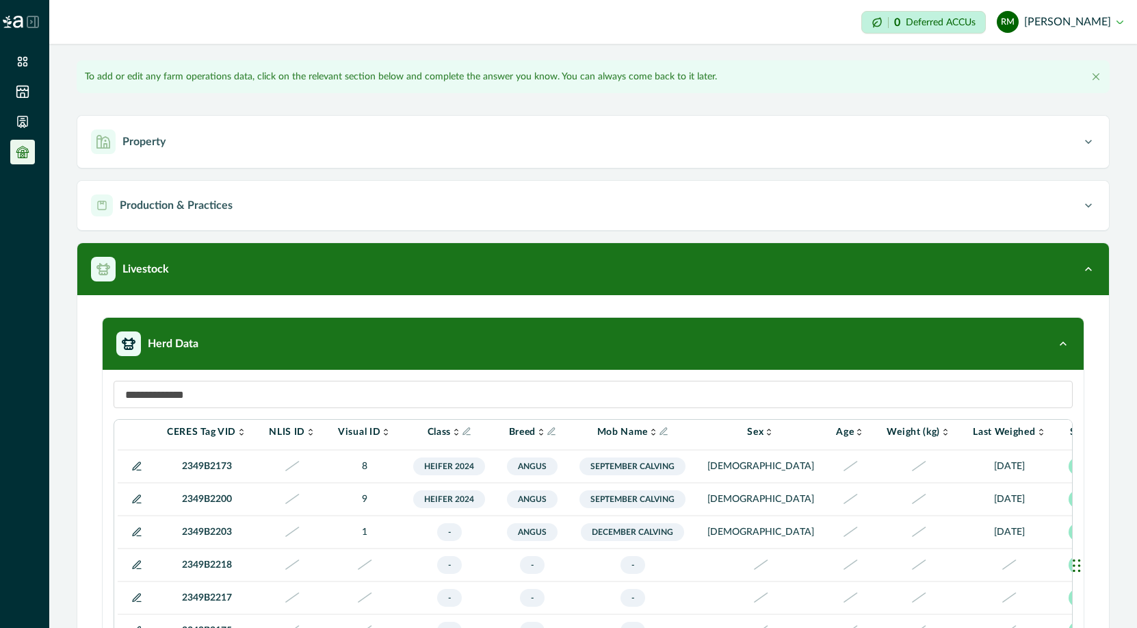
click at [136, 535] on icon at bounding box center [136, 531] width 11 height 11
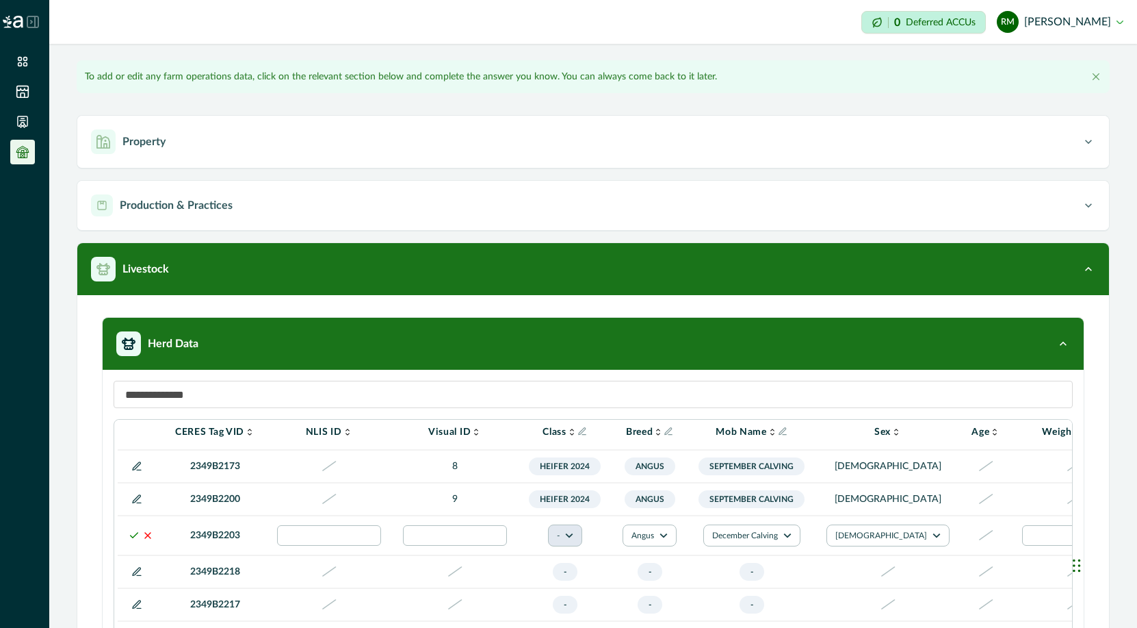
click at [571, 538] on icon "button" at bounding box center [569, 535] width 8 height 5
click at [593, 507] on button "Heifer 2024" at bounding box center [599, 506] width 76 height 21
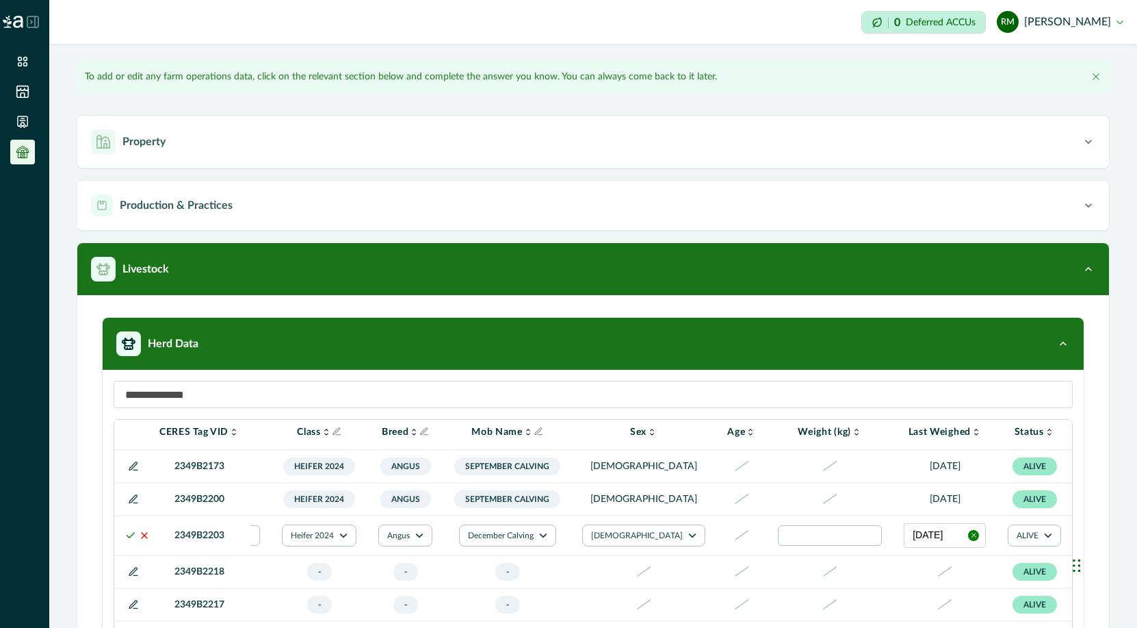
scroll to position [94, 258]
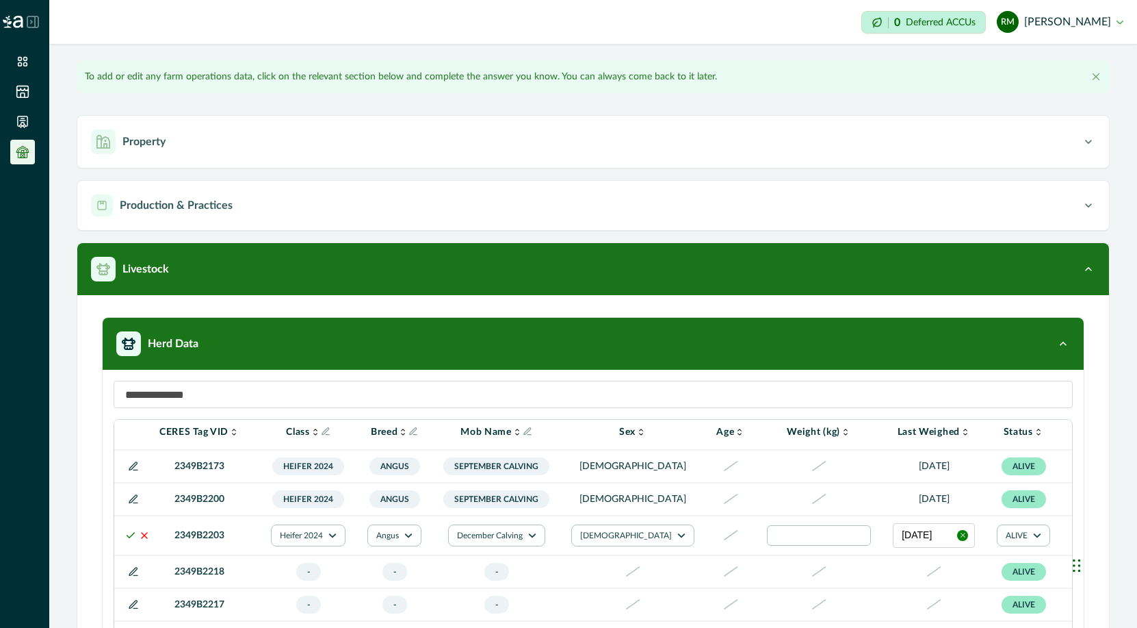
click at [919, 539] on icon "button" at bounding box center [964, 535] width 8 height 8
click at [902, 537] on button "Select Date" at bounding box center [934, 535] width 82 height 25
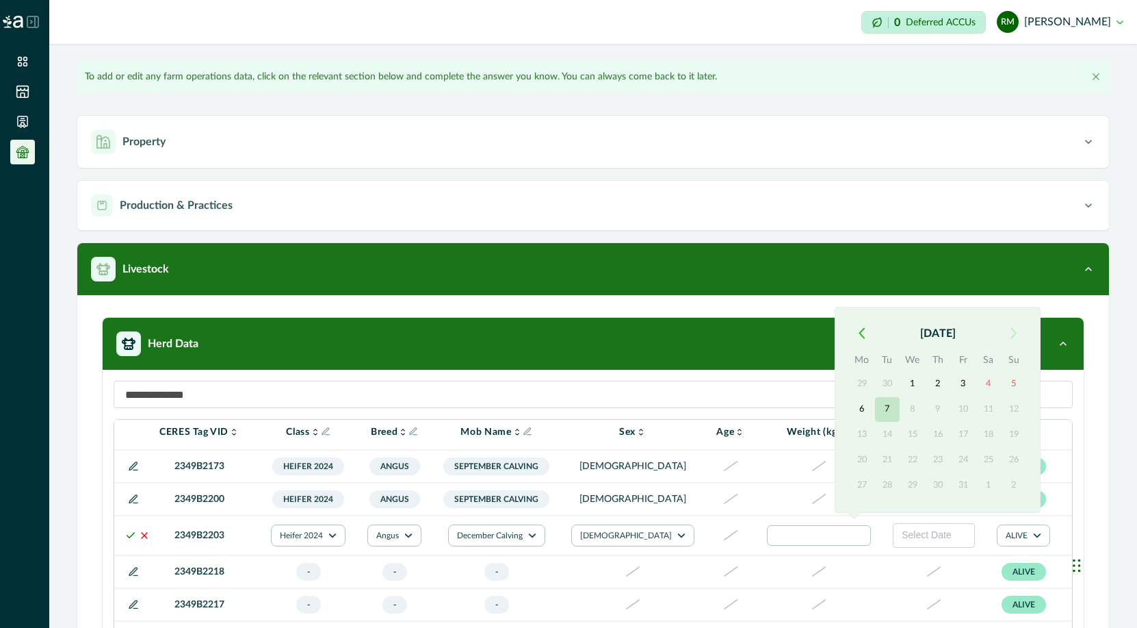
click at [888, 406] on button "7" at bounding box center [887, 409] width 25 height 25
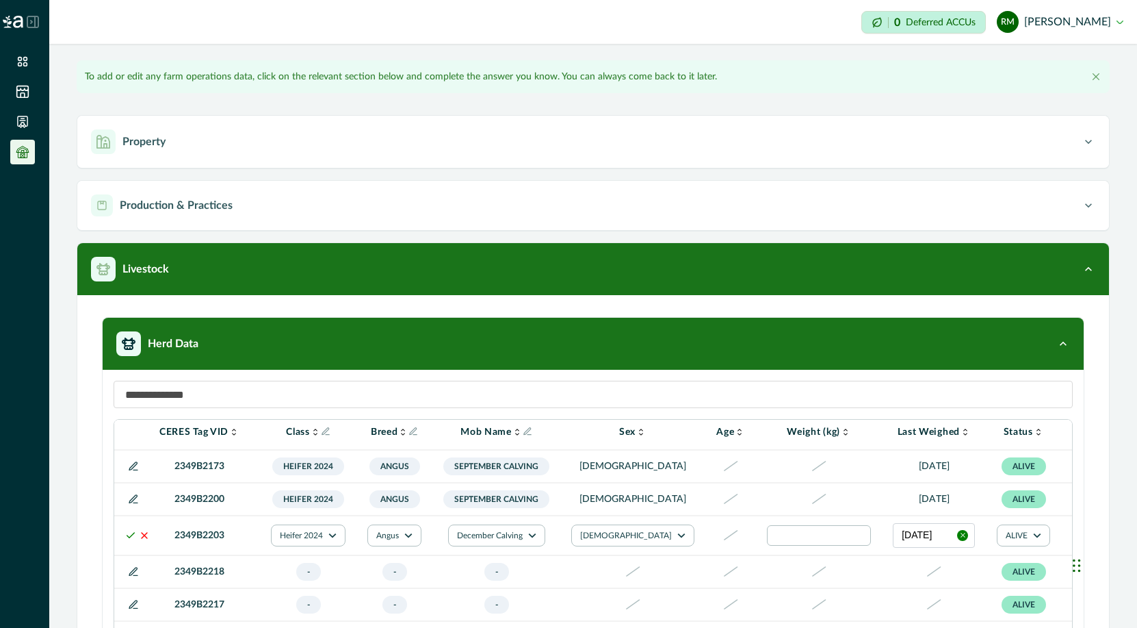
click at [127, 541] on icon at bounding box center [130, 535] width 11 height 11
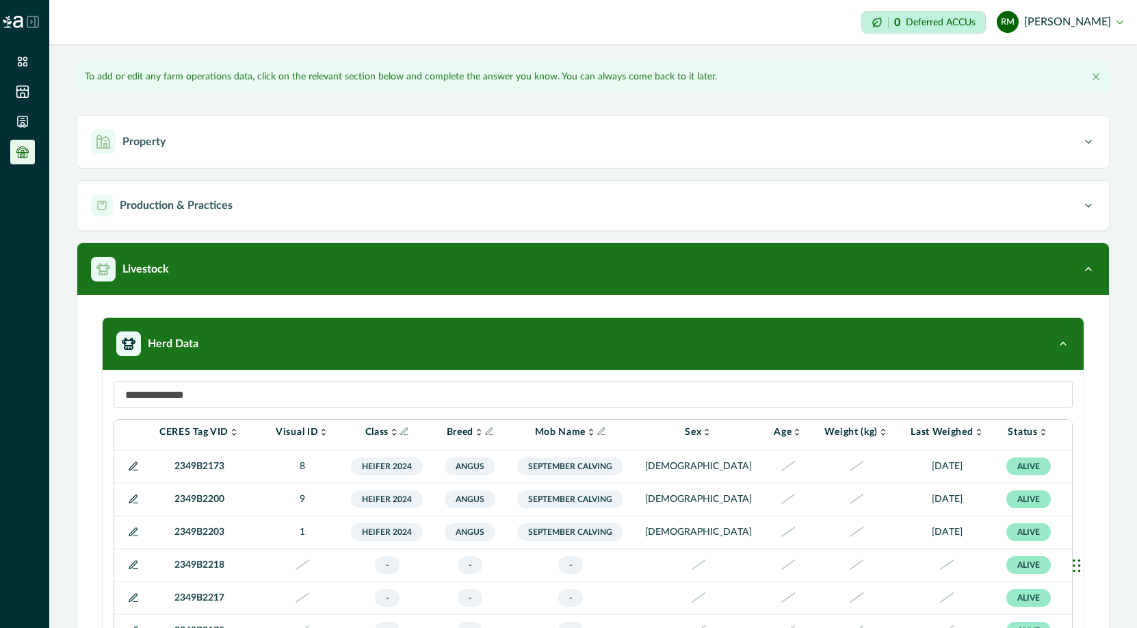
click at [911, 537] on p "[DATE]" at bounding box center [947, 532] width 73 height 14
click at [131, 500] on icon at bounding box center [133, 499] width 8 height 8
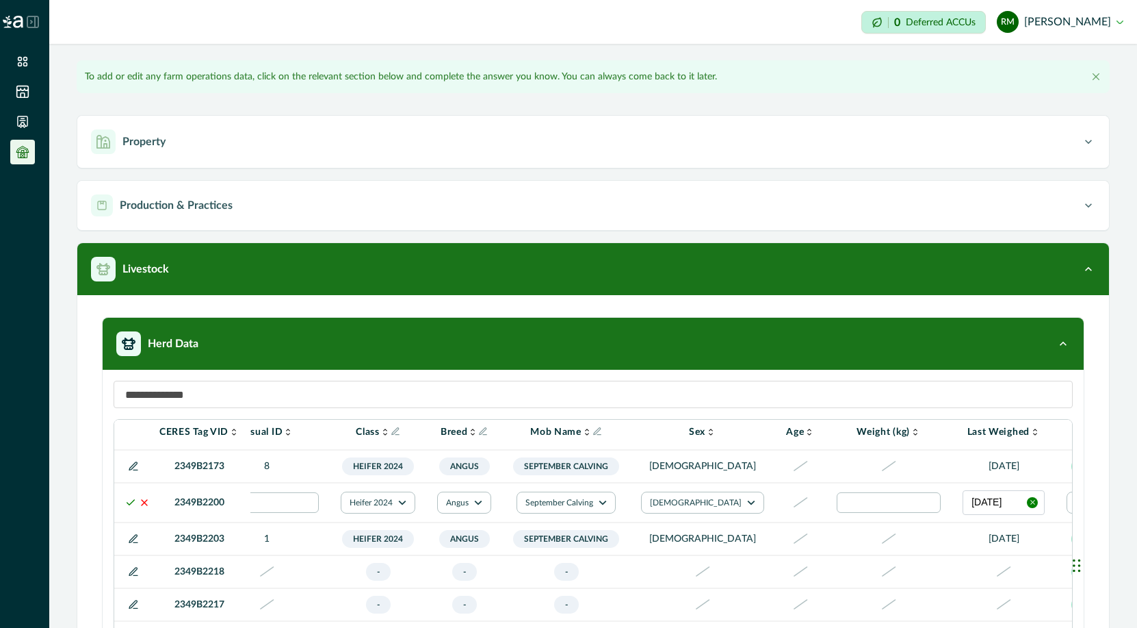
scroll to position [93, 190]
click at [919, 506] on button "button" at bounding box center [1031, 503] width 11 height 11
click at [919, 504] on span "Select Date" at bounding box center [994, 502] width 49 height 11
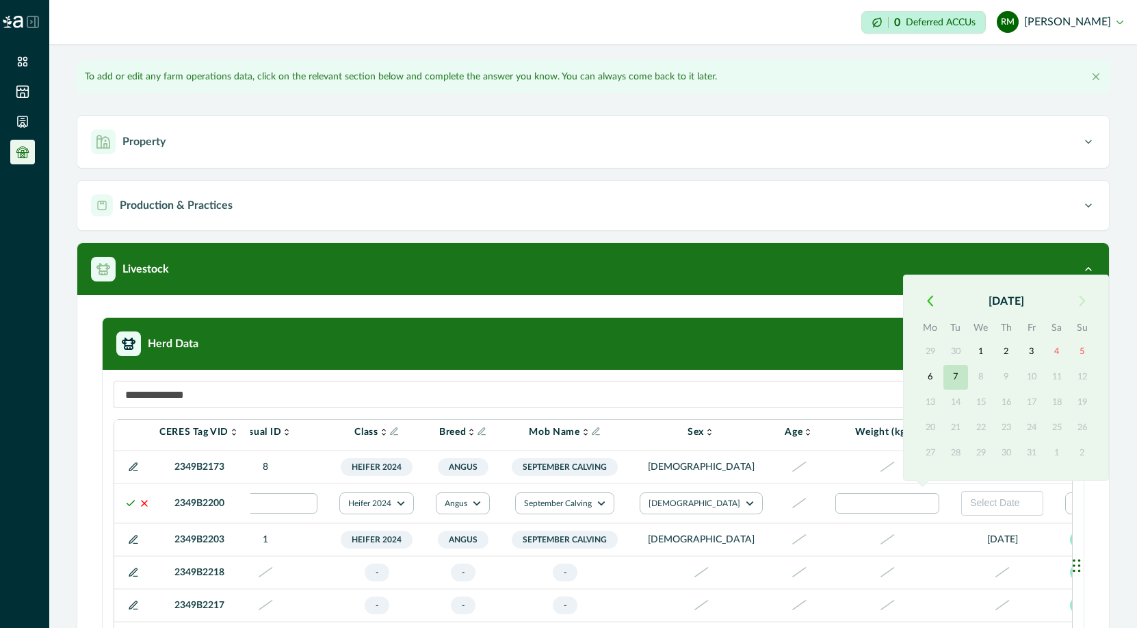
click at [919, 375] on button "7" at bounding box center [956, 377] width 25 height 25
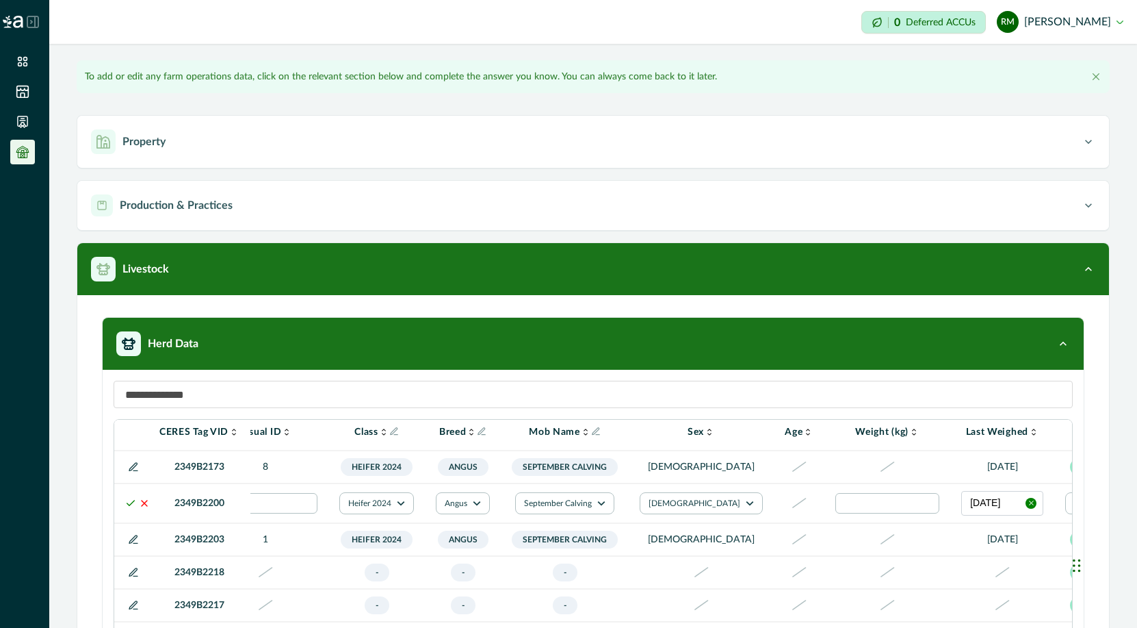
click at [130, 505] on polyline at bounding box center [131, 502] width 8 height 5
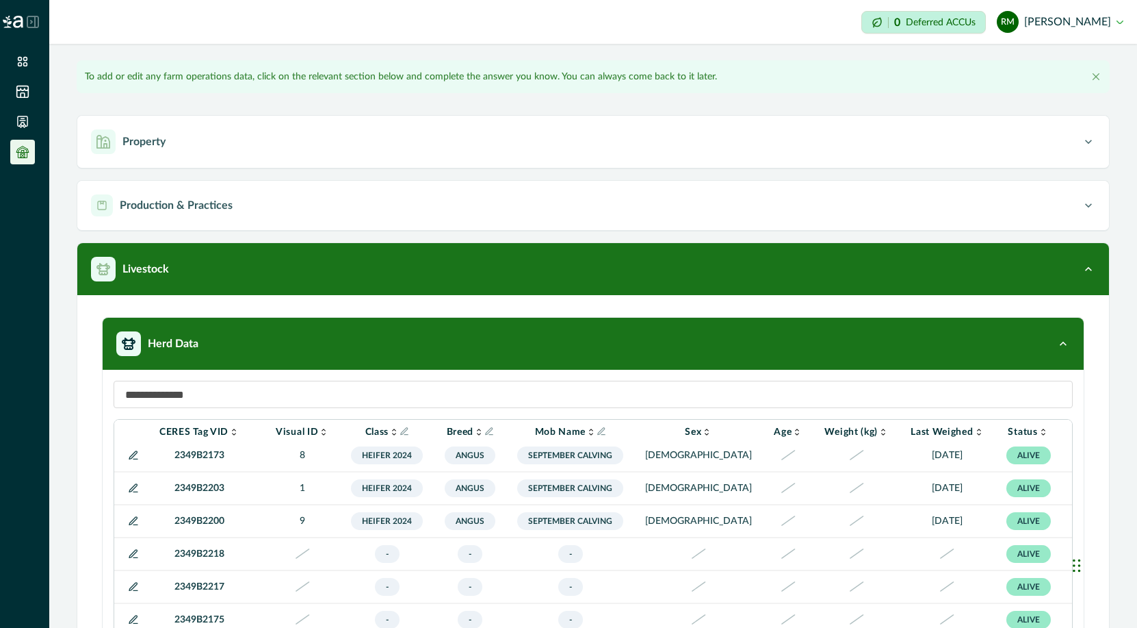
scroll to position [97, 62]
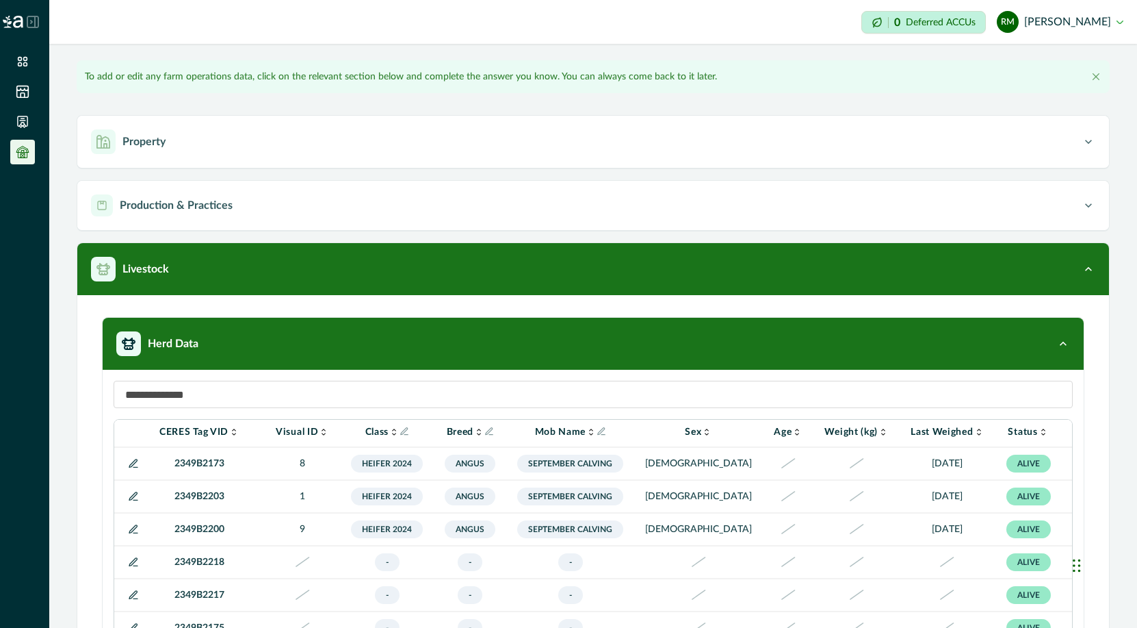
click at [131, 530] on icon at bounding box center [133, 529] width 11 height 11
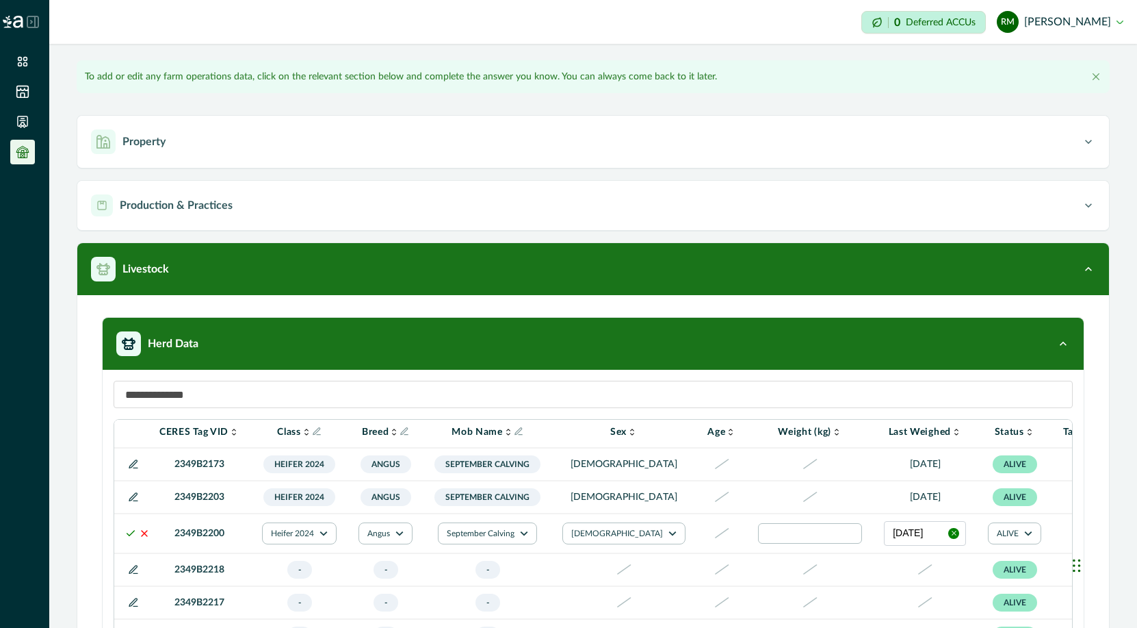
scroll to position [95, 267]
click at [919, 537] on icon "button" at bounding box center [955, 534] width 8 height 8
click at [893, 532] on span "Select Date" at bounding box center [917, 533] width 49 height 11
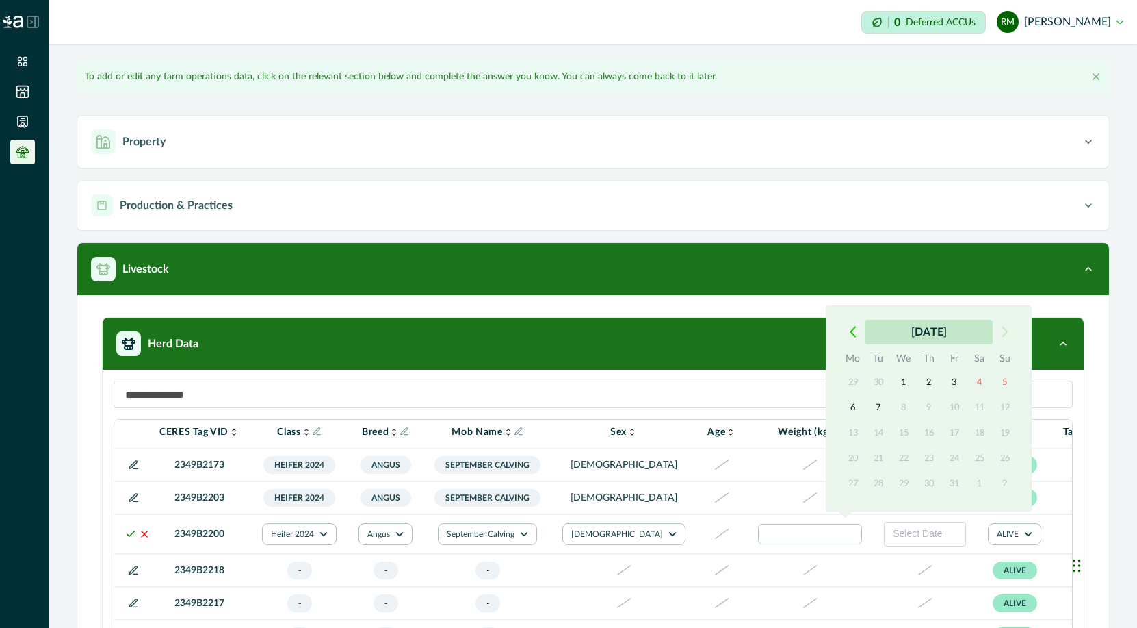
click at [905, 332] on button "[DATE]" at bounding box center [929, 332] width 128 height 25
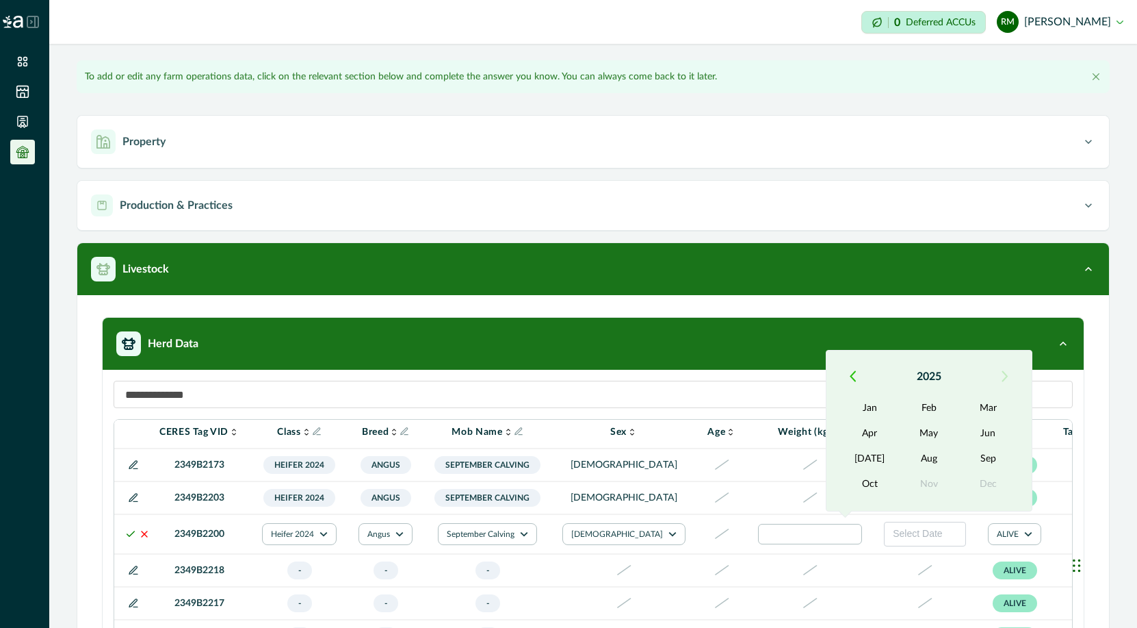
click at [858, 376] on button "button" at bounding box center [852, 376] width 25 height 25
click at [919, 432] on button "May" at bounding box center [929, 433] width 59 height 25
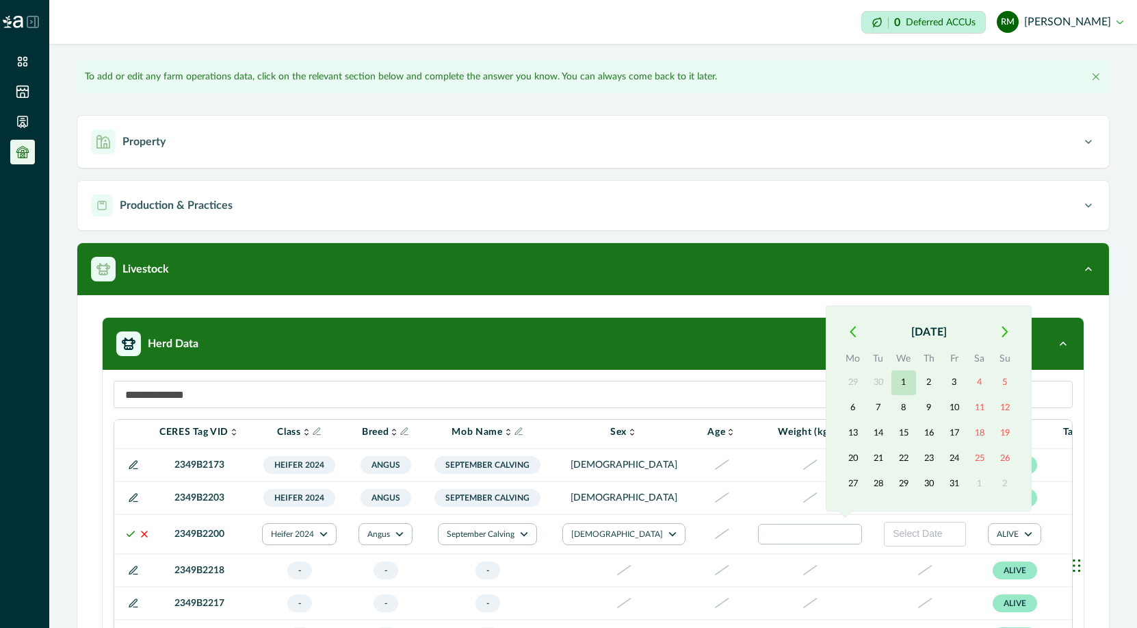
click at [905, 382] on button "1" at bounding box center [904, 382] width 25 height 25
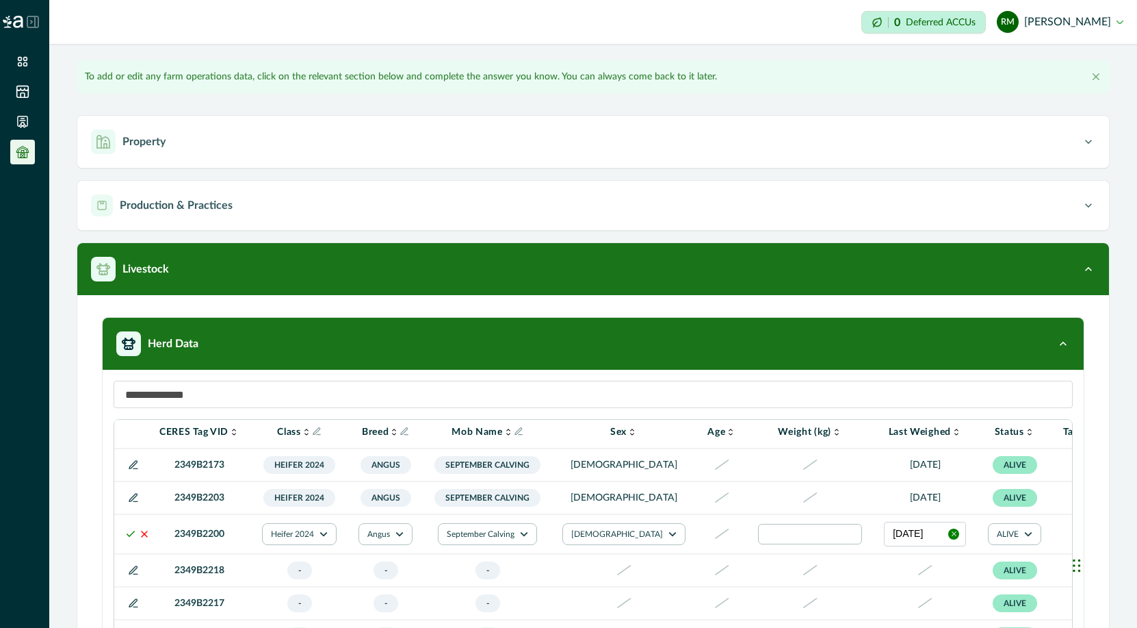
click at [131, 539] on icon at bounding box center [130, 533] width 11 height 11
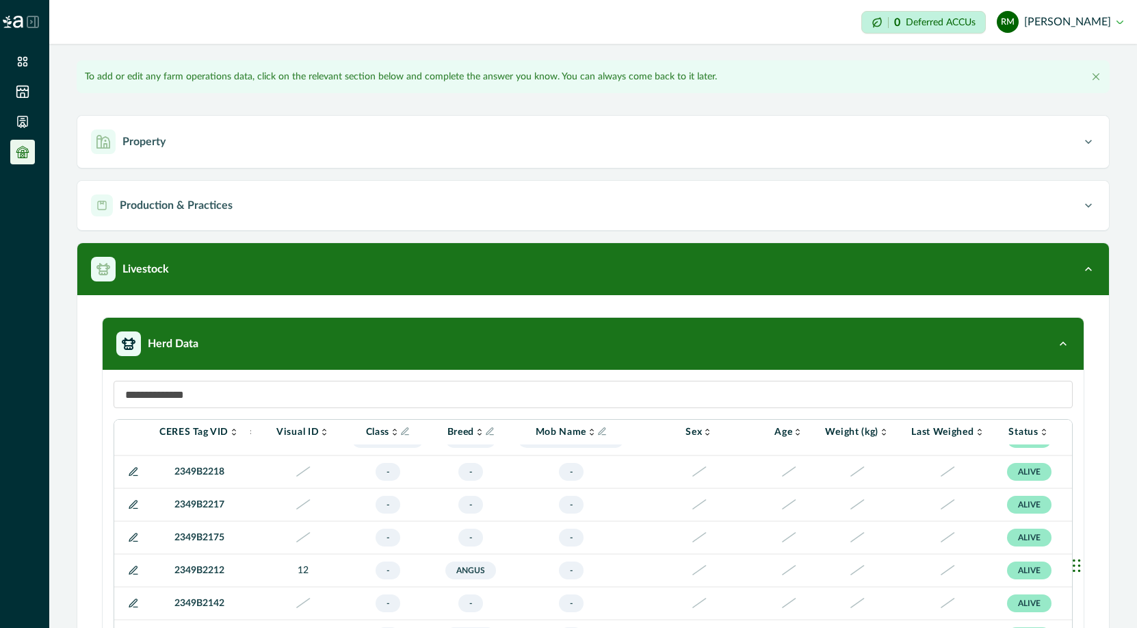
scroll to position [196, 62]
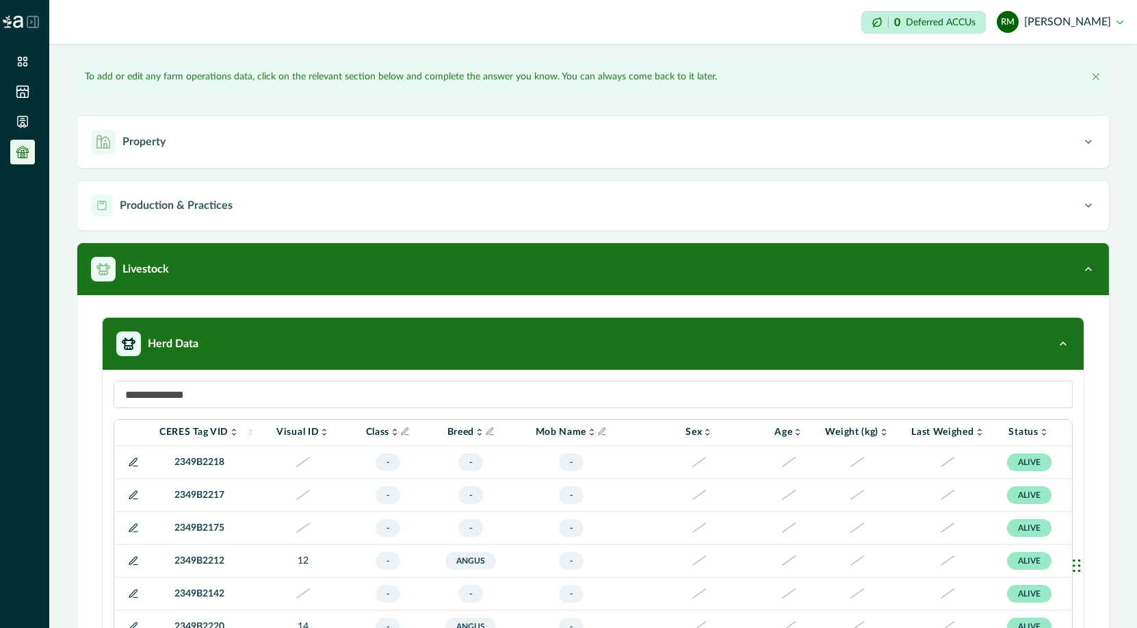
click at [133, 561] on icon at bounding box center [133, 560] width 11 height 11
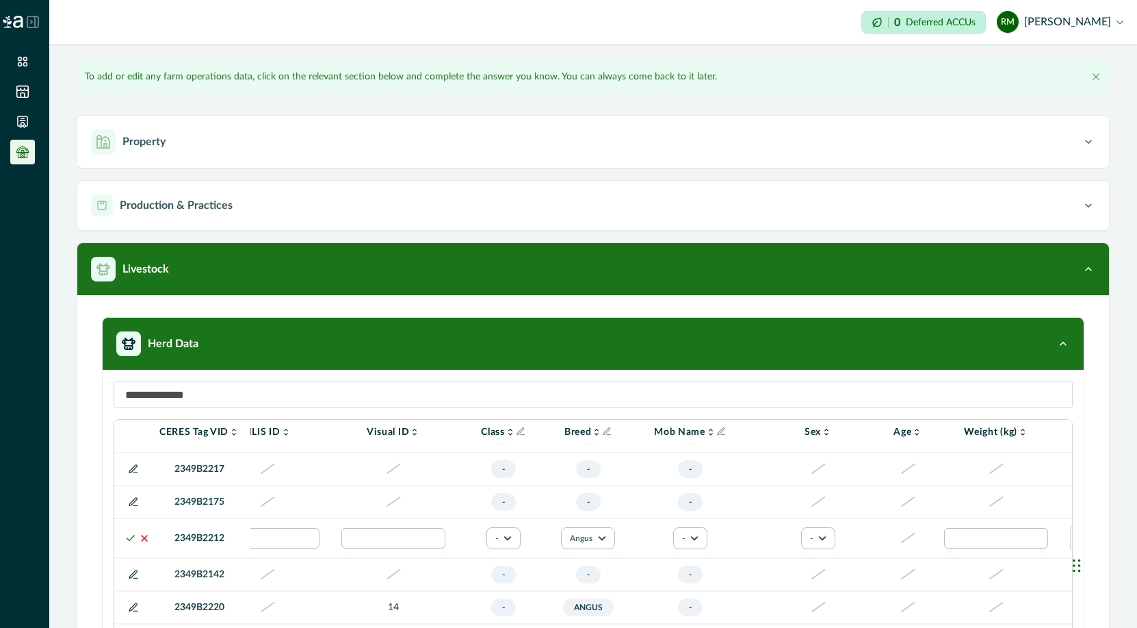
scroll to position [229, 62]
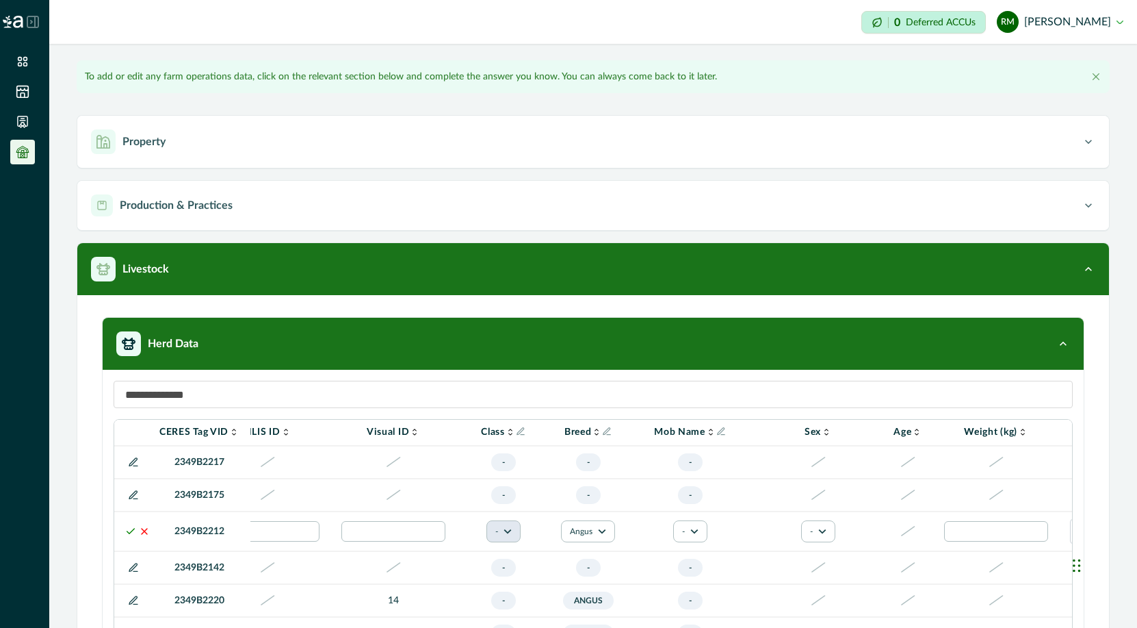
click at [511, 531] on icon "button" at bounding box center [508, 531] width 8 height 8
click at [536, 498] on button "Heifer 2024" at bounding box center [537, 495] width 76 height 21
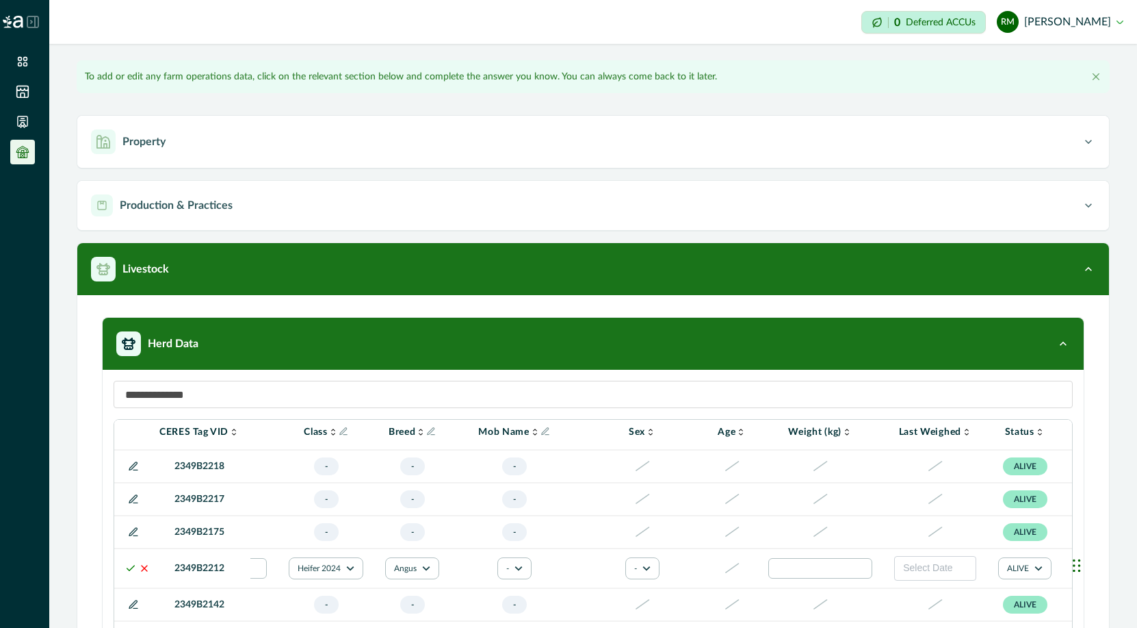
scroll to position [198, 240]
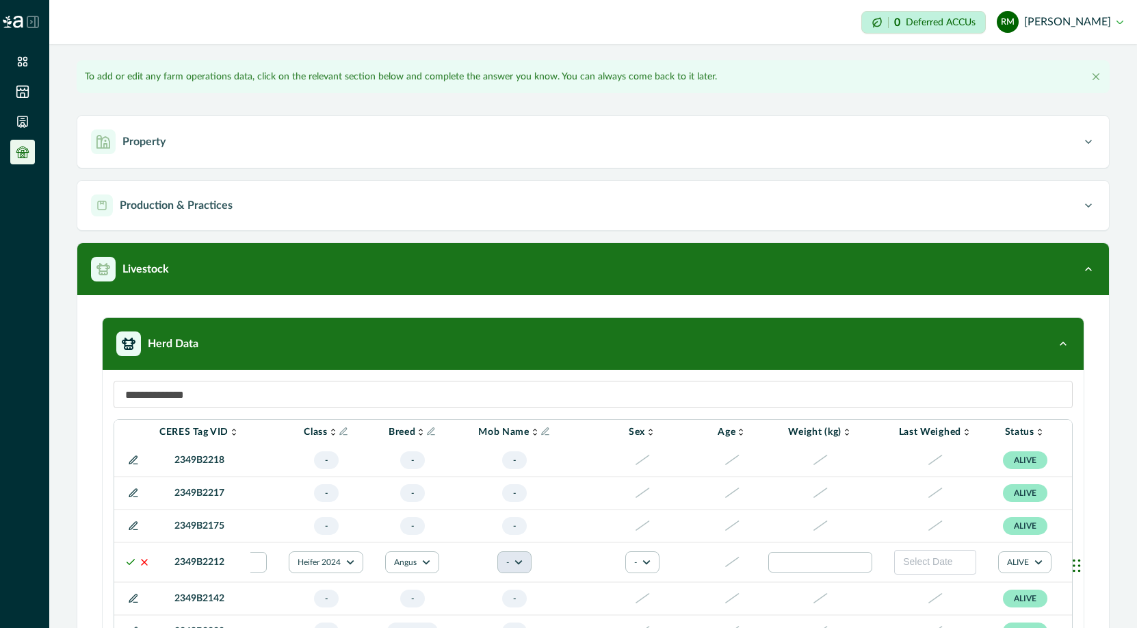
click at [524, 560] on button "-" at bounding box center [515, 562] width 34 height 22
click at [549, 490] on button "December Calving" at bounding box center [548, 486] width 76 height 33
click at [643, 561] on icon "button" at bounding box center [647, 562] width 8 height 8
click at [626, 530] on button "[DEMOGRAPHIC_DATA]" at bounding box center [642, 526] width 76 height 21
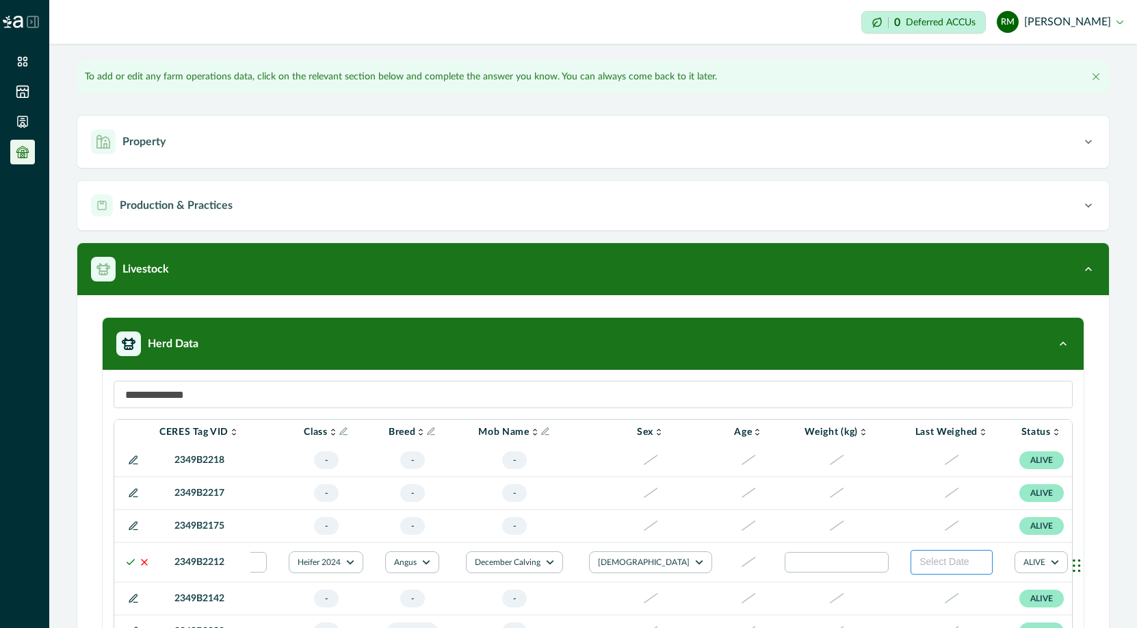
click at [919, 567] on span "Select Date" at bounding box center [944, 561] width 49 height 11
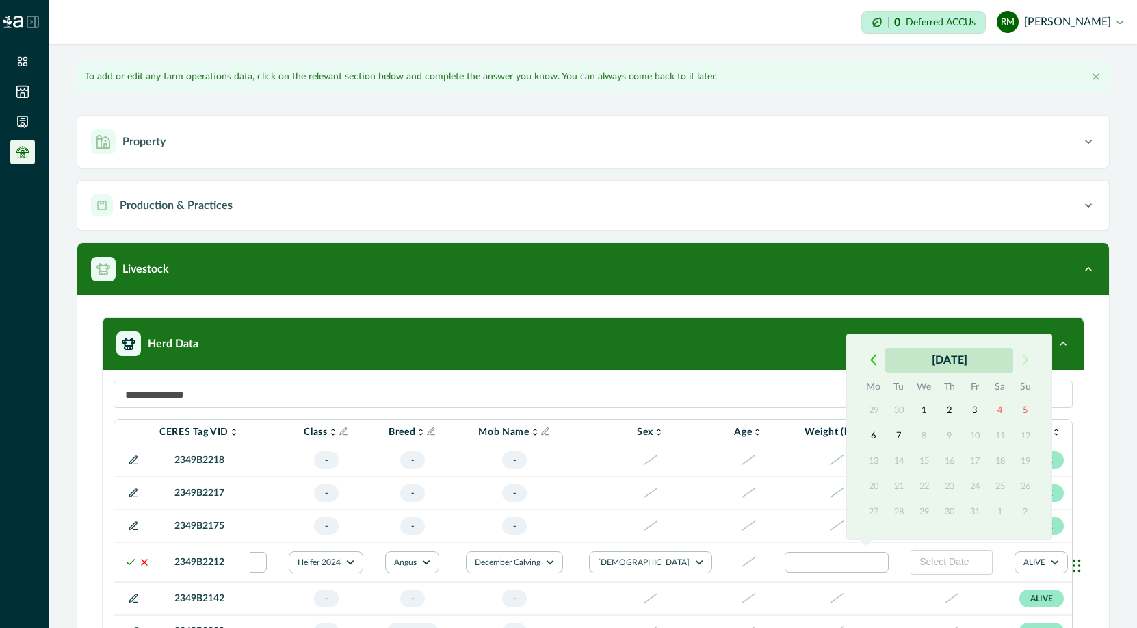
click at [919, 355] on button "[DATE]" at bounding box center [950, 360] width 128 height 25
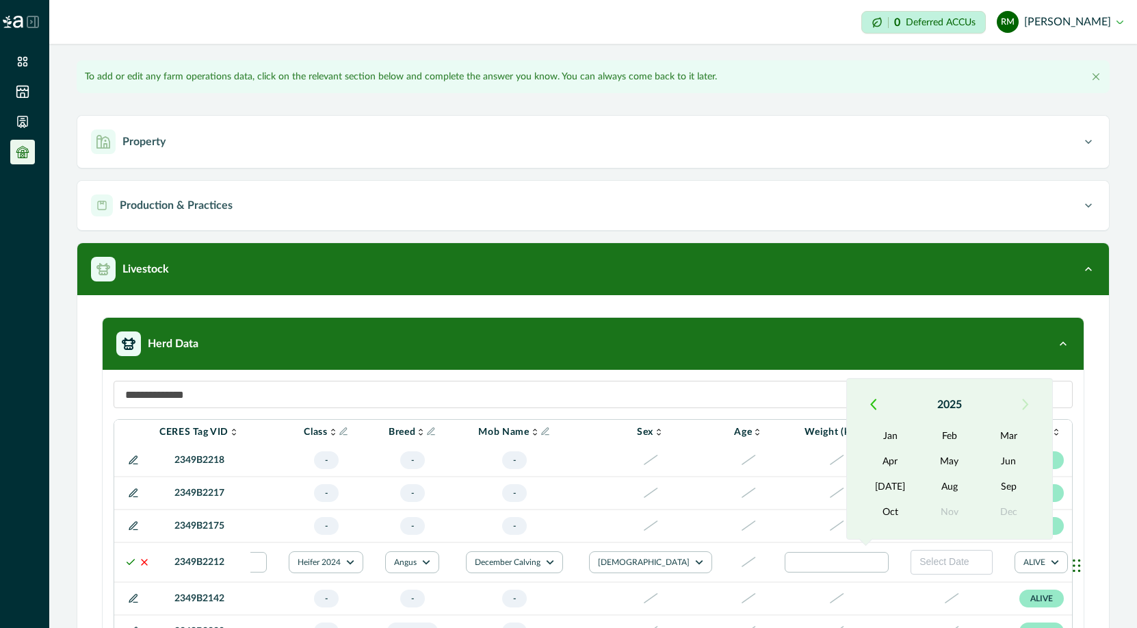
click at [874, 402] on icon "button" at bounding box center [874, 404] width 6 height 12
click at [919, 457] on button "May" at bounding box center [950, 461] width 59 height 25
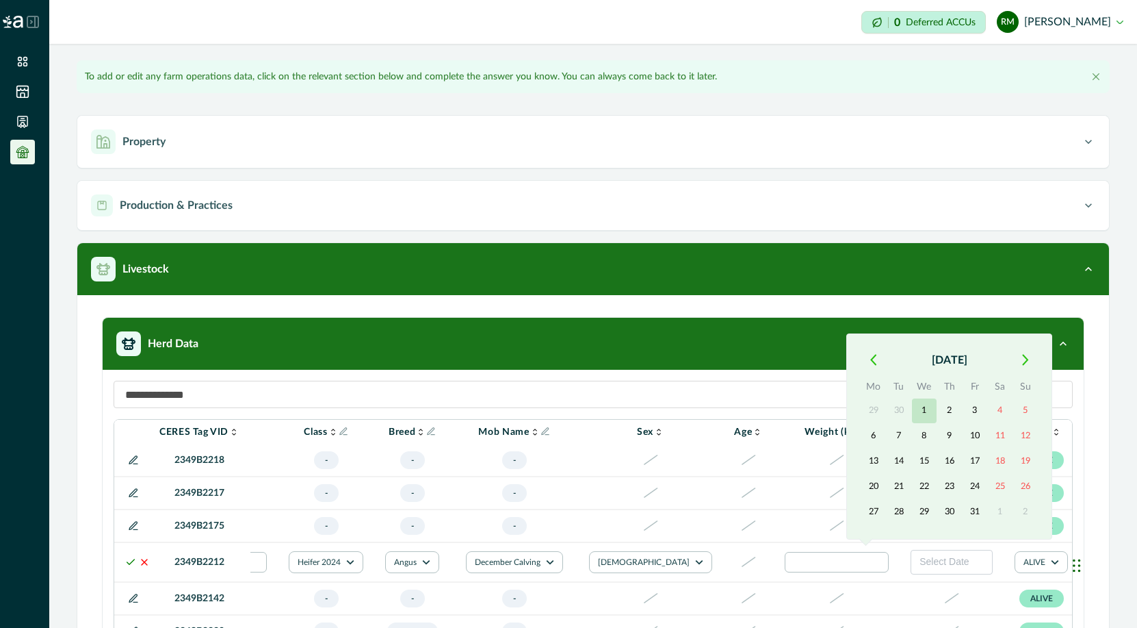
click at [919, 415] on button "1" at bounding box center [924, 410] width 25 height 25
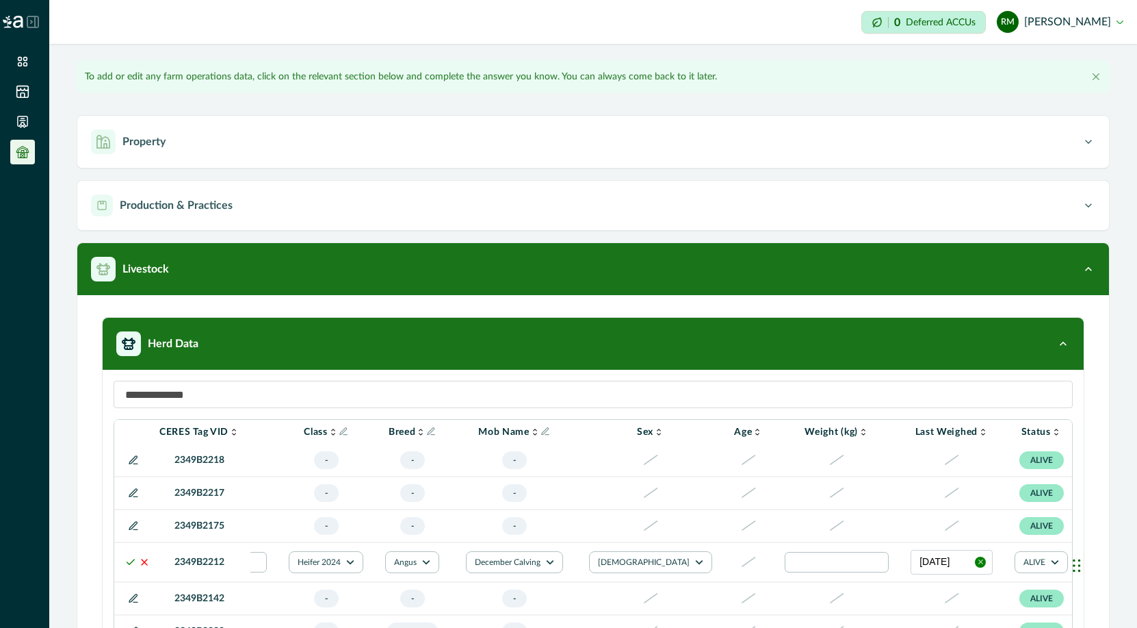
click at [127, 567] on icon at bounding box center [130, 561] width 11 height 11
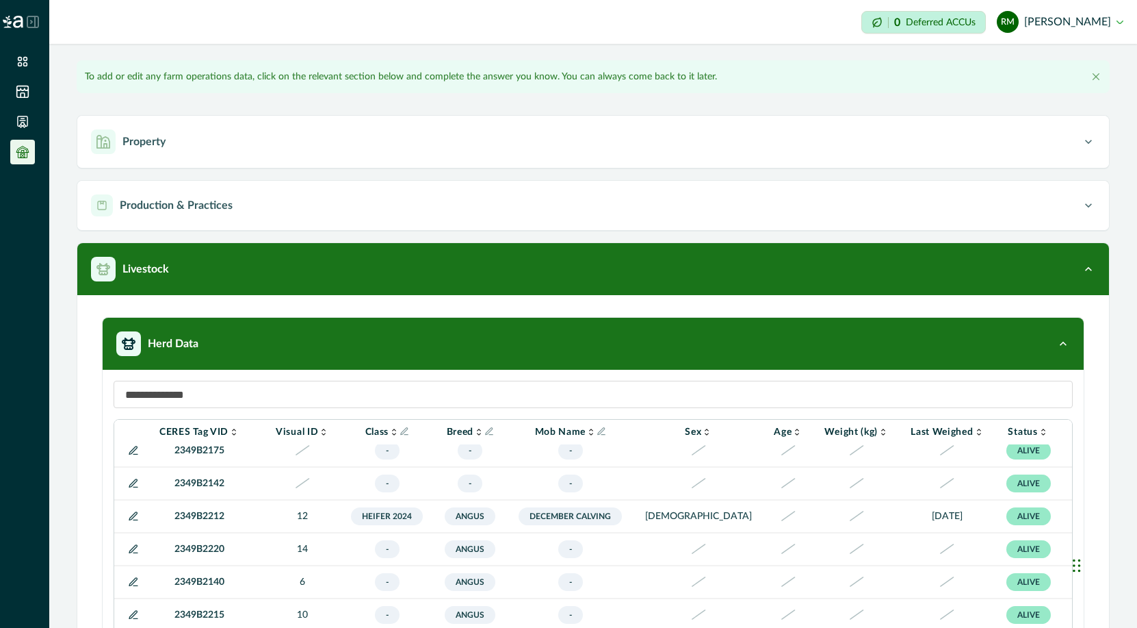
scroll to position [275, 62]
click at [133, 548] on icon at bounding box center [133, 547] width 8 height 8
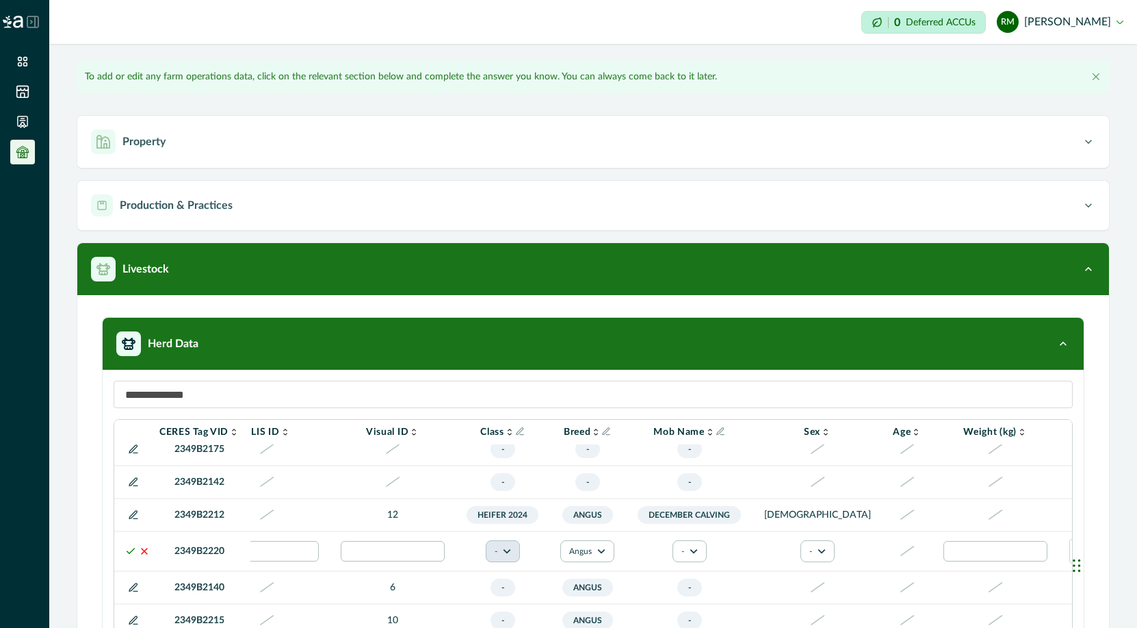
click at [513, 550] on button "-" at bounding box center [503, 551] width 34 height 22
click at [526, 519] on button "Heifer 2024" at bounding box center [536, 515] width 76 height 21
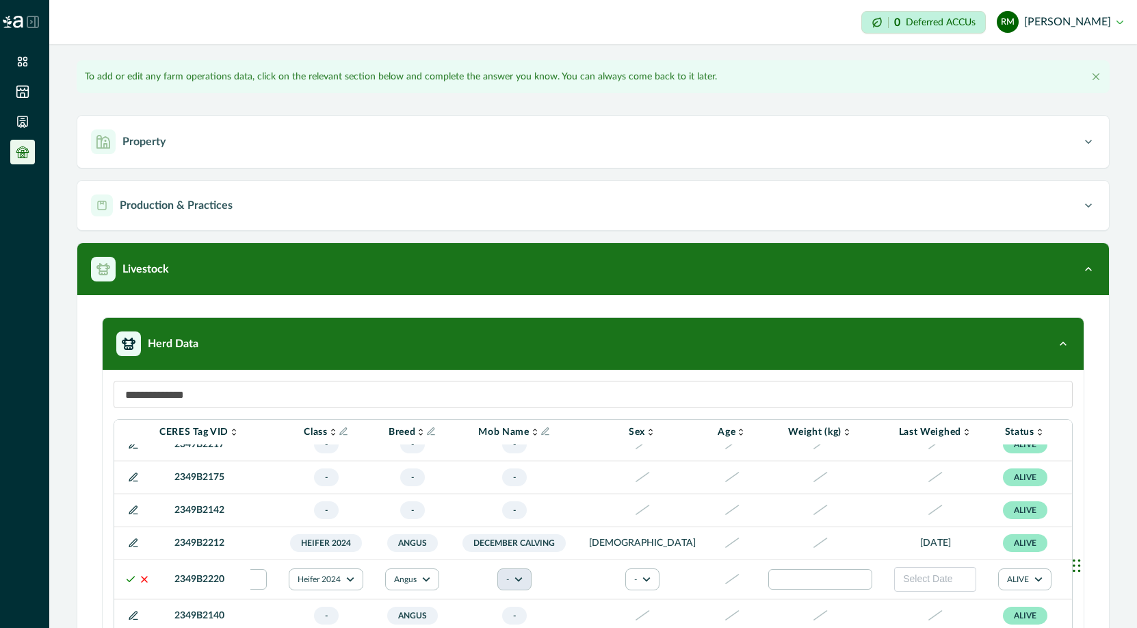
scroll to position [255, 235]
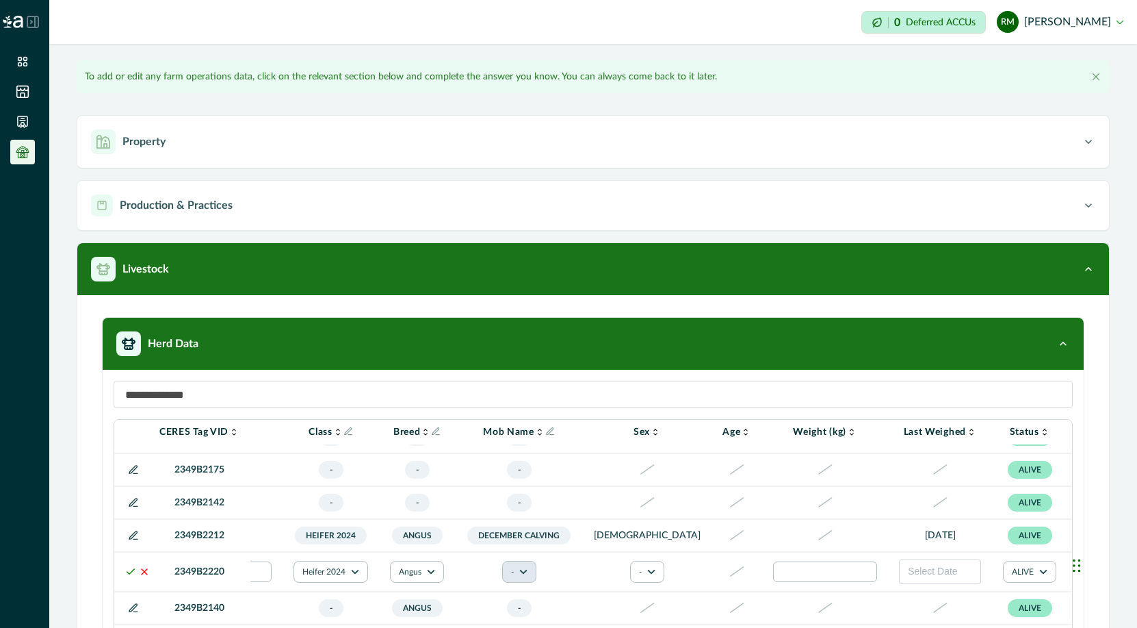
click at [527, 569] on icon "button" at bounding box center [523, 571] width 8 height 5
click at [541, 501] on button "December Calving" at bounding box center [553, 496] width 76 height 33
click at [908, 569] on span "Select Date" at bounding box center [932, 570] width 49 height 11
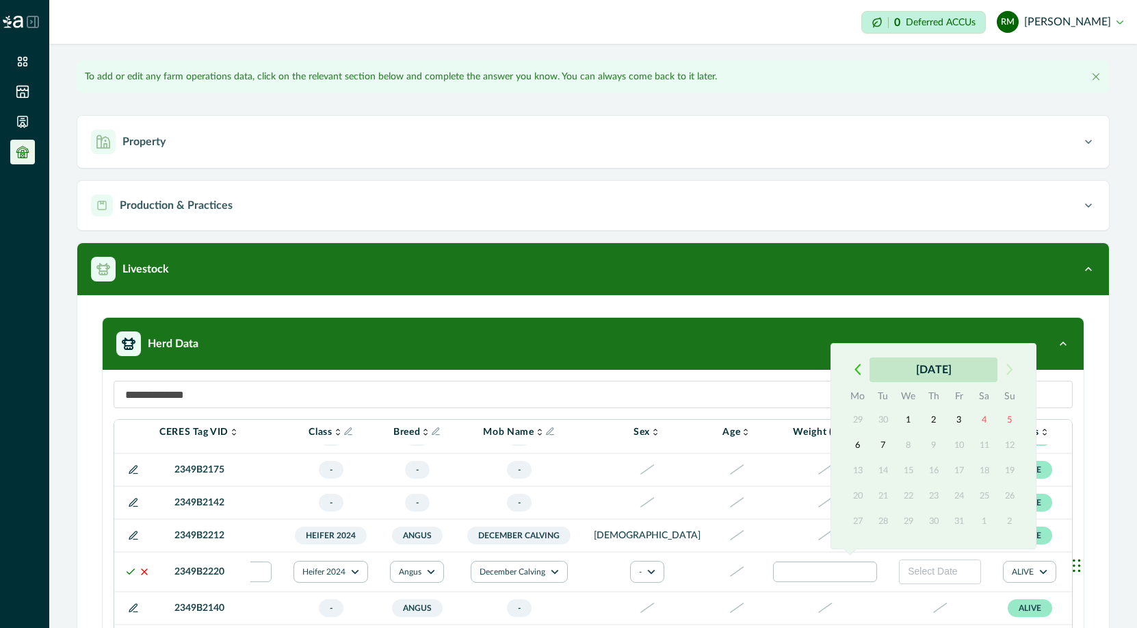
click at [919, 371] on button "[DATE]" at bounding box center [934, 369] width 128 height 25
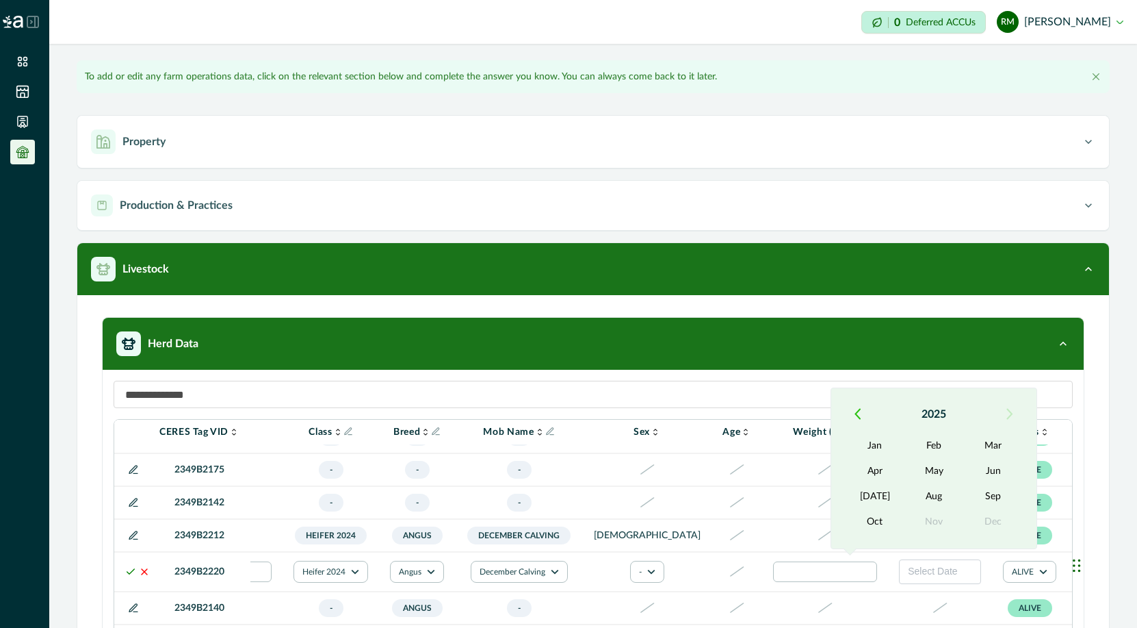
click at [851, 414] on button "button" at bounding box center [857, 414] width 25 height 25
click at [919, 471] on button "May" at bounding box center [934, 471] width 59 height 25
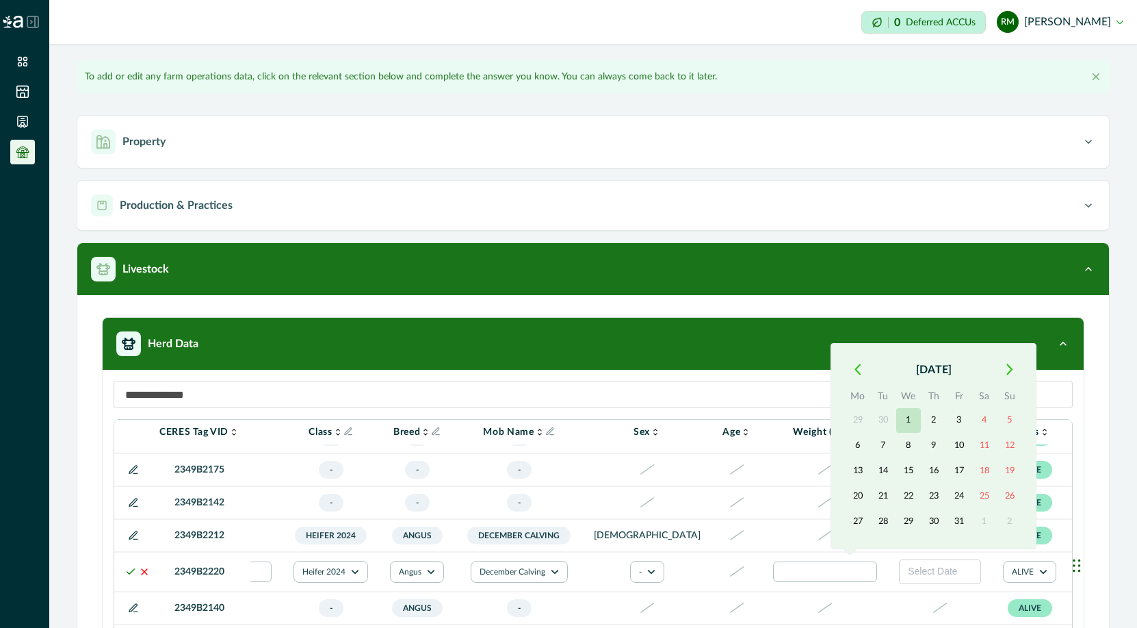
click at [909, 424] on button "1" at bounding box center [909, 420] width 25 height 25
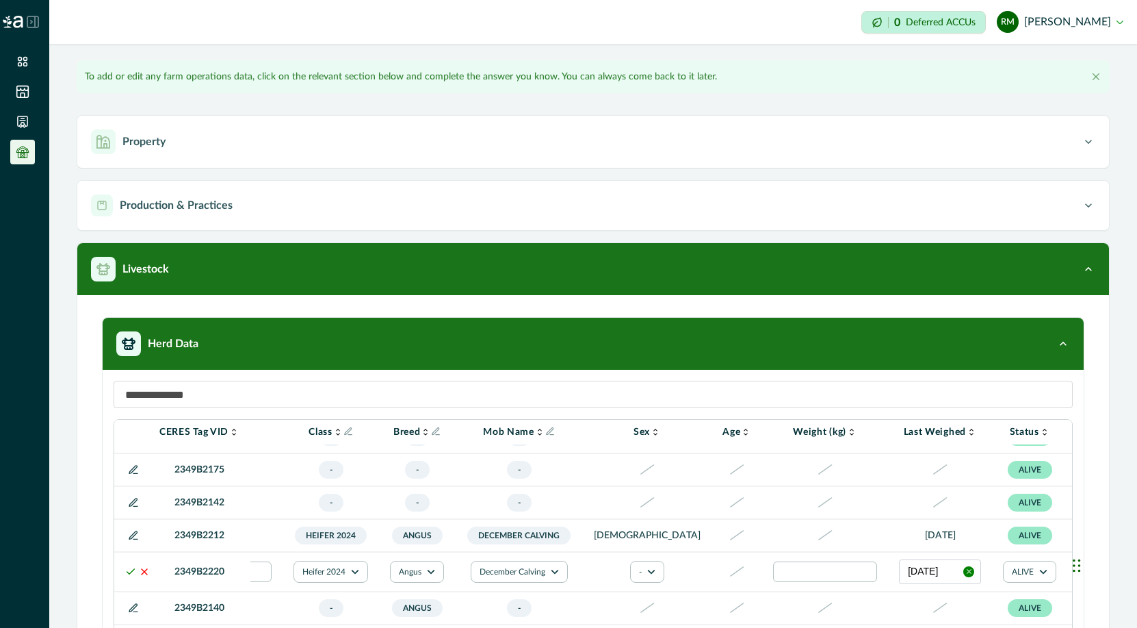
click at [127, 574] on polyline at bounding box center [131, 571] width 8 height 5
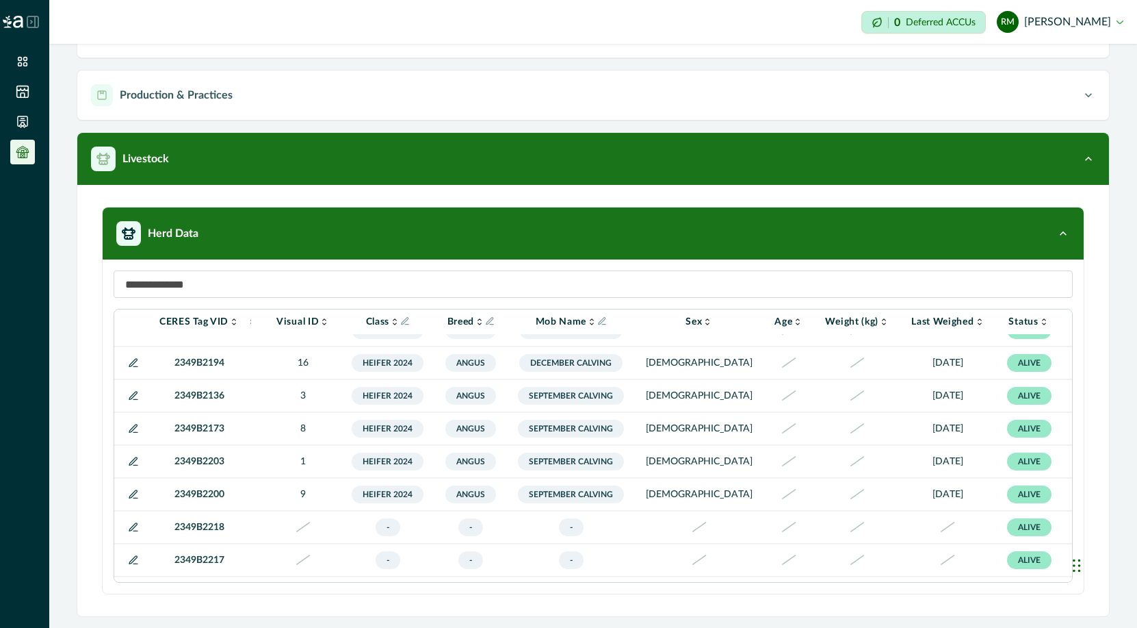
scroll to position [0, 62]
